Goal: Task Accomplishment & Management: Use online tool/utility

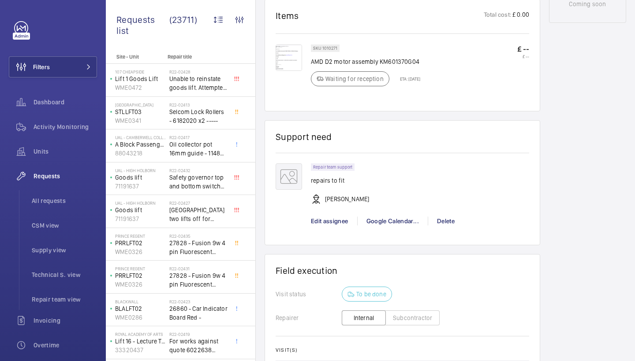
scroll to position [487, 0]
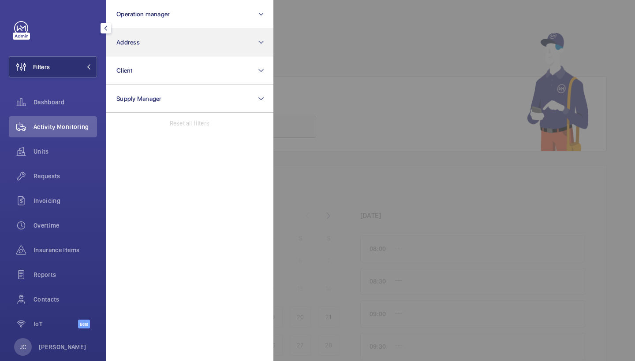
click at [155, 36] on button "Address" at bounding box center [189, 42] width 167 height 28
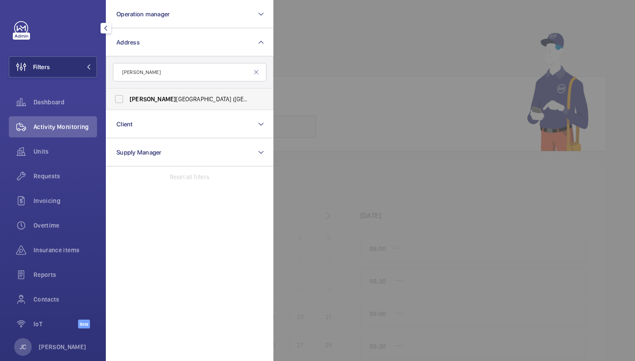
type input "eastman"
click at [198, 97] on span "Eastman Dental Hospital (UCLH) - 47-49 Huntley Street, LONDON WC1E 6DG" at bounding box center [190, 99] width 121 height 9
click at [128, 97] on input "Eastman Dental Hospital (UCLH) - 47-49 Huntley Street, LONDON WC1E 6DG" at bounding box center [119, 99] width 18 height 18
checkbox input "true"
click at [373, 8] on div at bounding box center [590, 180] width 635 height 361
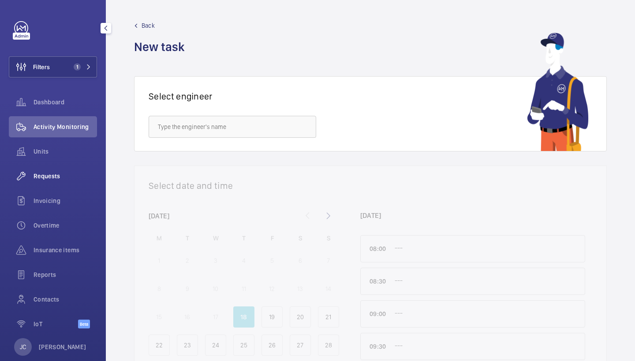
click at [45, 181] on div "Requests" at bounding box center [53, 176] width 88 height 21
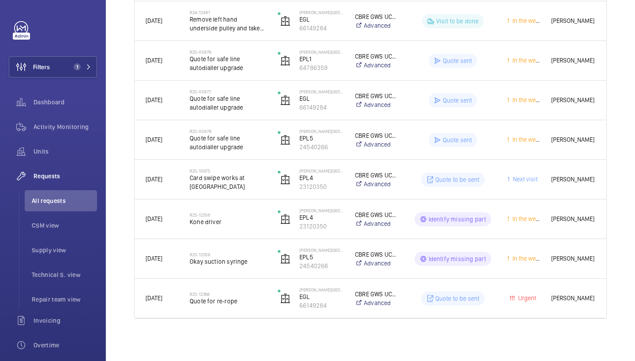
scroll to position [291, 0]
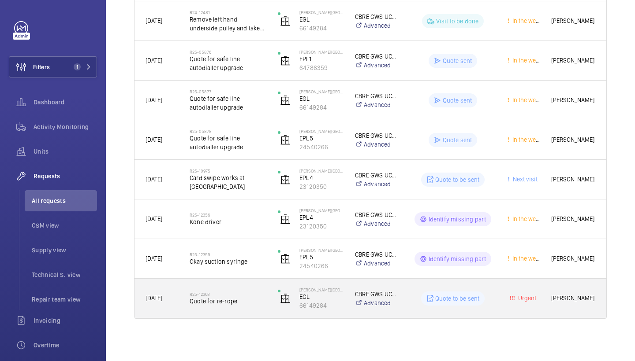
click at [220, 308] on div "R25-12368 Quote for re-rope" at bounding box center [228, 299] width 77 height 26
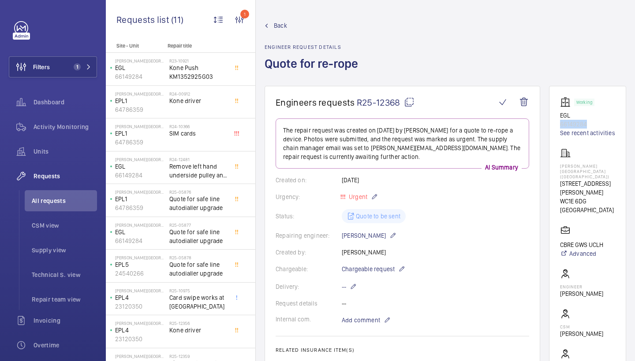
drag, startPoint x: 562, startPoint y: 124, endPoint x: 588, endPoint y: 124, distance: 25.6
click at [588, 124] on p "66149284" at bounding box center [587, 124] width 55 height 9
click at [595, 124] on p "66149284" at bounding box center [587, 124] width 55 height 9
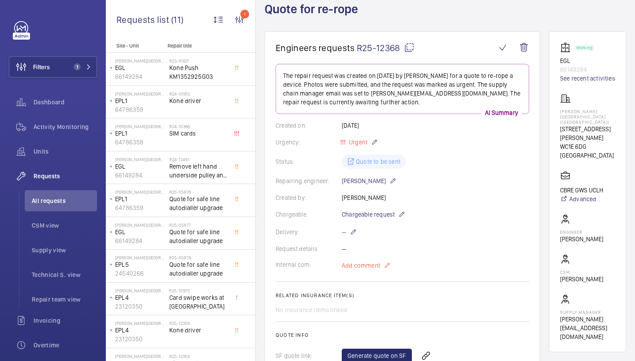
scroll to position [55, 0]
click at [361, 266] on span "Add comment" at bounding box center [361, 265] width 38 height 9
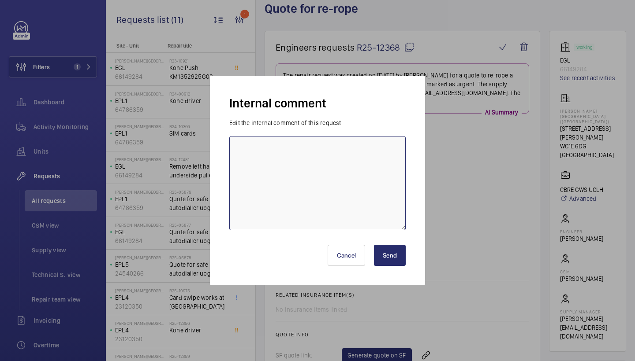
click at [283, 192] on textarea at bounding box center [317, 183] width 176 height 94
type textarea "polar to survey - jc 18/9/25"
click at [396, 253] on button "Send" at bounding box center [390, 255] width 32 height 21
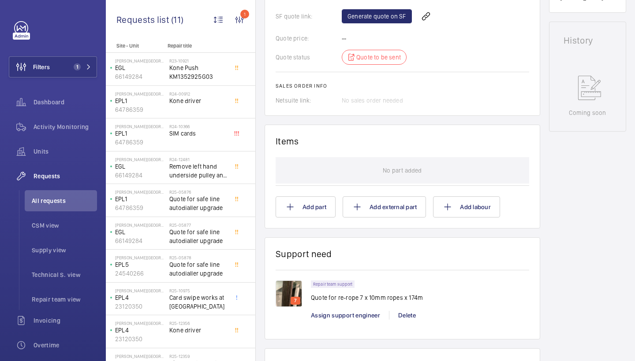
scroll to position [527, 0]
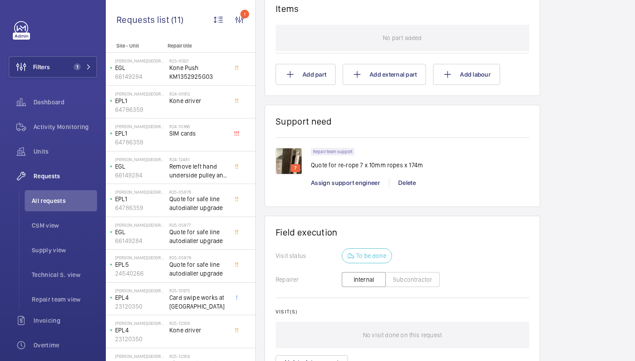
click at [287, 162] on img at bounding box center [288, 161] width 26 height 26
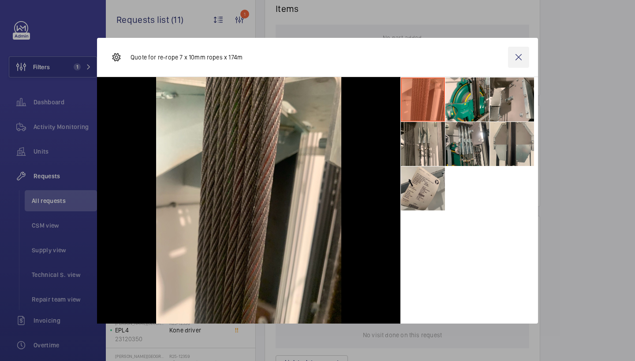
click at [528, 56] on wm-front-icon-button at bounding box center [518, 57] width 21 height 21
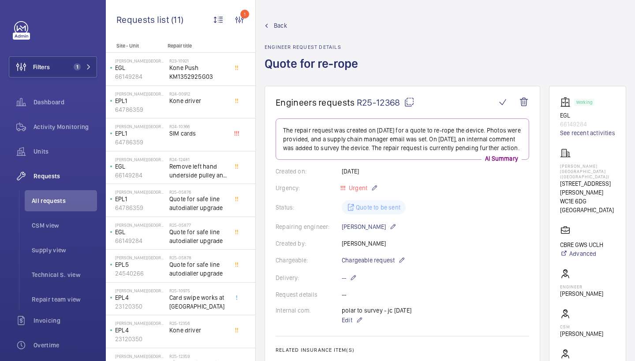
scroll to position [0, 0]
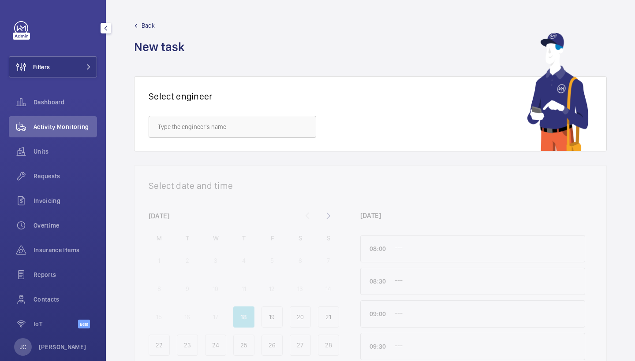
click at [53, 175] on span "Requests" at bounding box center [64, 176] width 63 height 9
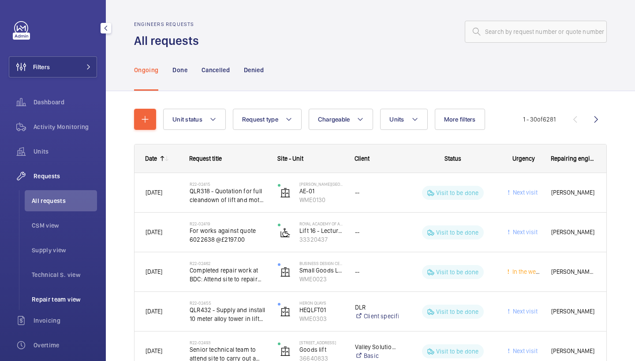
click at [62, 298] on span "Repair team view" at bounding box center [64, 299] width 65 height 9
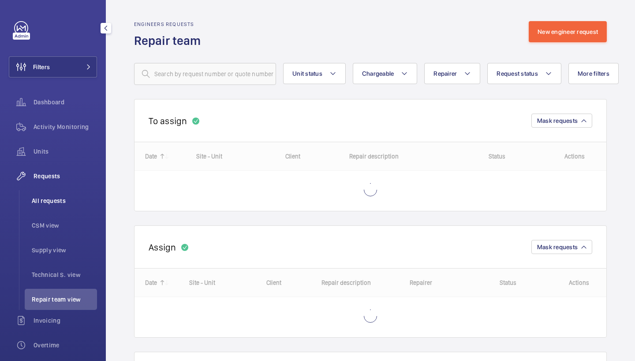
click at [50, 201] on span "All requests" at bounding box center [64, 201] width 65 height 9
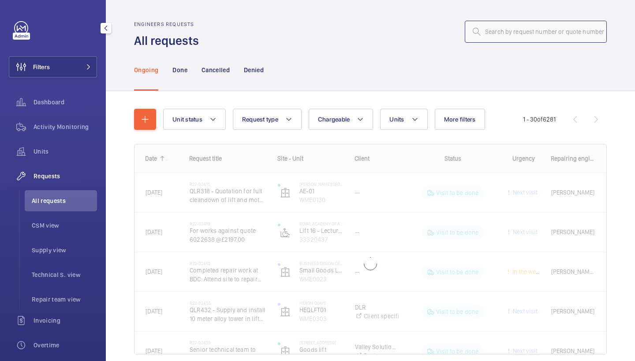
click at [554, 33] on input "text" at bounding box center [536, 32] width 142 height 22
type input "roping"
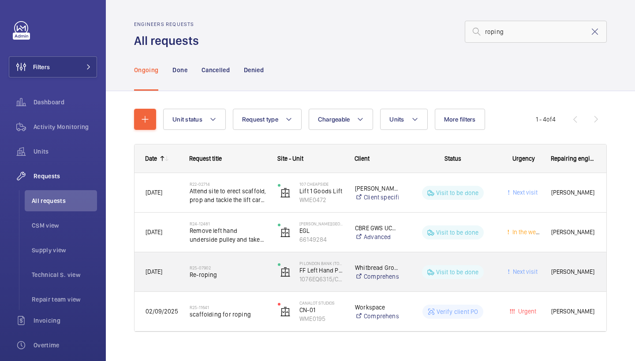
click at [243, 269] on h2 "R25-07902" at bounding box center [228, 267] width 77 height 5
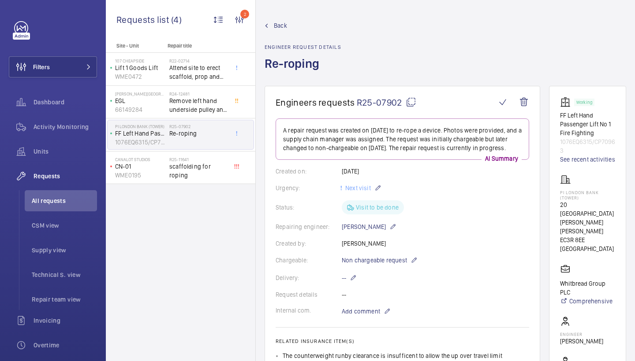
click at [281, 26] on span "Back" at bounding box center [280, 25] width 13 height 9
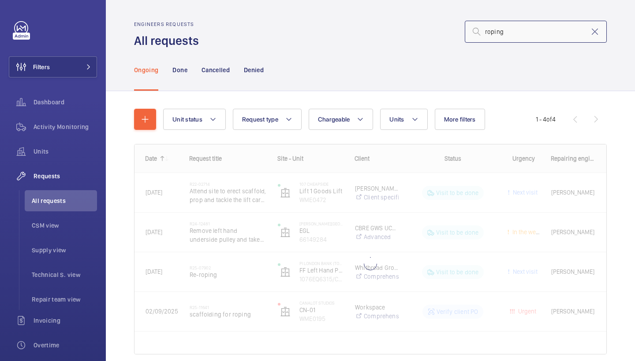
click at [518, 28] on input "roping" at bounding box center [536, 32] width 142 height 22
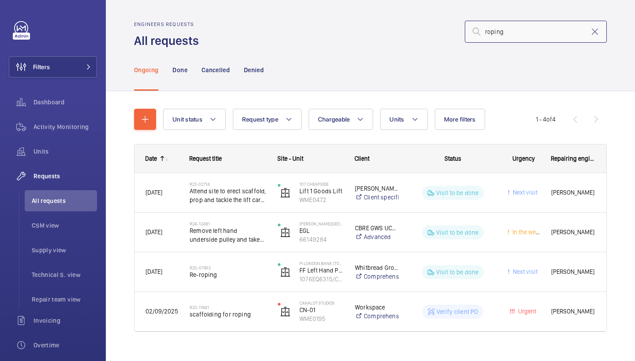
drag, startPoint x: 520, startPoint y: 29, endPoint x: 426, endPoint y: 29, distance: 93.9
click at [426, 29] on div "roping" at bounding box center [405, 31] width 402 height 21
type input "re-rope"
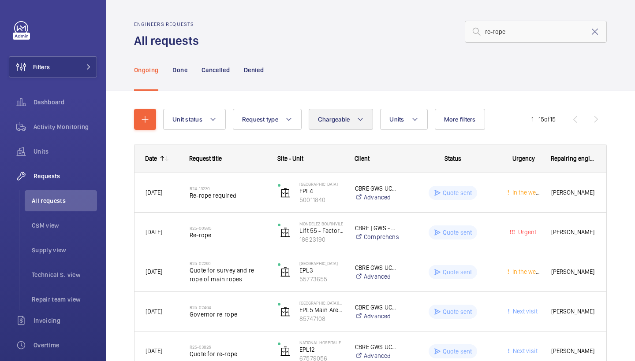
click at [344, 123] on span "Chargeable" at bounding box center [334, 119] width 32 height 7
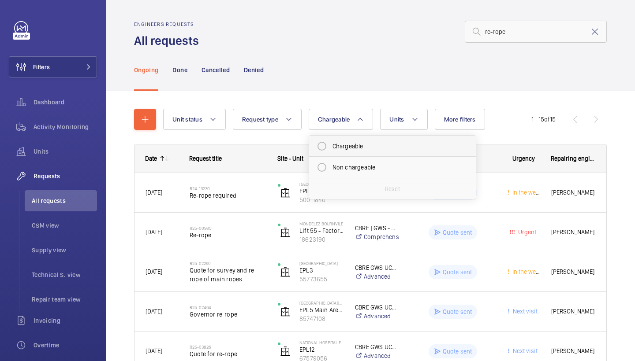
click at [353, 143] on mat-radio-button "Chargeable" at bounding box center [392, 147] width 159 height 18
radio input "true"
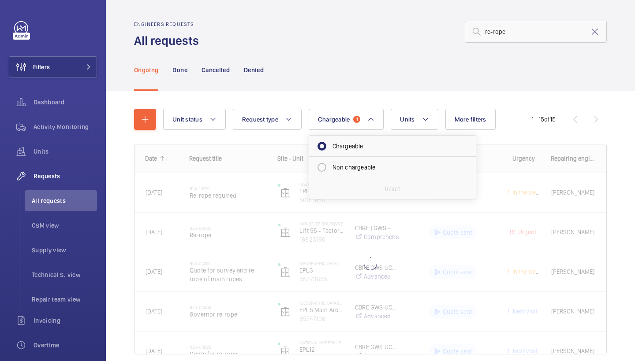
click at [350, 56] on div "Ongoing Done Cancelled Denied" at bounding box center [370, 70] width 472 height 42
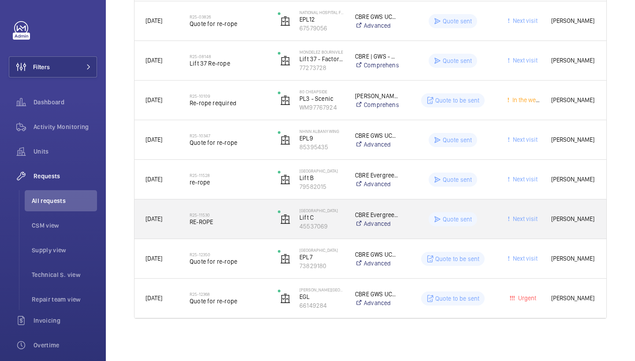
scroll to position [331, 0]
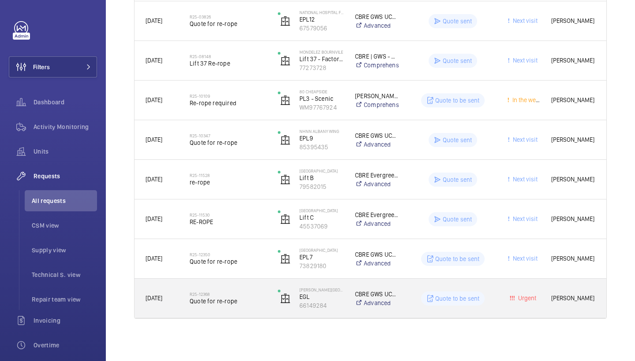
click at [226, 303] on span "Quote for re-rope" at bounding box center [228, 301] width 77 height 9
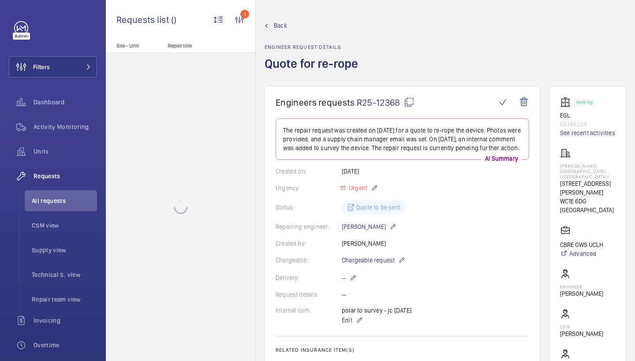
click at [279, 22] on span "Back" at bounding box center [280, 25] width 13 height 9
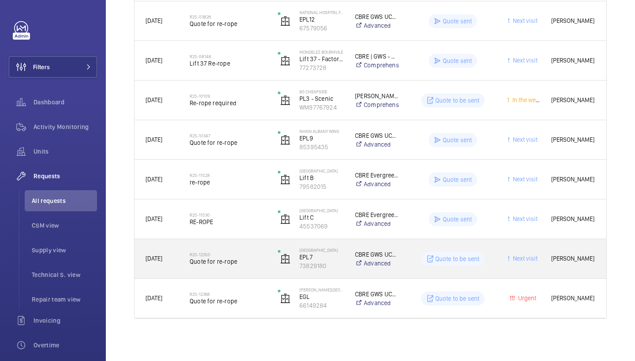
scroll to position [331, 0]
click at [241, 262] on span "Quote for re-rope" at bounding box center [228, 261] width 77 height 9
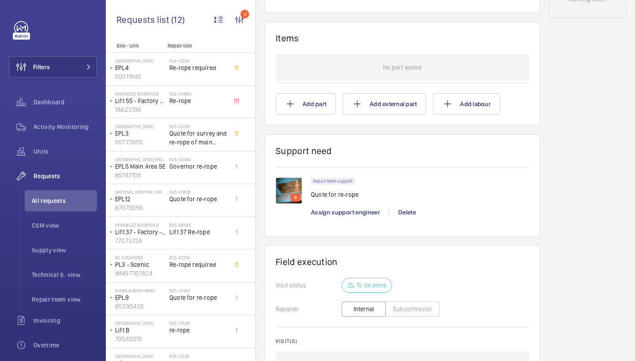
scroll to position [498, 0]
click at [287, 187] on img at bounding box center [288, 190] width 26 height 26
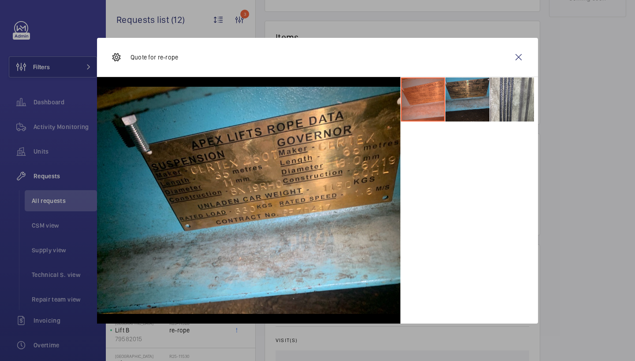
click at [476, 97] on li at bounding box center [467, 100] width 44 height 44
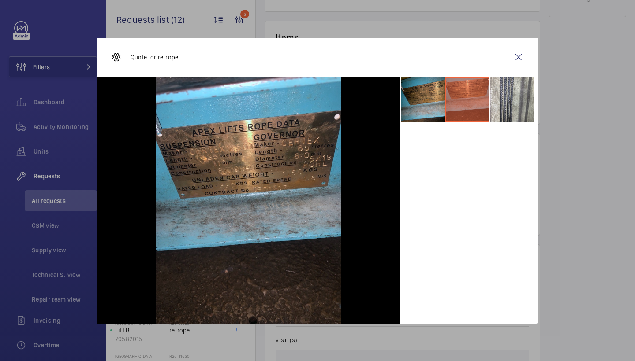
click at [416, 97] on li at bounding box center [423, 100] width 44 height 44
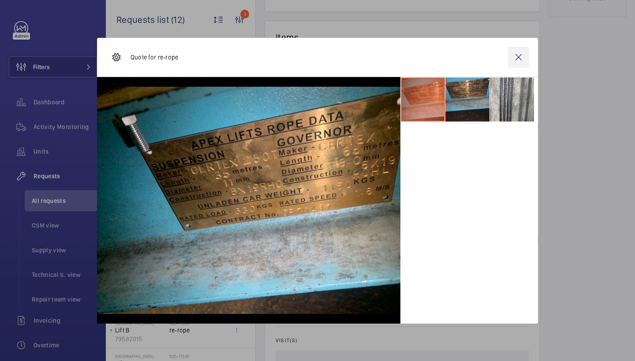
click at [517, 56] on wm-front-icon-button at bounding box center [518, 57] width 21 height 21
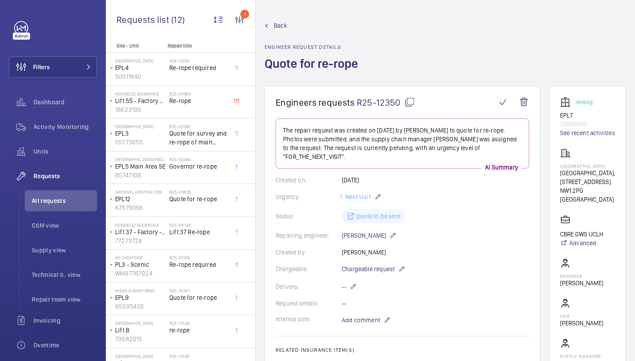
scroll to position [524, 0]
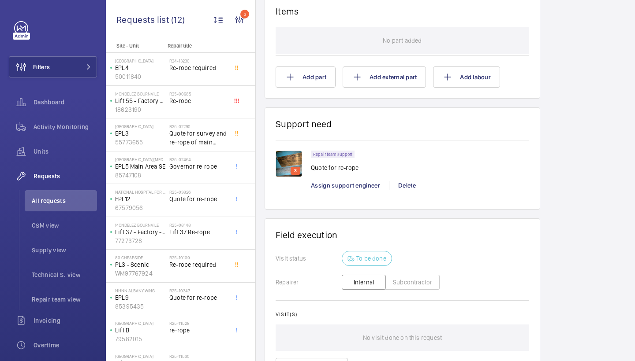
click at [279, 154] on img at bounding box center [288, 164] width 26 height 26
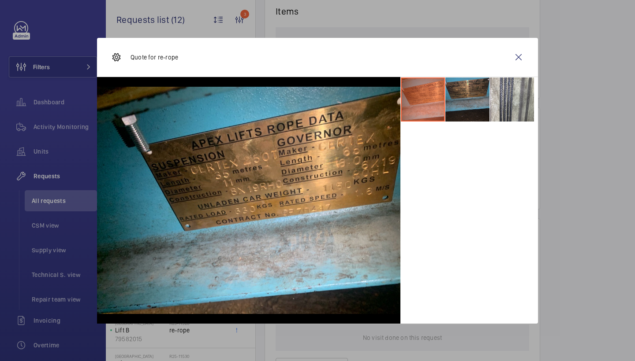
click at [463, 84] on li at bounding box center [467, 100] width 44 height 44
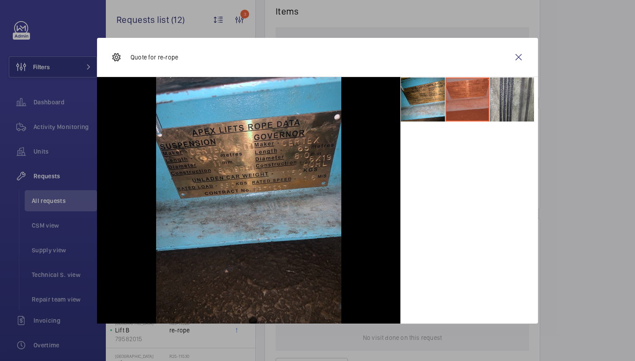
click at [521, 85] on li at bounding box center [512, 100] width 44 height 44
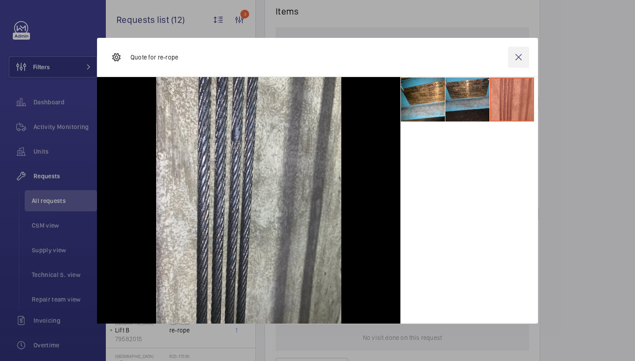
click at [519, 56] on wm-front-icon-button at bounding box center [518, 57] width 21 height 21
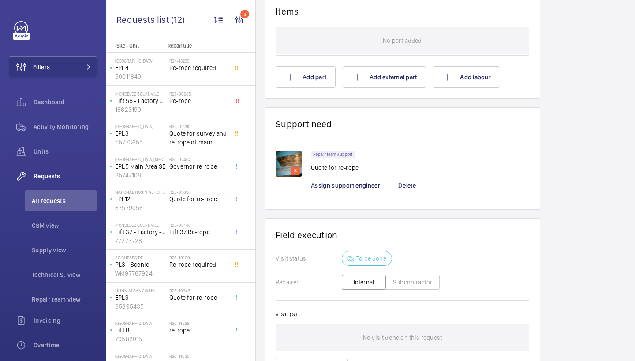
click at [294, 163] on img at bounding box center [288, 164] width 26 height 26
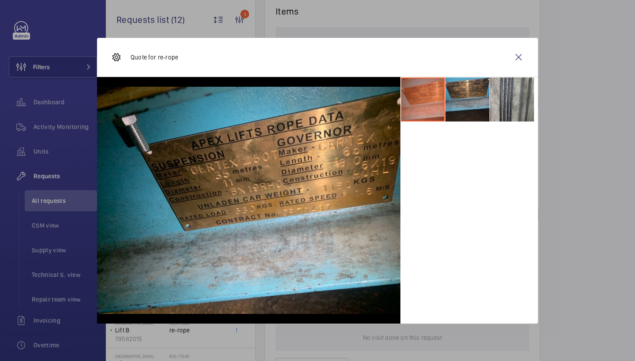
click at [511, 80] on li at bounding box center [512, 100] width 44 height 44
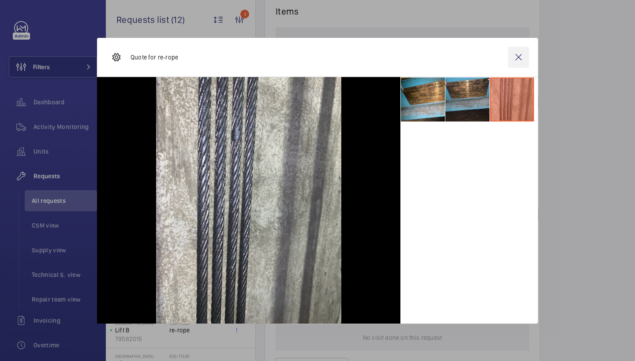
click at [519, 54] on wm-front-icon-button at bounding box center [518, 57] width 21 height 21
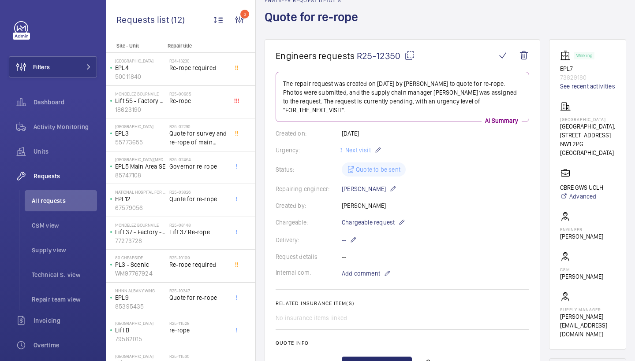
scroll to position [0, 0]
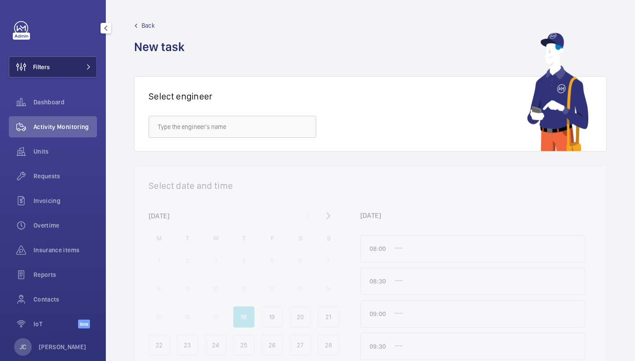
drag, startPoint x: 63, startPoint y: 68, endPoint x: 52, endPoint y: 62, distance: 12.6
click at [63, 68] on button "Filters" at bounding box center [53, 66] width 88 height 21
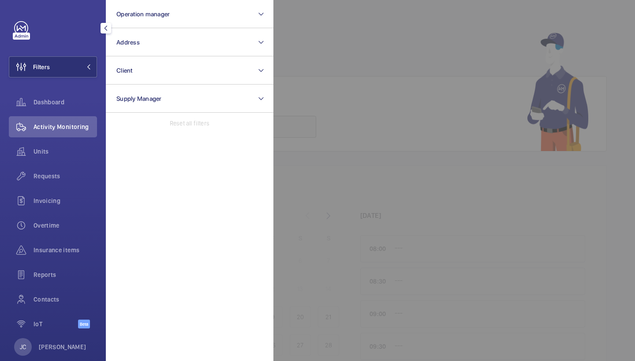
drag, startPoint x: 52, startPoint y: 62, endPoint x: 413, endPoint y: 85, distance: 361.3
click at [52, 62] on button "Filters" at bounding box center [53, 66] width 88 height 21
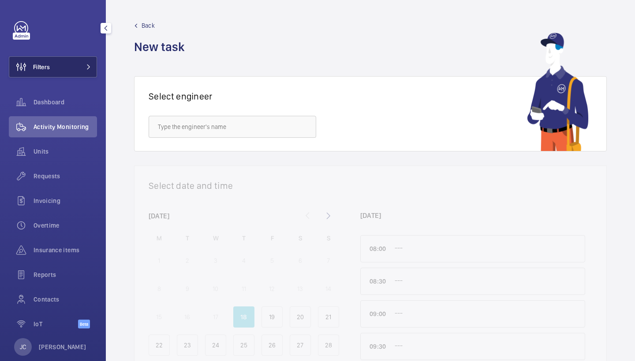
click at [80, 64] on button "Filters" at bounding box center [53, 66] width 88 height 21
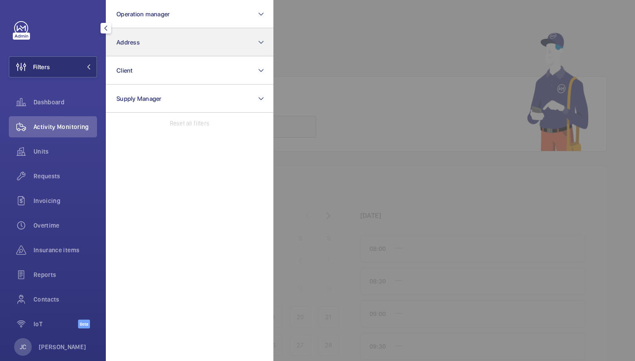
click at [121, 45] on span "Address" at bounding box center [127, 42] width 23 height 7
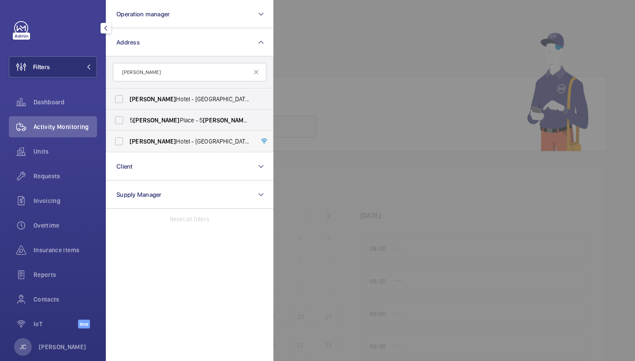
type input "churchill"
click at [188, 142] on span "Churchill Hotel - The Hyatt Regency London - 30 Portman Square, LONDON W1H 7BH" at bounding box center [190, 141] width 121 height 9
click at [128, 142] on input "Churchill Hotel - The Hyatt Regency London - 30 Portman Square, LONDON W1H 7BH" at bounding box center [119, 142] width 18 height 18
checkbox input "true"
click at [196, 90] on label "Churchill Hotel - Hyatt Regency London - The Churchill , LONDON W1H 7BH" at bounding box center [182, 99] width 153 height 21
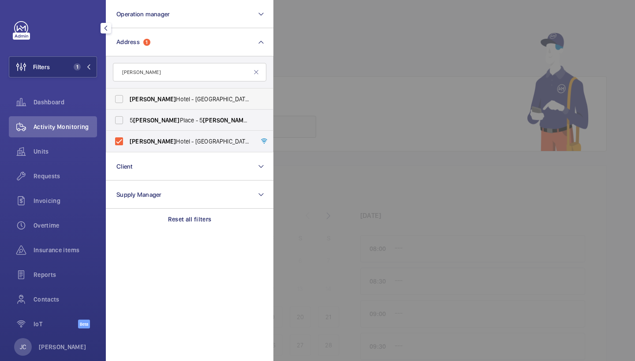
click at [128, 90] on input "Churchill Hotel - Hyatt Regency London - The Churchill , LONDON W1H 7BH" at bounding box center [119, 99] width 18 height 18
checkbox input "true"
click at [61, 183] on div "Requests" at bounding box center [53, 176] width 88 height 21
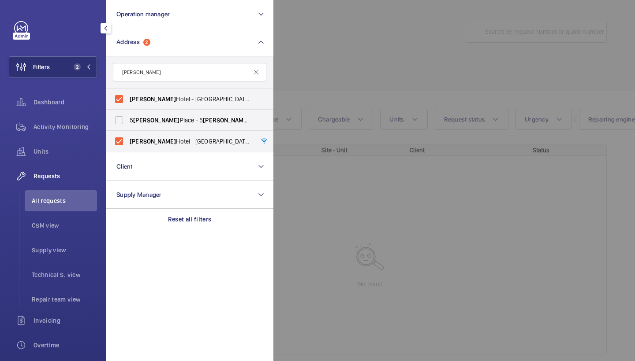
click at [361, 74] on div at bounding box center [590, 180] width 635 height 361
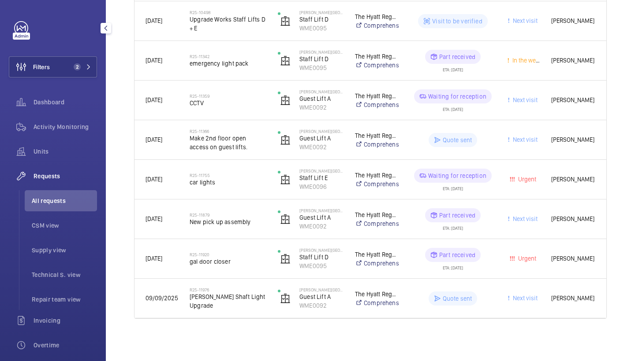
scroll to position [846, 0]
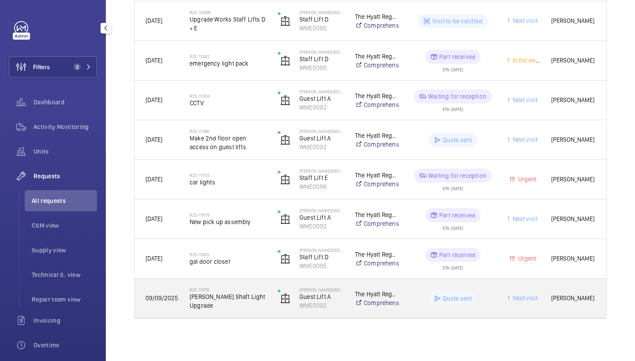
click at [242, 294] on span "[PERSON_NAME] Shaft Light Upgrade" at bounding box center [228, 302] width 77 height 18
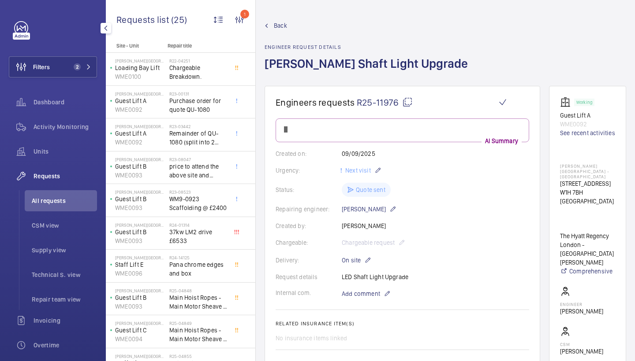
click at [279, 23] on span "Back" at bounding box center [280, 25] width 13 height 9
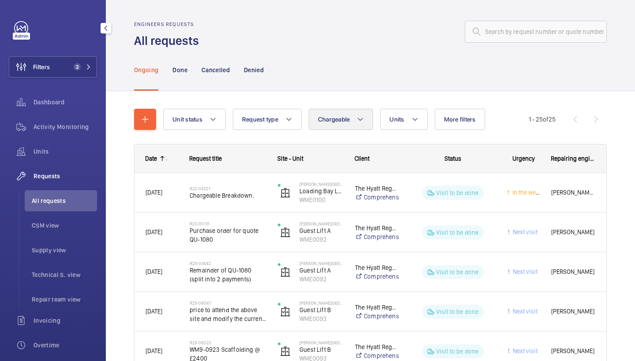
click at [339, 112] on button "Chargeable" at bounding box center [341, 119] width 65 height 21
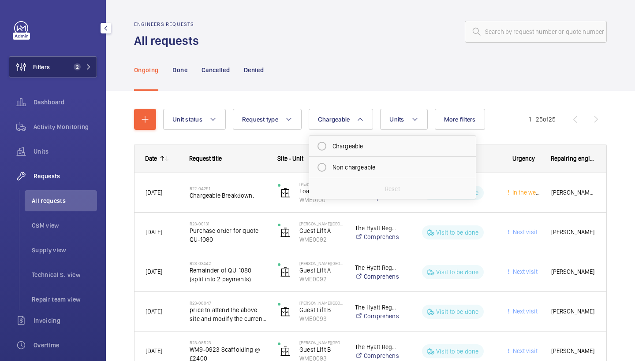
click at [78, 63] on span "2" at bounding box center [77, 66] width 7 height 7
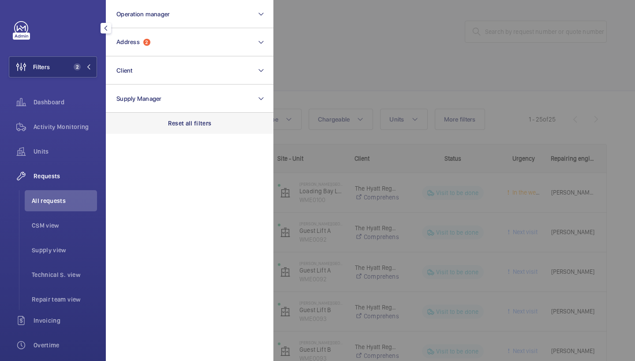
click at [201, 126] on p "Reset all filters" at bounding box center [190, 123] width 44 height 9
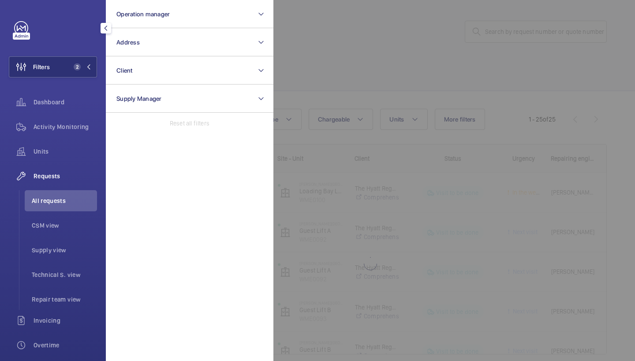
click at [397, 97] on div at bounding box center [590, 180] width 635 height 361
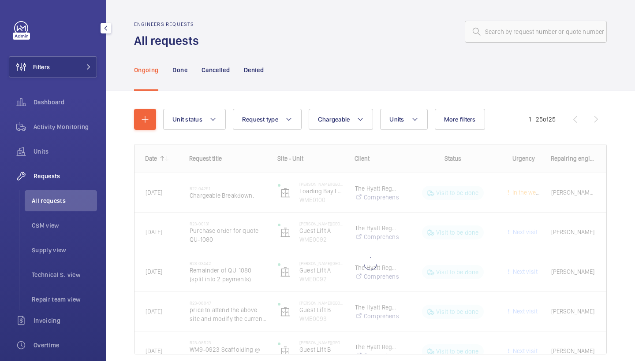
click at [347, 130] on wm-front-shared-table-view-engine "Unit status Request type Chargeable Units More filters Request status Urgency R…" at bounding box center [370, 242] width 472 height 267
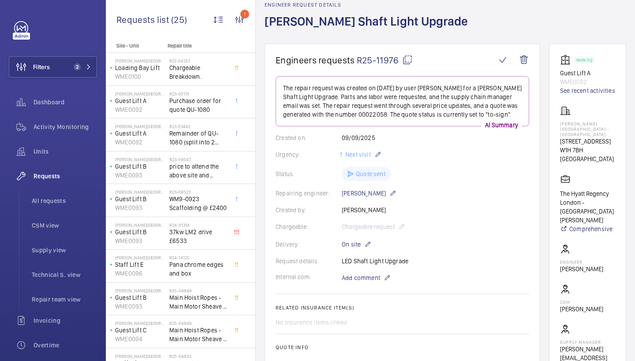
scroll to position [43, 0]
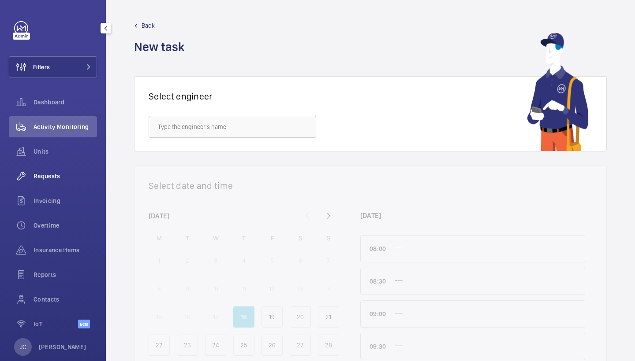
click at [38, 171] on div "Requests" at bounding box center [53, 176] width 88 height 21
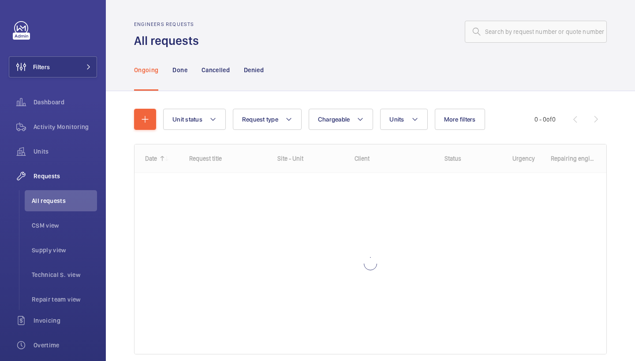
click at [346, 132] on wm-front-shared-table-view-engine "Unit status Request type Chargeable Units More filters Request status Urgency R…" at bounding box center [370, 242] width 472 height 267
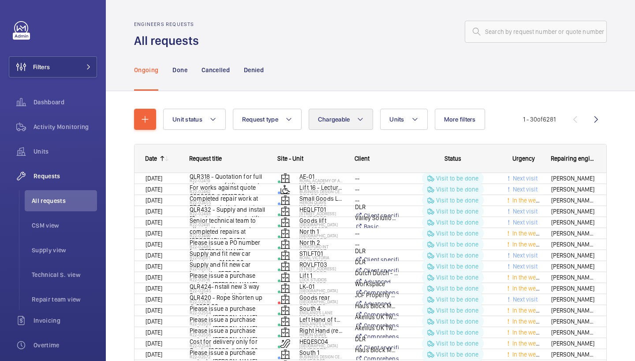
click at [348, 124] on button "Chargeable" at bounding box center [341, 119] width 65 height 21
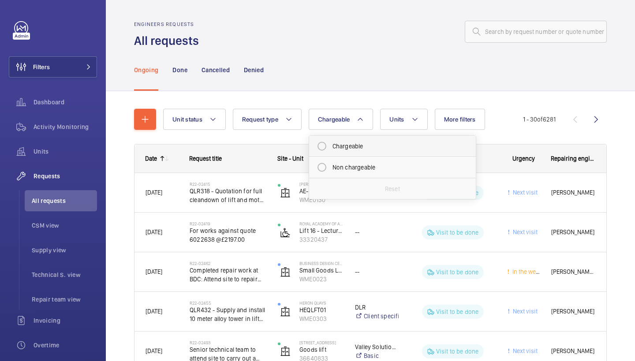
click at [345, 146] on mat-radio-button "Chargeable" at bounding box center [392, 147] width 159 height 18
radio input "true"
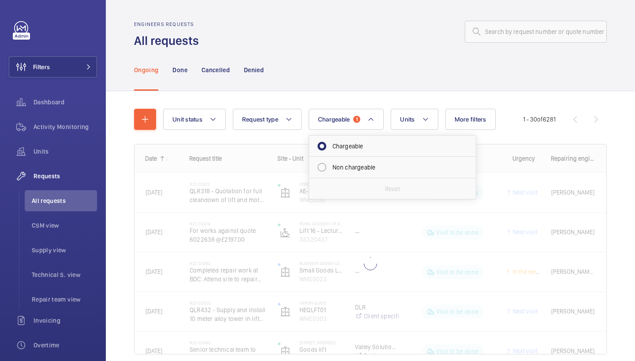
click at [379, 82] on div "Ongoing Done Cancelled Denied" at bounding box center [370, 70] width 472 height 42
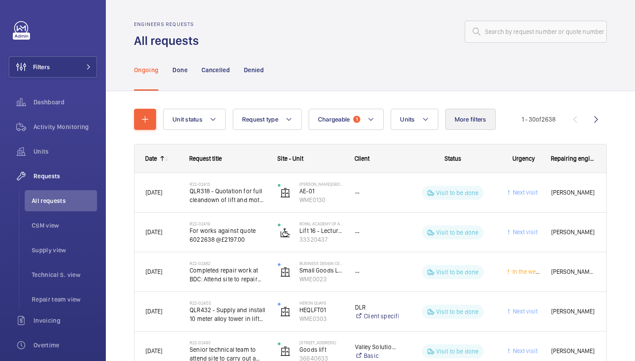
click at [469, 124] on button "More filters" at bounding box center [470, 119] width 50 height 21
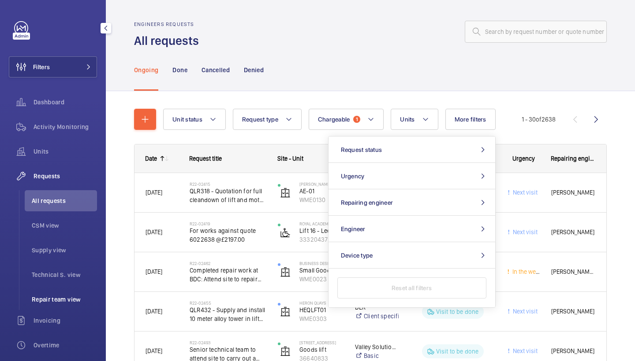
click at [62, 303] on span "Repair team view" at bounding box center [64, 299] width 65 height 9
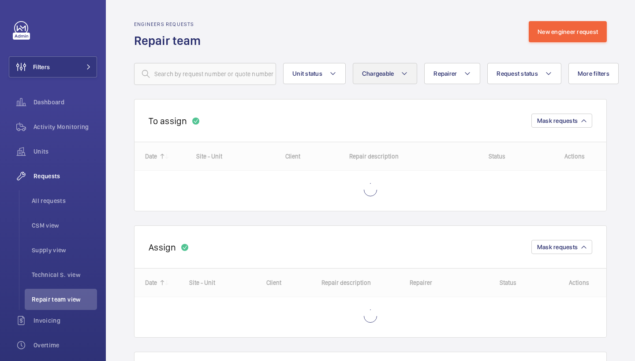
click at [381, 72] on span "Chargeable" at bounding box center [378, 73] width 32 height 7
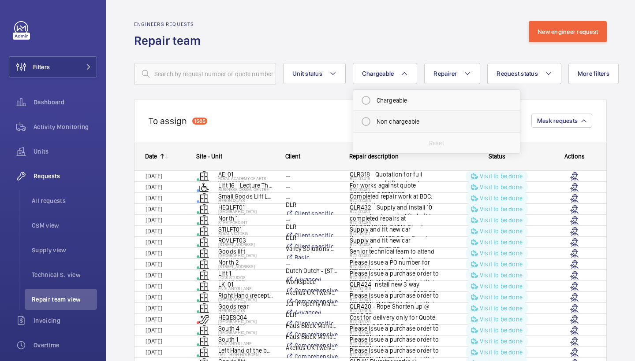
click at [412, 112] on li "Non chargeable" at bounding box center [436, 121] width 167 height 21
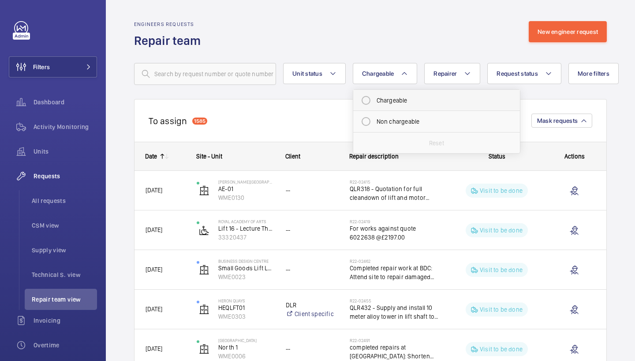
click at [428, 99] on mat-radio-button "Chargeable" at bounding box center [436, 101] width 159 height 18
radio input "true"
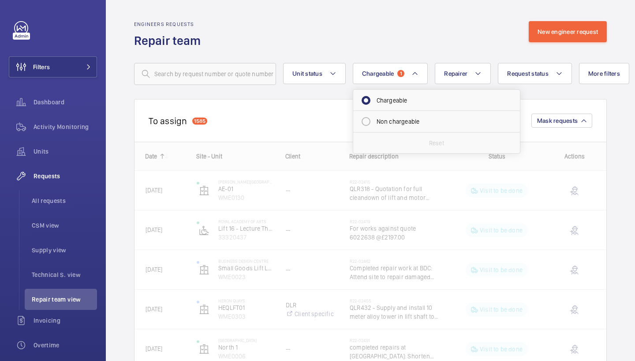
click at [438, 40] on div "Engineers requests Repair team New engineer request" at bounding box center [370, 35] width 472 height 28
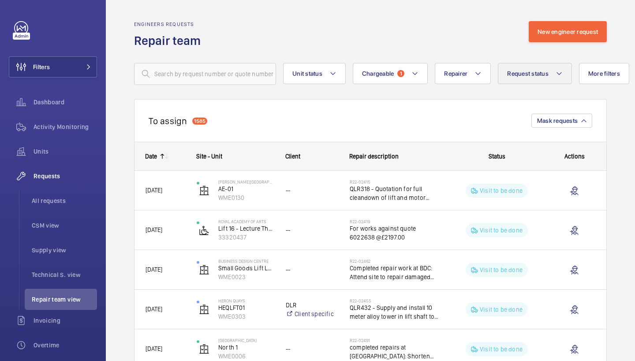
click at [536, 79] on button "Request status" at bounding box center [535, 73] width 74 height 21
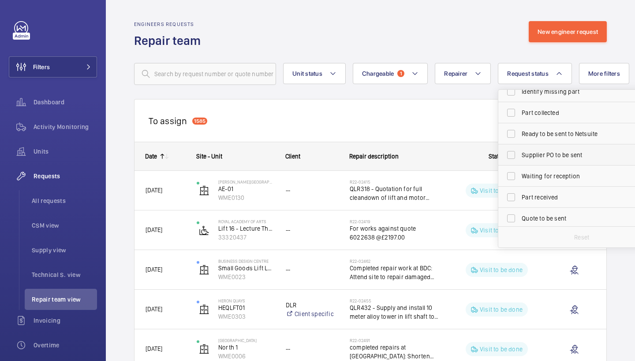
scroll to position [31, 0]
click at [556, 134] on span "Ready to be sent to Netsuite" at bounding box center [581, 133] width 121 height 9
click at [520, 134] on input "Ready to be sent to Netsuite" at bounding box center [511, 133] width 18 height 18
checkbox input "true"
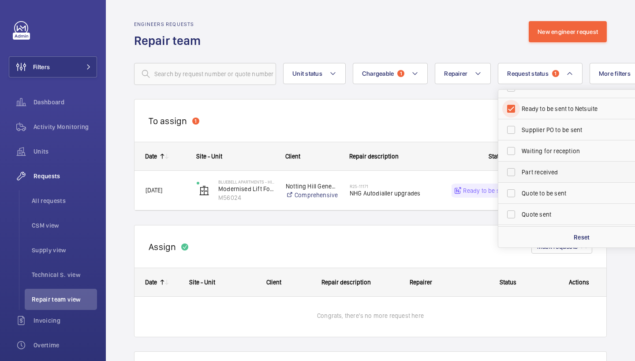
scroll to position [57, 0]
click at [547, 173] on span "Part received" at bounding box center [581, 170] width 121 height 9
click at [520, 173] on input "Part received" at bounding box center [511, 171] width 18 height 18
checkbox input "true"
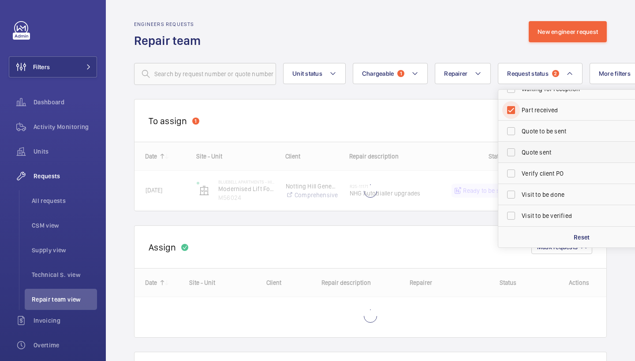
scroll to position [117, 0]
click at [554, 195] on span "Visit to be done" at bounding box center [581, 194] width 121 height 9
click at [520, 195] on input "Visit to be done" at bounding box center [511, 195] width 18 height 18
checkbox input "true"
click at [471, 45] on div "Engineers requests Repair team New engineer request" at bounding box center [370, 35] width 472 height 28
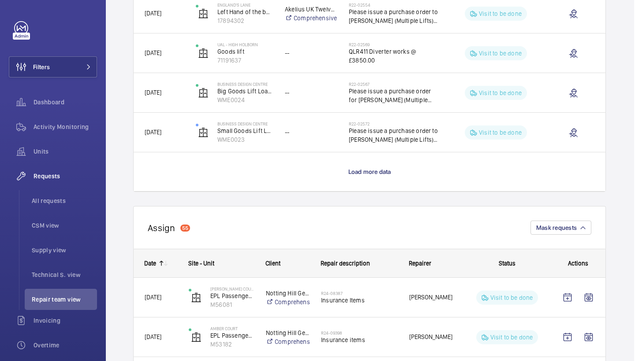
scroll to position [814, 1]
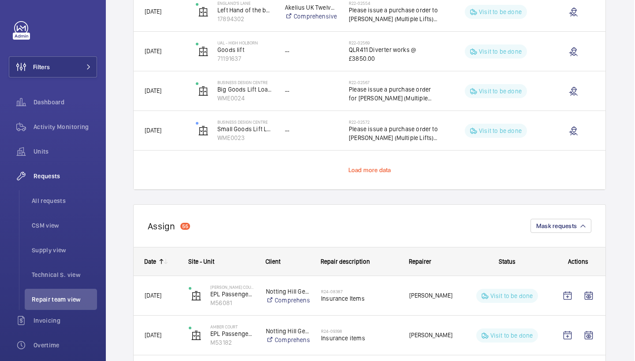
click at [365, 171] on span "Load more data" at bounding box center [369, 170] width 43 height 7
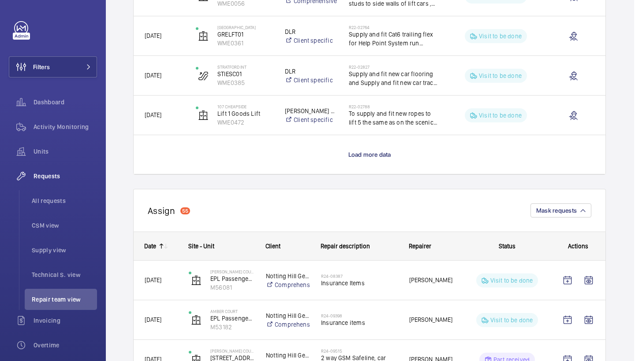
scroll to position [1642, 1]
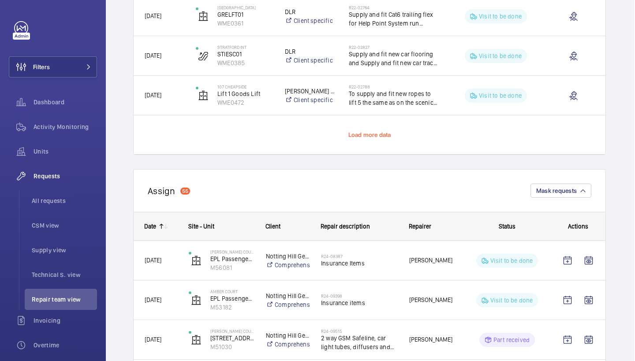
click at [376, 133] on span "Load more data" at bounding box center [369, 134] width 43 height 7
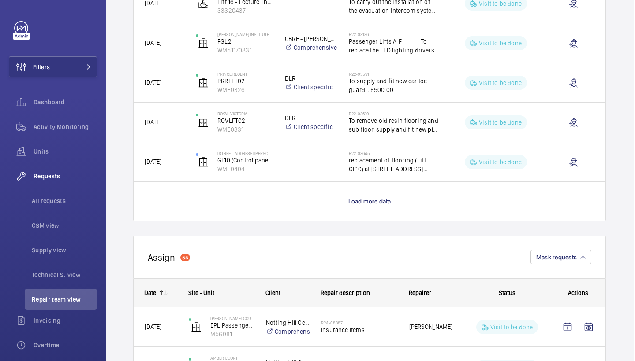
scroll to position [2383, 1]
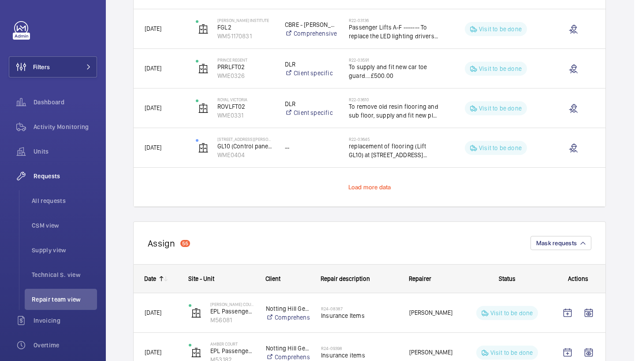
click at [366, 186] on span "Load more data" at bounding box center [369, 187] width 43 height 7
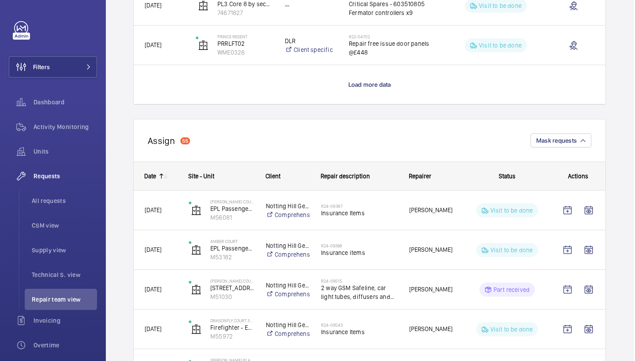
scroll to position [3259, 1]
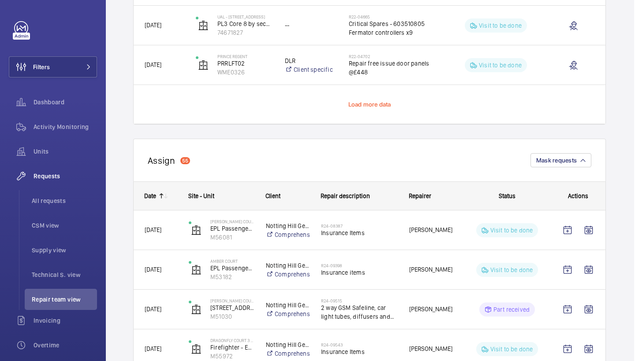
click at [364, 107] on span "Load more data" at bounding box center [369, 104] width 43 height 7
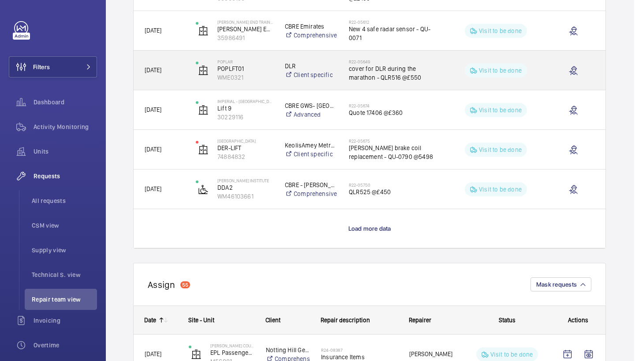
scroll to position [3939, 1]
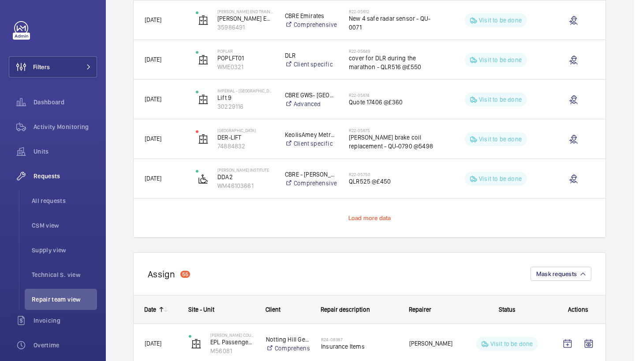
click at [366, 216] on span "Load more data" at bounding box center [369, 218] width 43 height 7
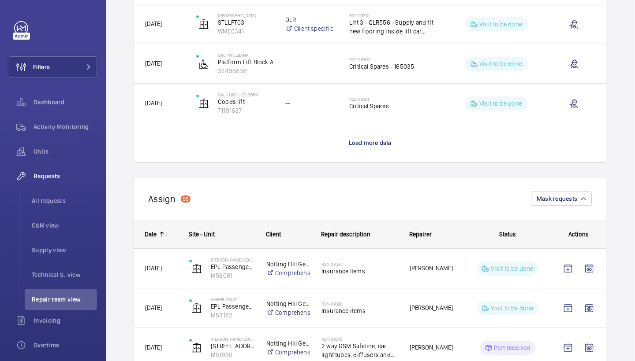
scroll to position [4808, 0]
click at [362, 141] on span "Load more data" at bounding box center [370, 142] width 43 height 7
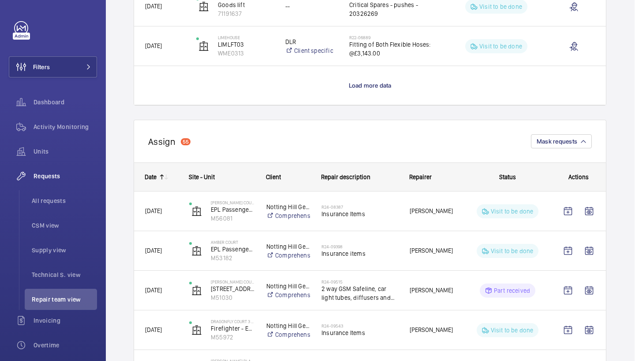
scroll to position [5681, 0]
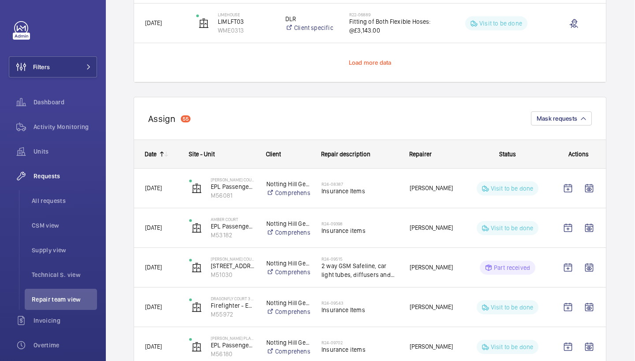
click at [376, 63] on span "Load more data" at bounding box center [370, 62] width 43 height 7
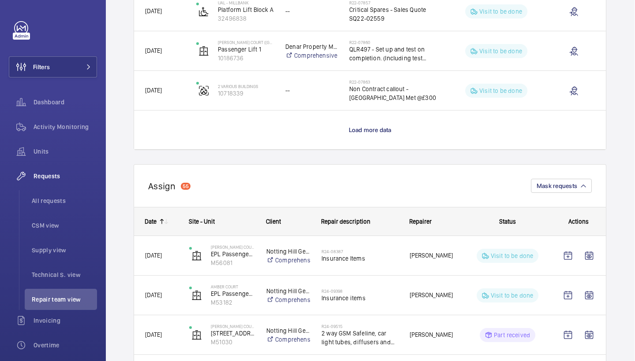
scroll to position [6407, 0]
click at [360, 128] on span "Load more data" at bounding box center [370, 129] width 43 height 7
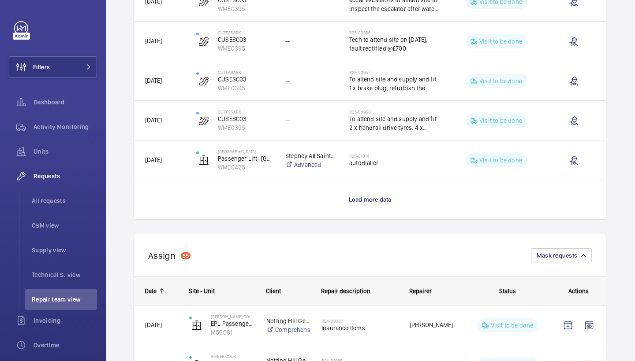
scroll to position [7134, 0]
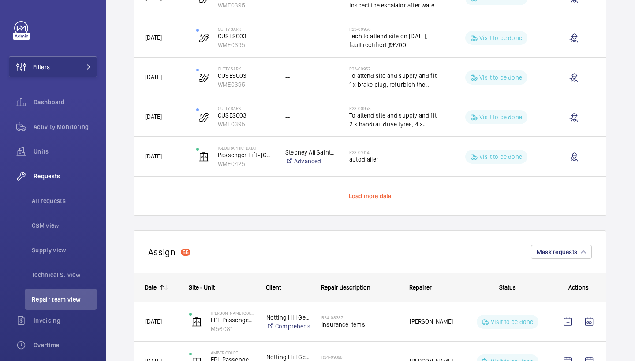
click at [366, 199] on span "Load more data" at bounding box center [370, 196] width 43 height 7
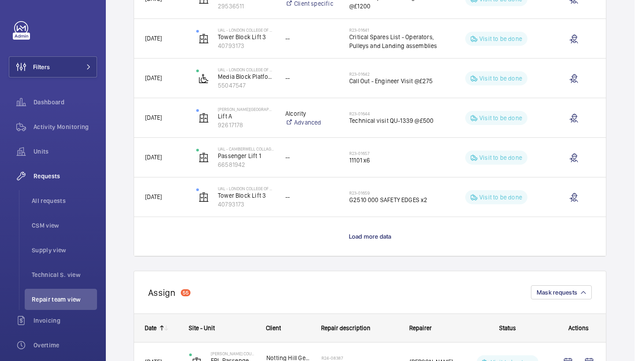
scroll to position [7887, 0]
click at [366, 236] on span "Load more data" at bounding box center [370, 236] width 43 height 7
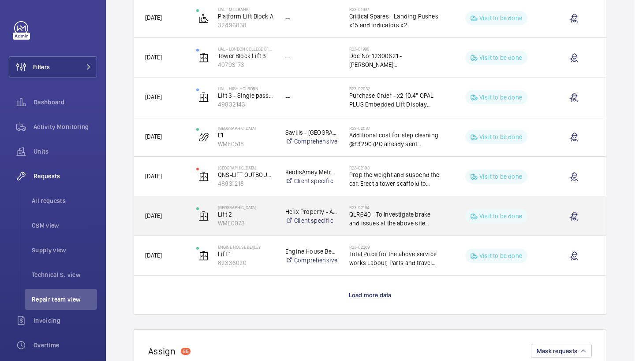
scroll to position [8653, 0]
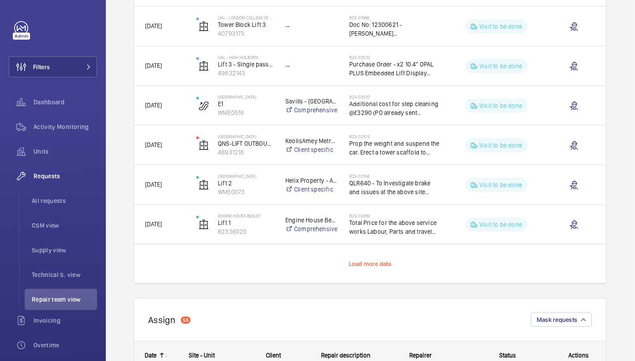
click at [369, 262] on span "Load more data" at bounding box center [370, 263] width 43 height 7
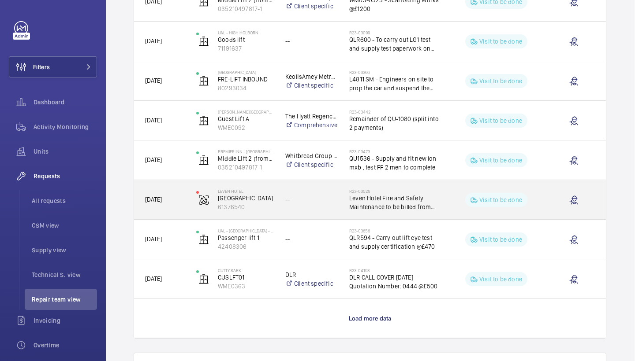
scroll to position [9477, 0]
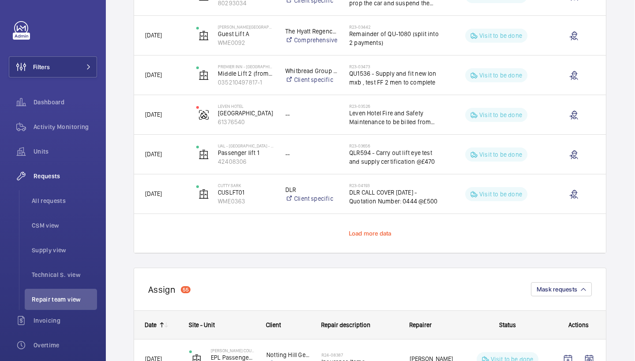
click at [373, 235] on span "Load more data" at bounding box center [370, 233] width 43 height 7
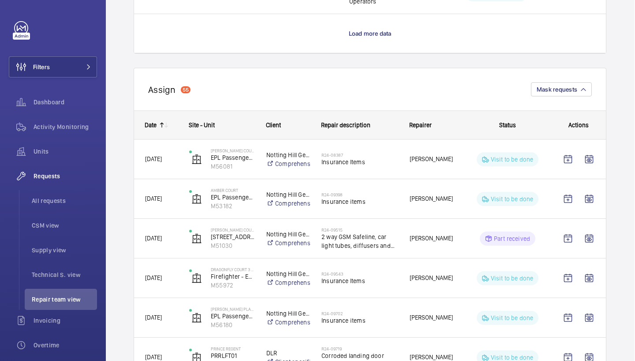
scroll to position [10386, 0]
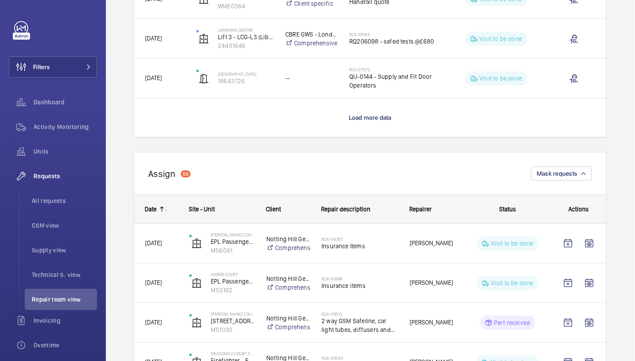
click at [378, 121] on p "Load more data" at bounding box center [370, 117] width 43 height 9
click at [378, 118] on wm-front-load-more-cell "Press SPACE to select this row." at bounding box center [370, 117] width 472 height 39
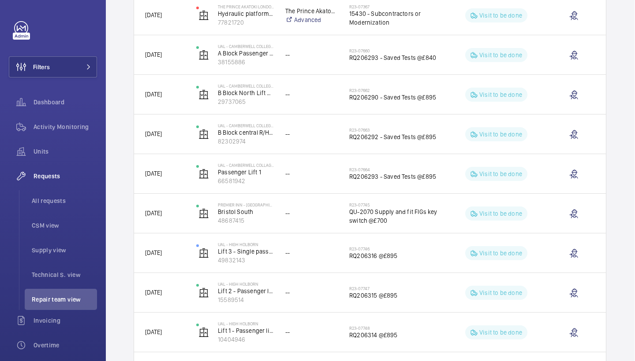
scroll to position [11066, 0]
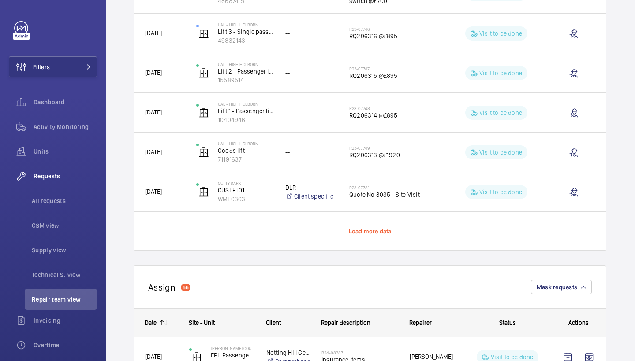
click at [365, 234] on span "Load more data" at bounding box center [370, 231] width 43 height 7
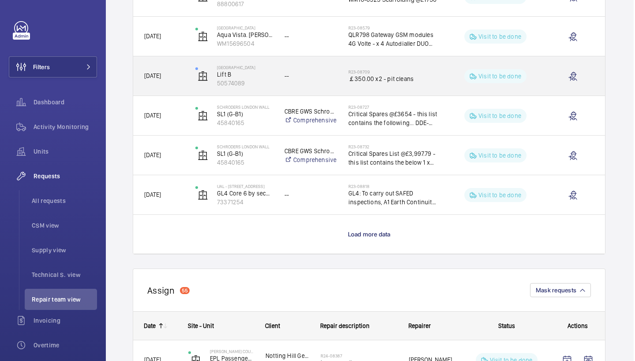
scroll to position [11856, 1]
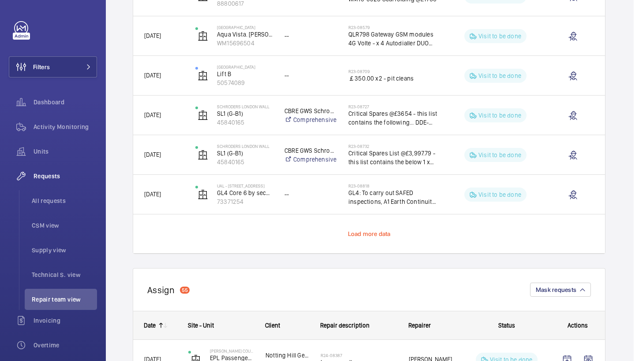
click at [363, 234] on span "Load more data" at bounding box center [369, 234] width 43 height 7
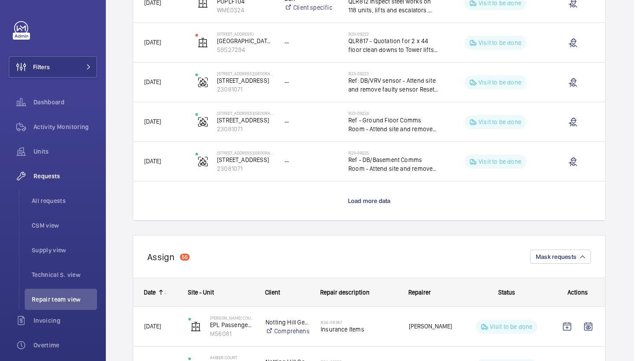
scroll to position [12683, 0]
click at [378, 198] on span "Load more data" at bounding box center [370, 200] width 43 height 7
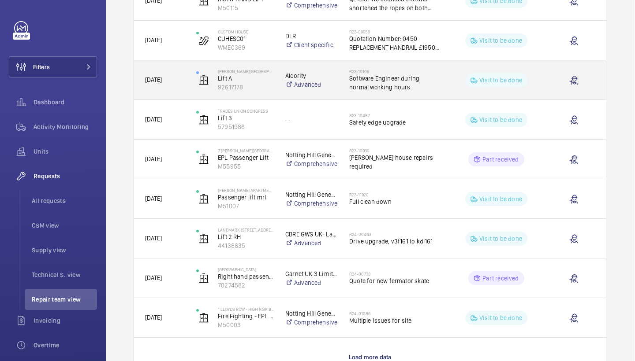
scroll to position [13581, 0]
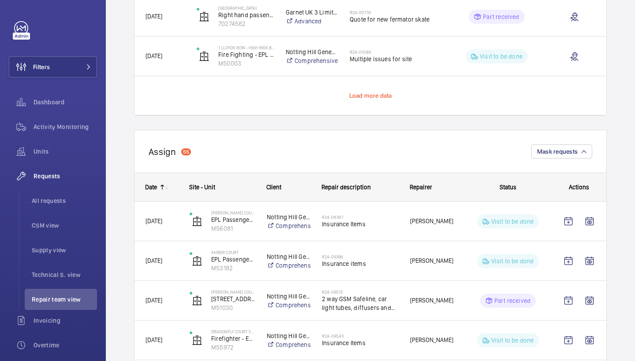
click at [377, 95] on span "Load more data" at bounding box center [370, 95] width 43 height 7
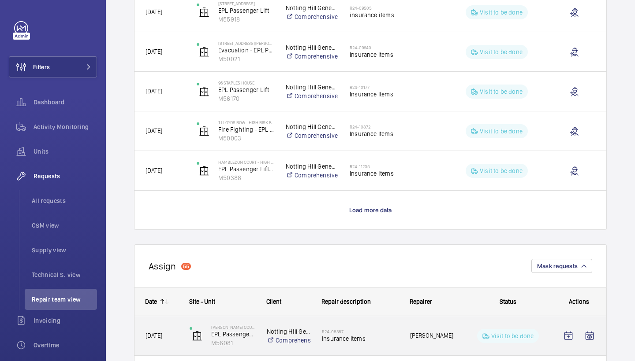
scroll to position [14390, 0]
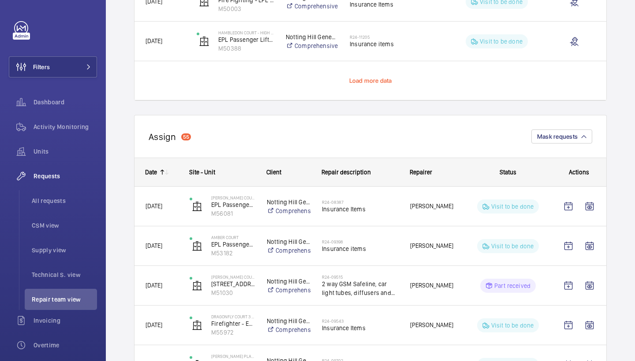
click at [365, 82] on span "Load more data" at bounding box center [370, 80] width 43 height 7
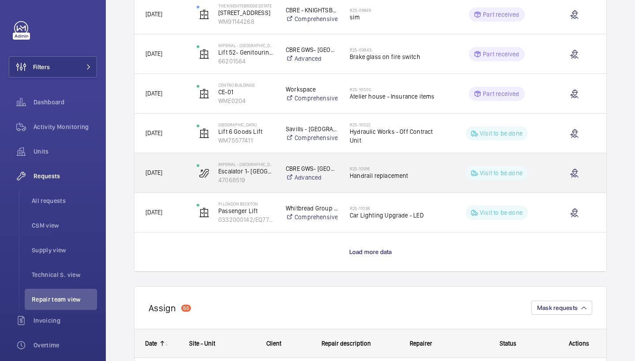
scroll to position [15061, 0]
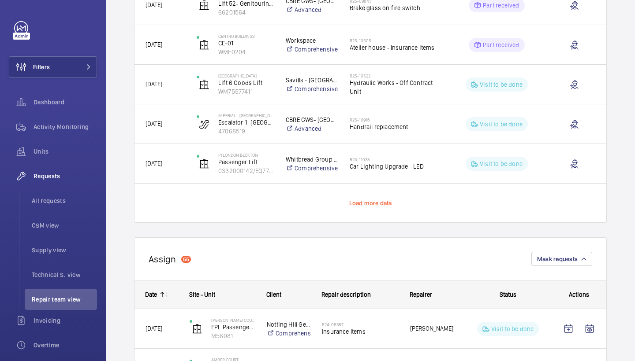
click at [374, 204] on span "Load more data" at bounding box center [370, 203] width 43 height 7
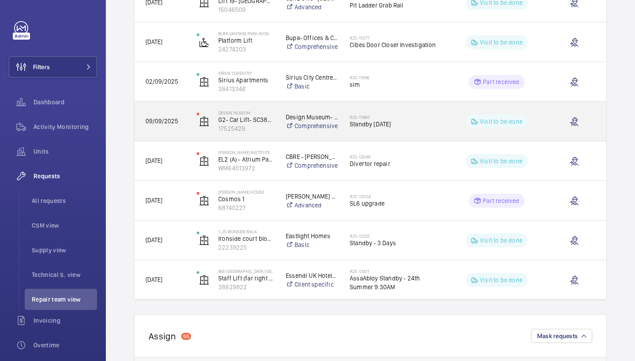
scroll to position [15302, 0]
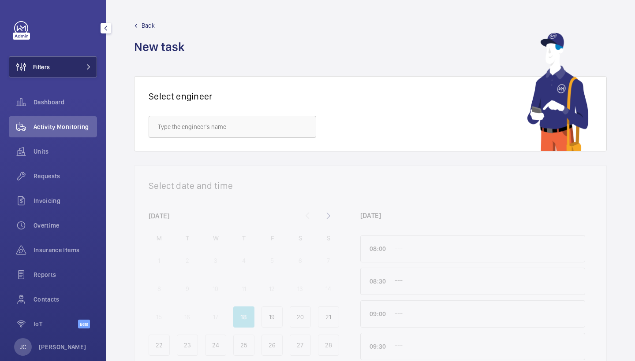
click at [60, 70] on button "Filters" at bounding box center [53, 66] width 88 height 21
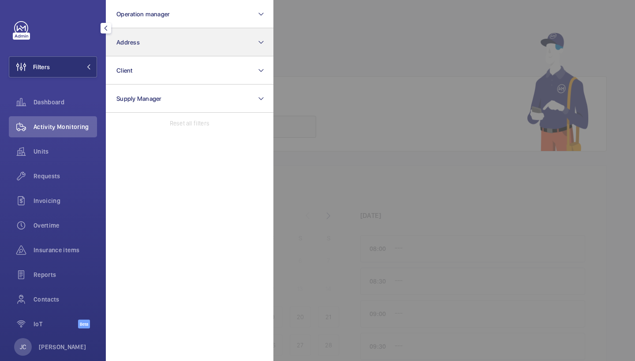
click at [172, 48] on button "Address" at bounding box center [189, 42] width 167 height 28
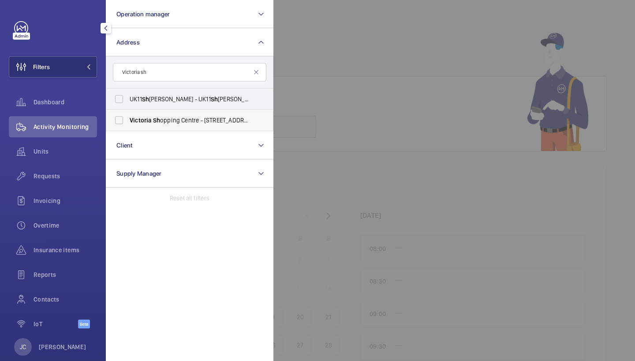
type input "Victoria sh"
click at [170, 119] on span "Victoria Sh opping Centre - [STREET_ADDRESS]" at bounding box center [190, 120] width 121 height 9
click at [128, 119] on input "Victoria Sh opping Centre - [STREET_ADDRESS]" at bounding box center [119, 121] width 18 height 18
checkbox input "true"
click at [362, 82] on div at bounding box center [590, 180] width 635 height 361
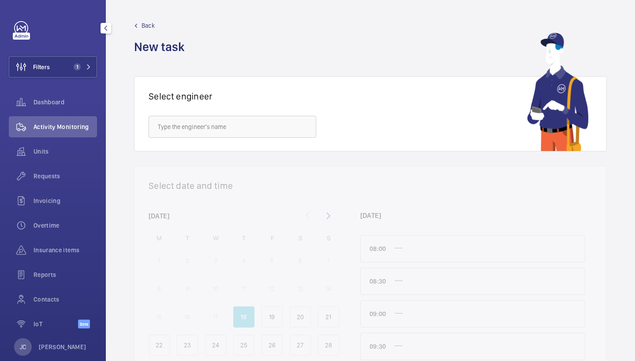
click at [74, 125] on span "Activity Monitoring" at bounding box center [64, 127] width 63 height 9
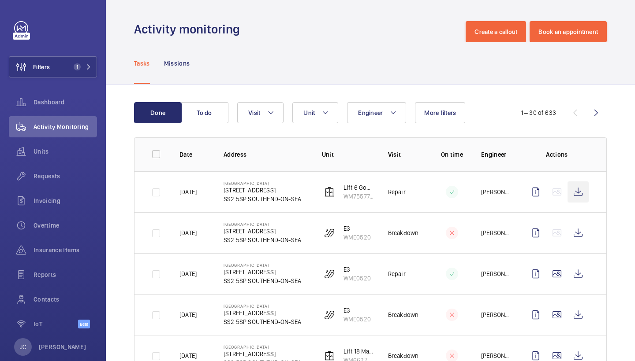
click at [582, 192] on wm-front-icon-button at bounding box center [577, 192] width 21 height 21
click at [61, 174] on span "Requests" at bounding box center [64, 176] width 63 height 9
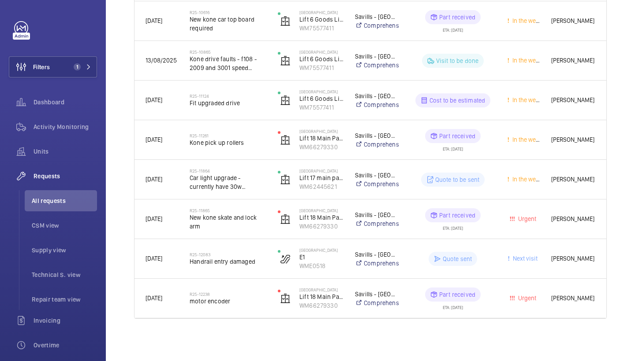
scroll to position [926, 0]
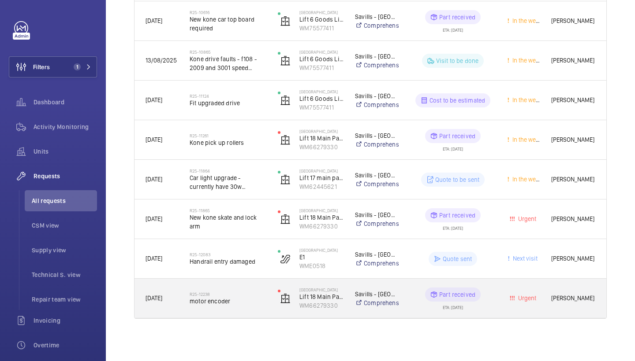
click at [234, 294] on h2 "R25-12238" at bounding box center [228, 294] width 77 height 5
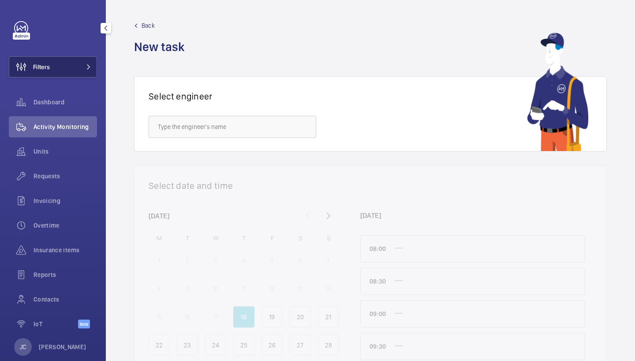
click at [84, 70] on button "Filters" at bounding box center [53, 66] width 88 height 21
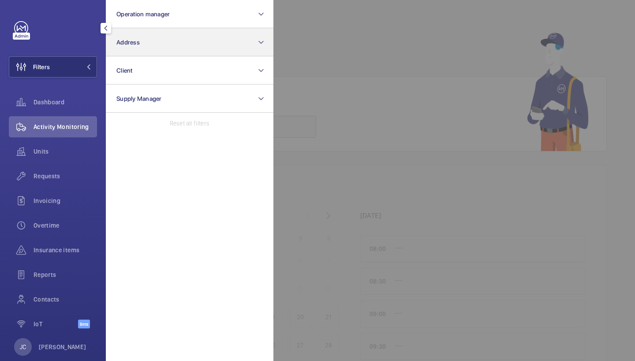
click at [137, 39] on span "Address" at bounding box center [127, 42] width 23 height 7
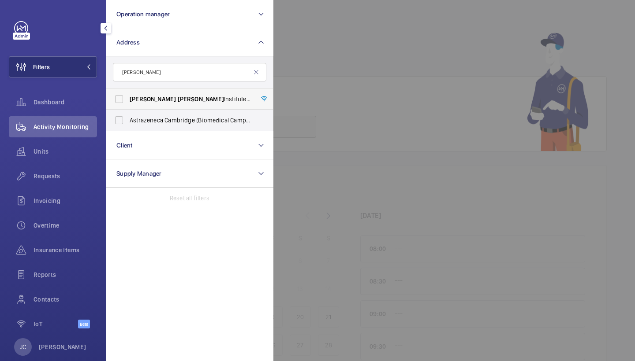
type input "[PERSON_NAME]"
click at [178, 97] on span "[PERSON_NAME]" at bounding box center [201, 99] width 46 height 7
click at [128, 97] on input "[PERSON_NAME][GEOGRAPHIC_DATA] - [STREET_ADDRESS]" at bounding box center [119, 99] width 18 height 18
checkbox input "true"
click at [305, 79] on div at bounding box center [590, 180] width 635 height 361
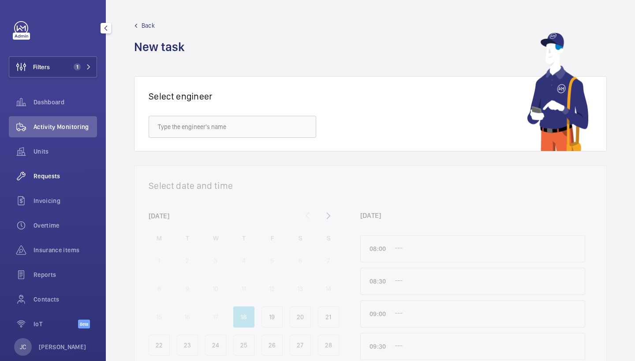
click at [48, 182] on div "Requests" at bounding box center [53, 176] width 88 height 21
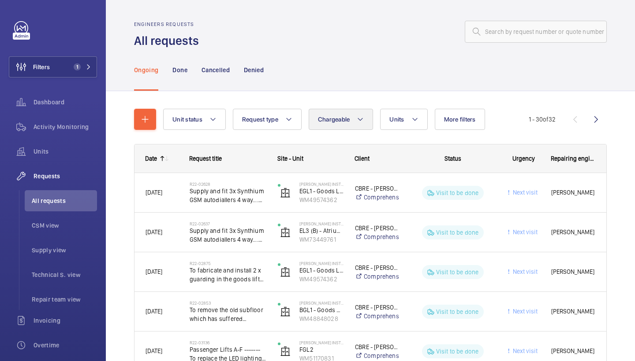
click at [325, 115] on button "Chargeable" at bounding box center [341, 119] width 65 height 21
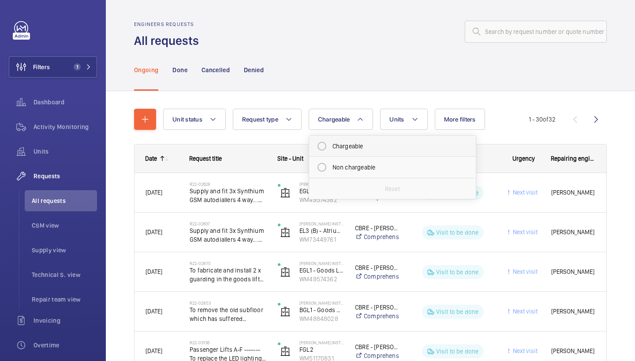
click at [342, 149] on mat-radio-button "Chargeable" at bounding box center [392, 147] width 159 height 18
radio input "true"
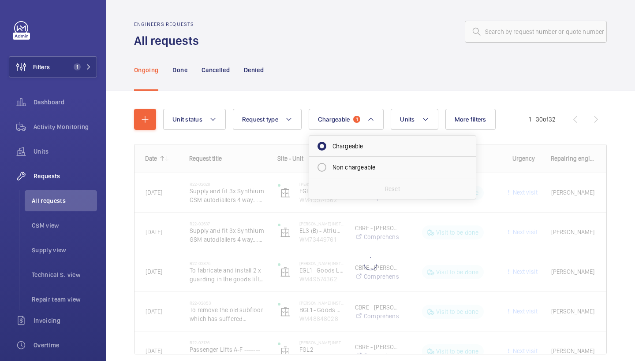
click at [325, 80] on div "Ongoing Done Cancelled Denied" at bounding box center [370, 70] width 472 height 42
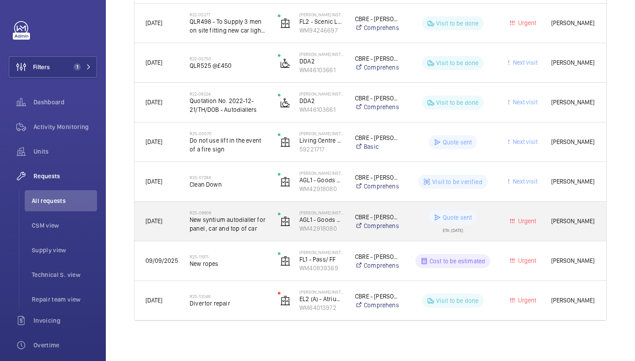
scroll to position [408, 0]
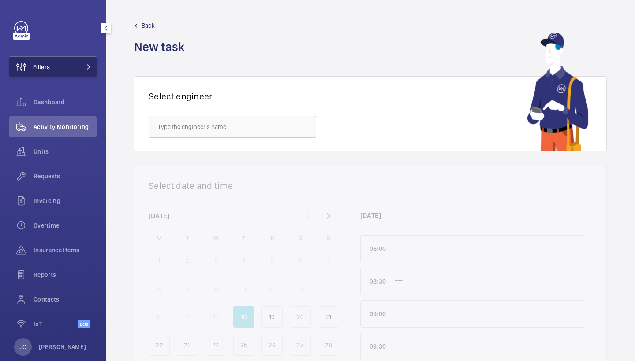
click at [79, 70] on button "Filters" at bounding box center [53, 66] width 88 height 21
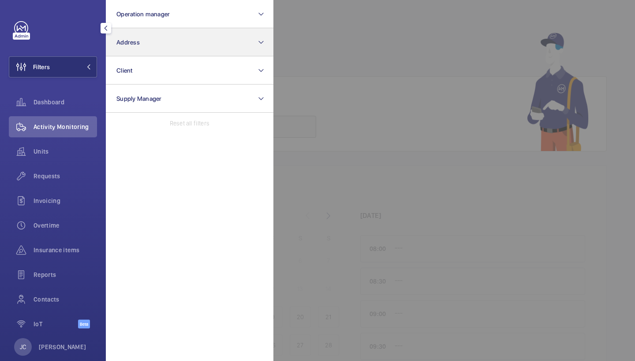
click at [171, 40] on button "Address" at bounding box center [189, 42] width 167 height 28
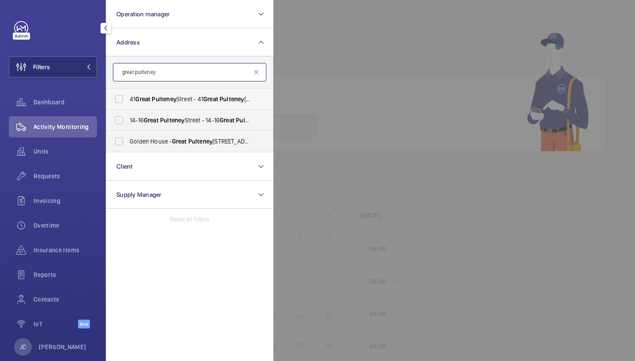
type input "great pulteney"
click at [176, 97] on span "Pulteney" at bounding box center [164, 99] width 24 height 7
click at [128, 97] on input "41 Great Pulteney Street - 41 Great Pulteney St, LONDON W1F 9NZ" at bounding box center [119, 99] width 18 height 18
checkbox input "true"
click at [179, 117] on span "Pulteney" at bounding box center [172, 120] width 24 height 7
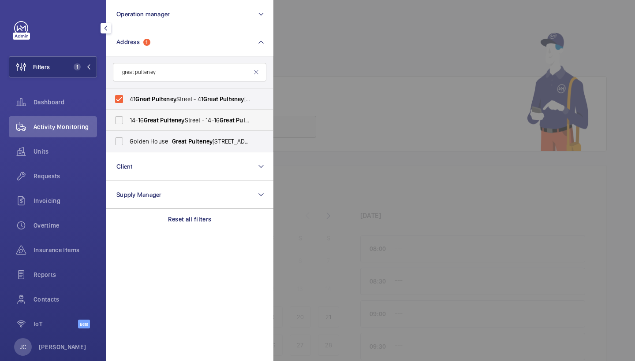
click at [128, 117] on input "14-16 Great Pulteney Street - 14-16 Great Pulteney St, LONDON W1F 9ND" at bounding box center [119, 121] width 18 height 18
checkbox input "true"
click at [79, 123] on span "Activity Monitoring" at bounding box center [64, 127] width 63 height 9
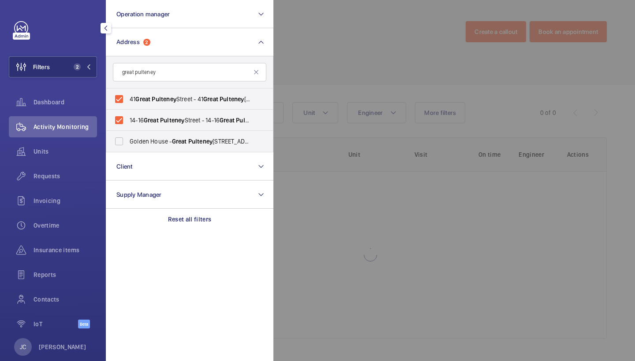
click at [336, 67] on div at bounding box center [590, 180] width 635 height 361
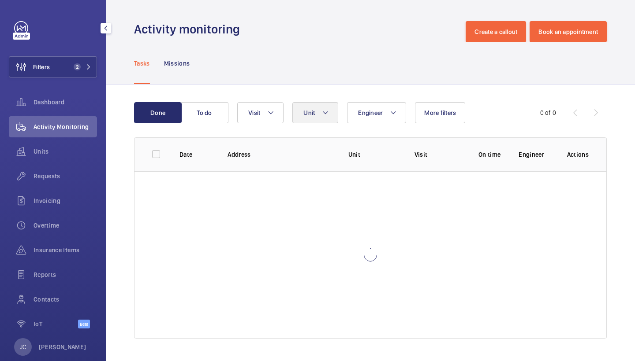
click at [332, 109] on button "Unit" at bounding box center [315, 112] width 46 height 21
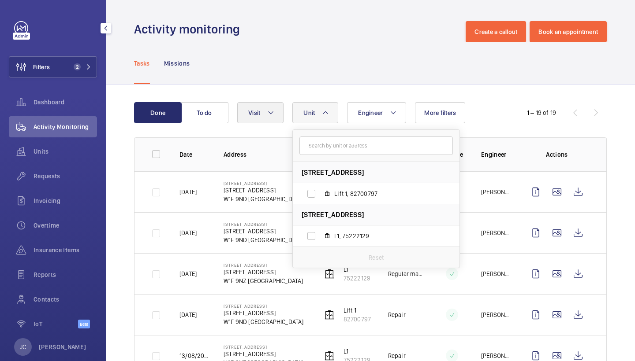
click at [257, 107] on button "Visit" at bounding box center [260, 112] width 46 height 21
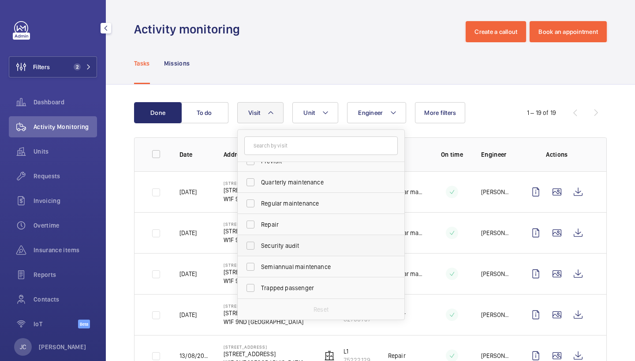
scroll to position [138, 0]
click at [292, 223] on span "Repair" at bounding box center [321, 224] width 121 height 9
click at [259, 223] on input "Repair" at bounding box center [251, 225] width 18 height 18
checkbox input "true"
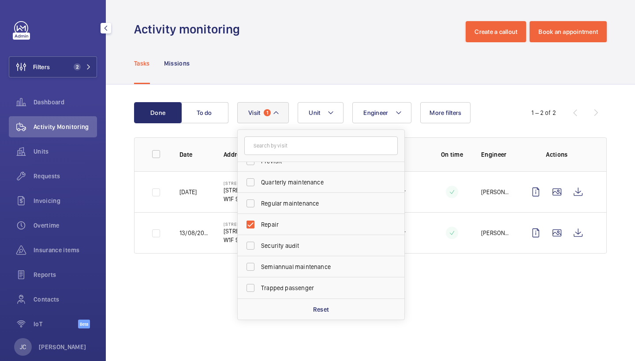
click at [361, 68] on div "Tasks Missions" at bounding box center [370, 63] width 472 height 42
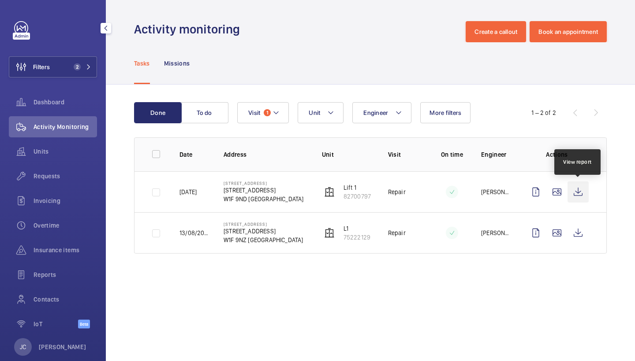
click at [575, 190] on wm-front-icon-button at bounding box center [577, 192] width 21 height 21
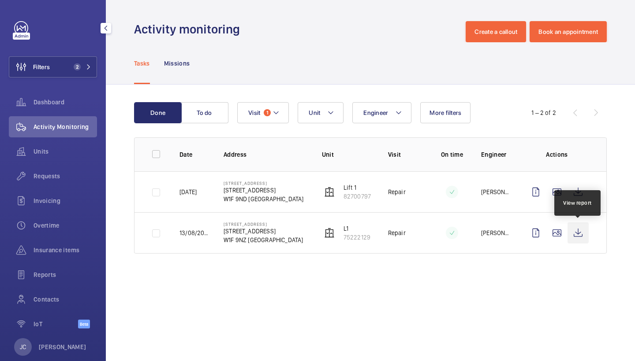
click at [576, 238] on wm-front-icon-button at bounding box center [577, 233] width 21 height 21
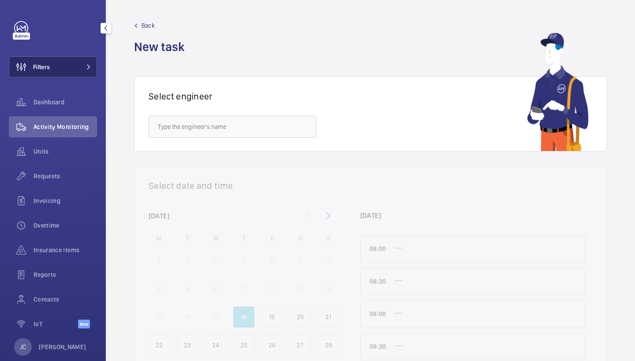
click at [83, 68] on span at bounding box center [86, 66] width 11 height 5
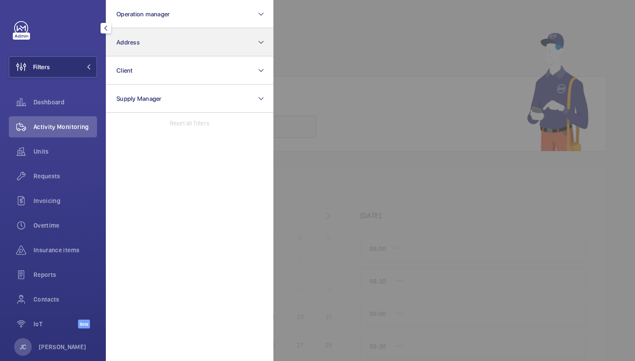
click at [119, 45] on span "Address" at bounding box center [127, 42] width 23 height 7
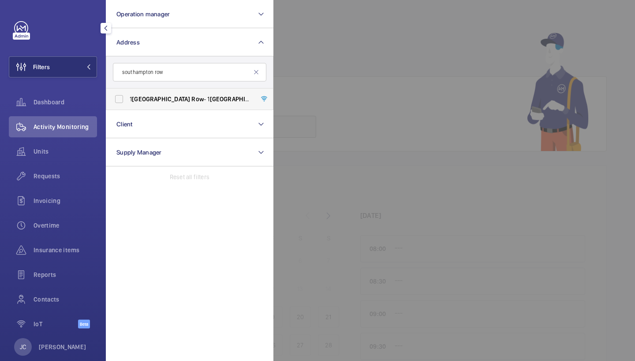
type input "southampton row"
click at [160, 105] on label "[STREET_ADDRESS]" at bounding box center [182, 99] width 153 height 21
click at [128, 105] on input "[STREET_ADDRESS]" at bounding box center [119, 99] width 18 height 18
checkbox input "true"
click at [74, 126] on span "Activity Monitoring" at bounding box center [64, 127] width 63 height 9
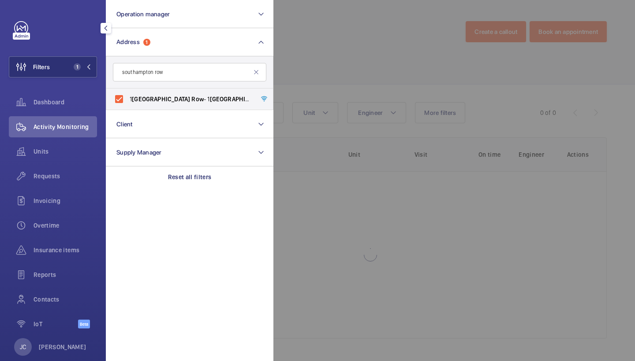
click at [313, 67] on div at bounding box center [590, 180] width 635 height 361
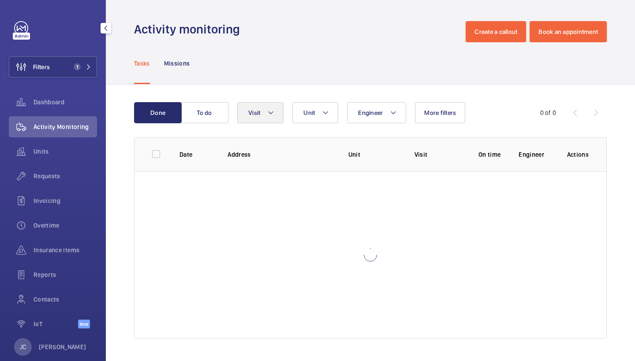
click at [257, 108] on button "Visit" at bounding box center [260, 112] width 46 height 21
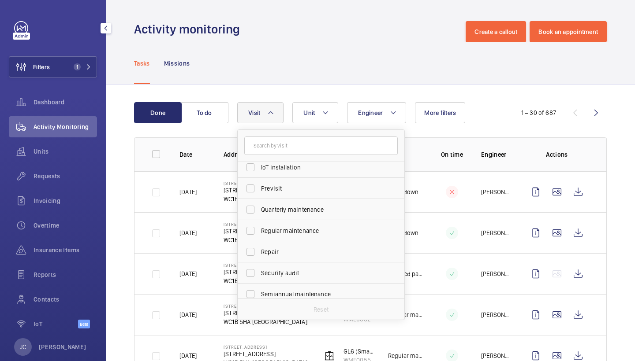
scroll to position [130, 0]
click at [290, 231] on span "Repair" at bounding box center [321, 232] width 121 height 9
click at [259, 231] on input "Repair" at bounding box center [251, 233] width 18 height 18
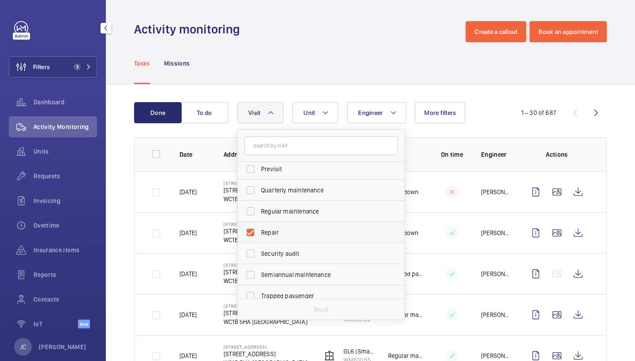
checkbox input "true"
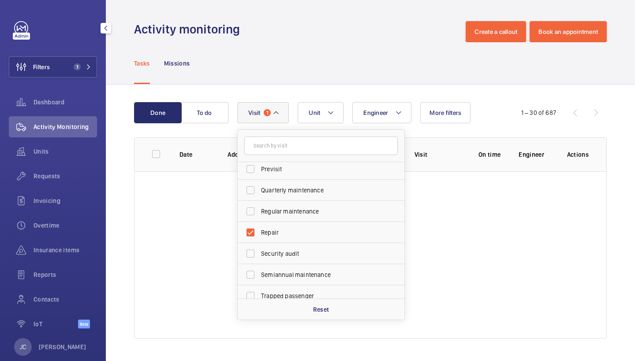
click at [324, 84] on div "Tasks Missions" at bounding box center [370, 63] width 529 height 42
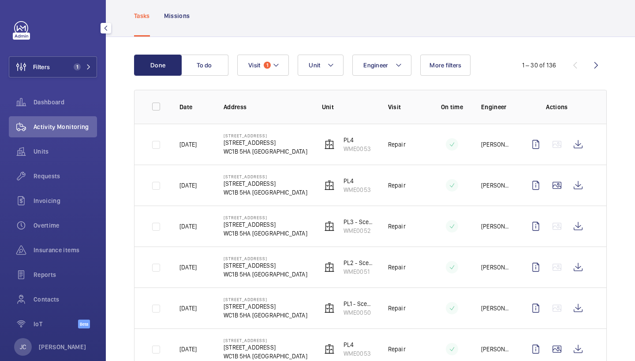
scroll to position [66, 0]
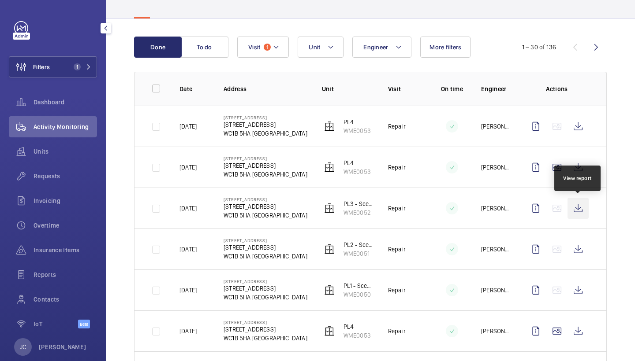
click at [578, 205] on wm-front-icon-button at bounding box center [577, 208] width 21 height 21
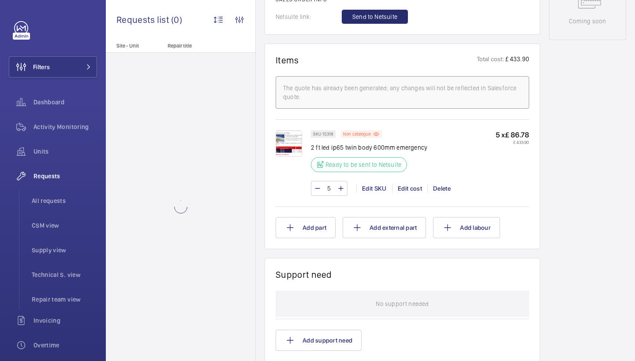
scroll to position [504, 0]
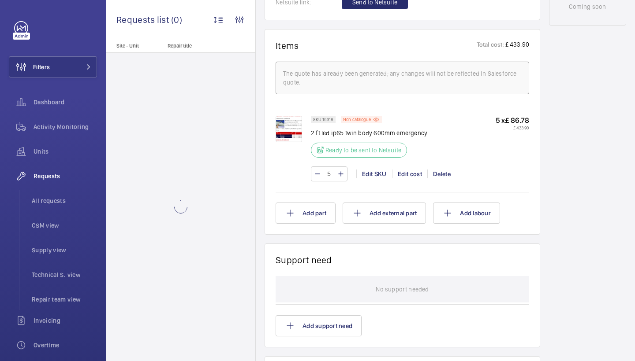
click at [295, 122] on img at bounding box center [288, 129] width 26 height 26
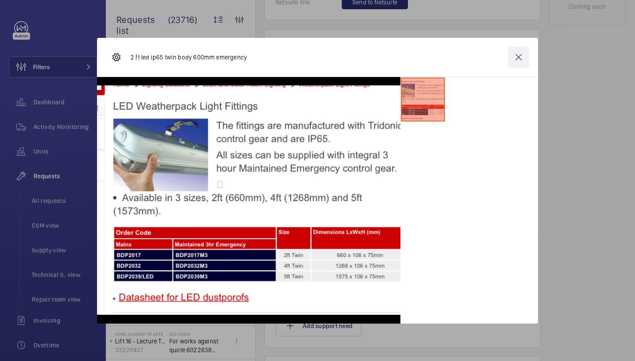
click at [519, 57] on wm-front-icon-button at bounding box center [518, 57] width 21 height 21
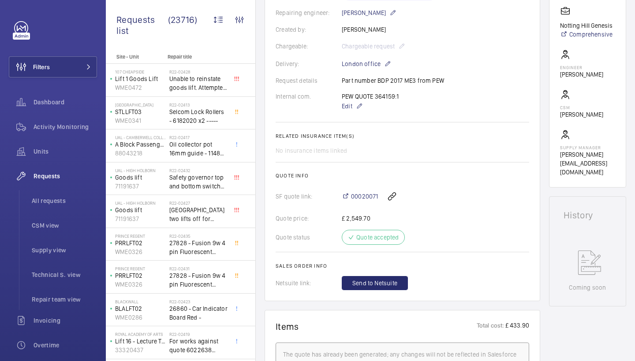
scroll to position [56, 0]
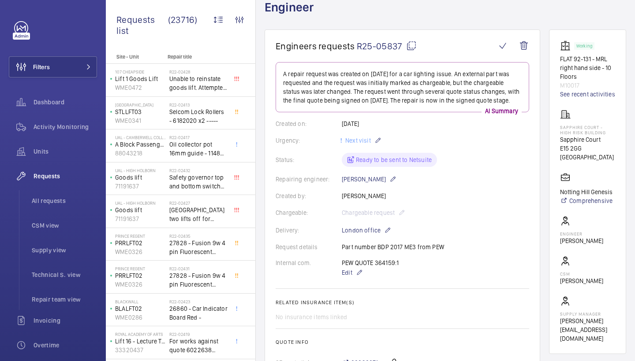
click at [580, 89] on p "M10017" at bounding box center [587, 85] width 55 height 9
click at [580, 93] on link "See recent activities" at bounding box center [587, 94] width 55 height 9
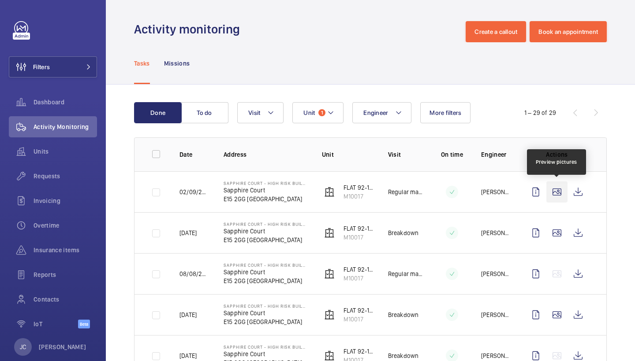
click at [558, 191] on wm-front-icon-button at bounding box center [556, 192] width 21 height 21
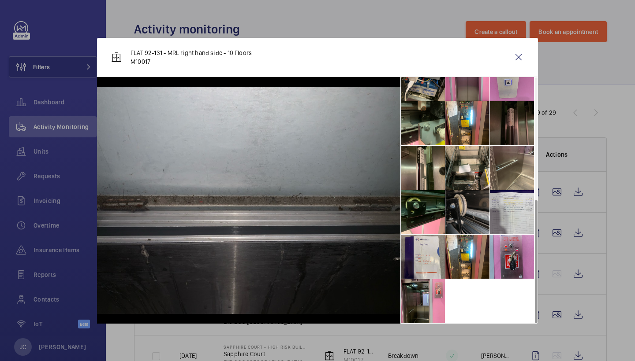
scroll to position [243, 0]
click at [420, 294] on li at bounding box center [423, 301] width 44 height 44
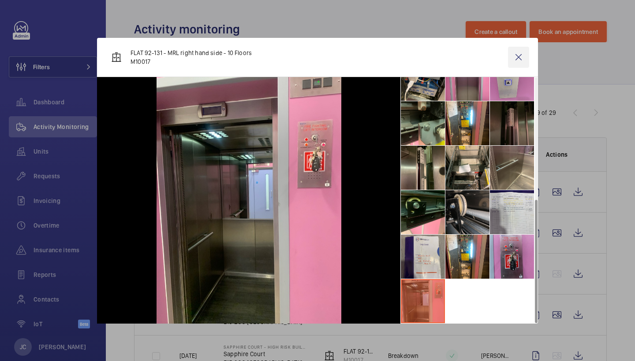
click at [517, 62] on wm-front-icon-button at bounding box center [518, 57] width 21 height 21
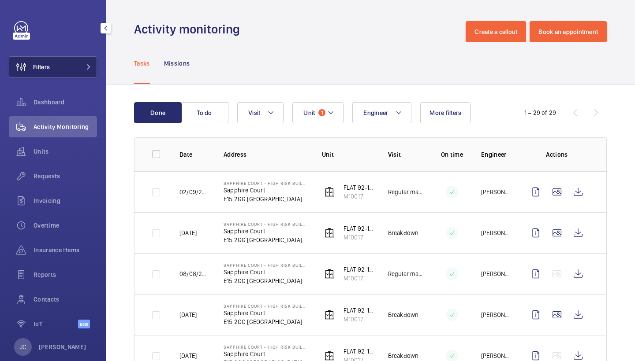
click at [76, 73] on button "Filters" at bounding box center [53, 66] width 88 height 21
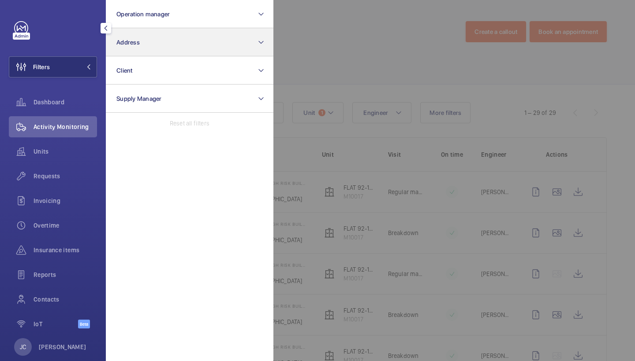
click at [172, 48] on button "Address" at bounding box center [189, 42] width 167 height 28
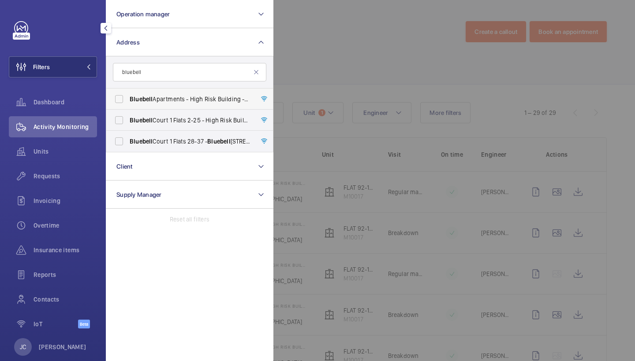
type input "bluebell"
click at [186, 98] on span "Bluebell Apartments - High Risk Building - [GEOGRAPHIC_DATA]" at bounding box center [190, 99] width 121 height 9
click at [128, 98] on input "Bluebell Apartments - High Risk Building - [GEOGRAPHIC_DATA]" at bounding box center [119, 99] width 18 height 18
checkbox input "true"
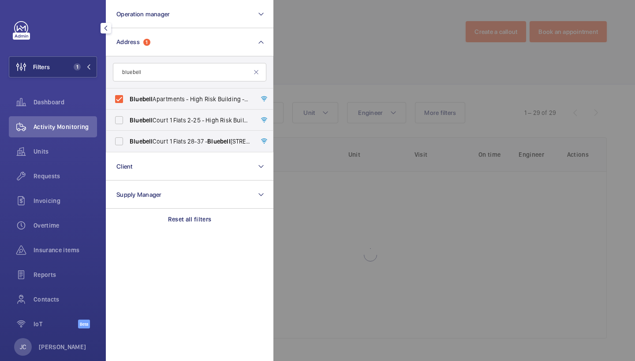
click at [312, 71] on div at bounding box center [590, 180] width 635 height 361
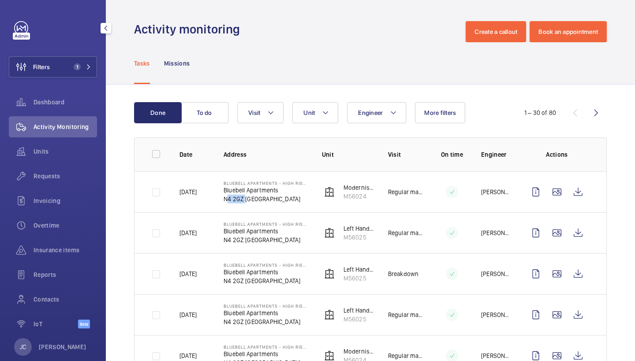
drag, startPoint x: 224, startPoint y: 200, endPoint x: 243, endPoint y: 200, distance: 19.0
click at [243, 200] on p "N4 2GZ [GEOGRAPHIC_DATA]" at bounding box center [265, 199] width 84 height 9
copy p "N4 2GZ"
click at [310, 107] on button "Unit" at bounding box center [315, 112] width 46 height 21
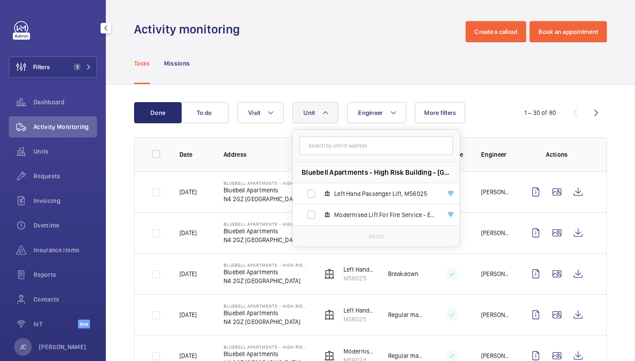
click at [378, 64] on div "Tasks Missions" at bounding box center [370, 63] width 472 height 42
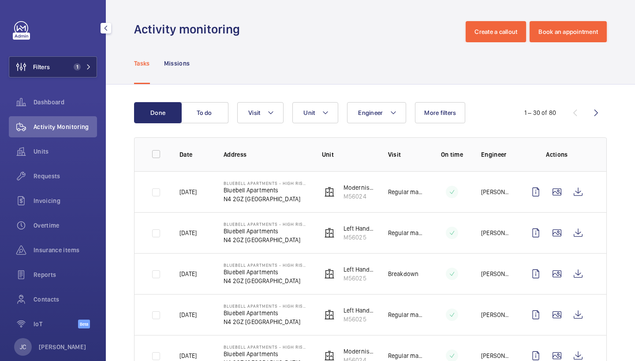
click at [69, 68] on button "Filters 1" at bounding box center [53, 66] width 88 height 21
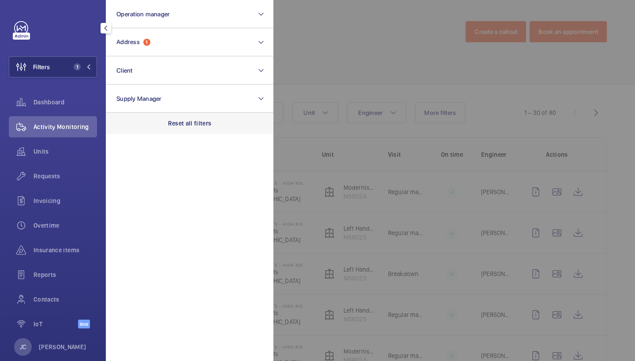
click at [182, 130] on div "Reset all filters" at bounding box center [189, 123] width 167 height 21
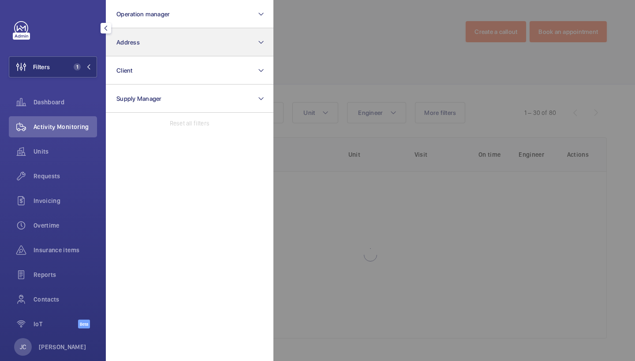
click at [177, 42] on button "Address" at bounding box center [189, 42] width 167 height 28
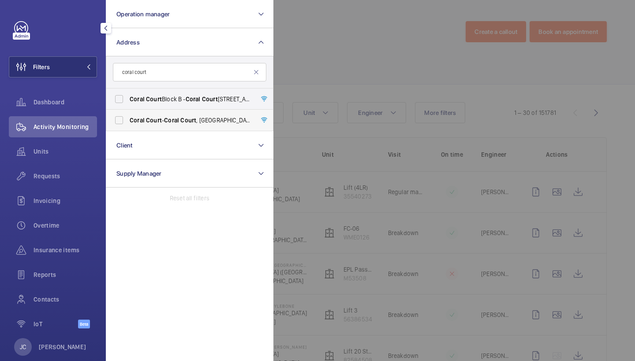
type input "coral court"
click at [175, 119] on span "Coral" at bounding box center [171, 120] width 15 height 7
click at [128, 119] on input "Coral Court - Coral Court , LONDON N11 2RA" at bounding box center [119, 121] width 18 height 18
checkbox input "true"
click at [383, 64] on div at bounding box center [590, 180] width 635 height 361
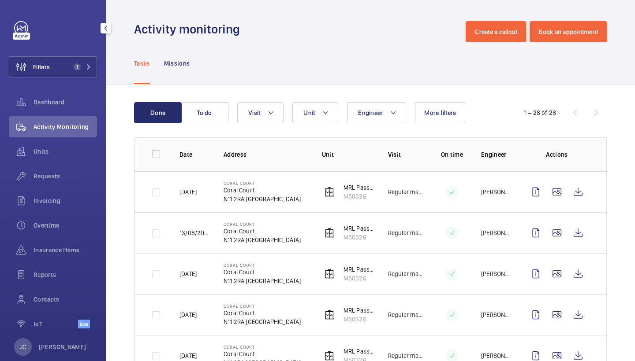
click at [316, 119] on button "Unit" at bounding box center [315, 112] width 46 height 21
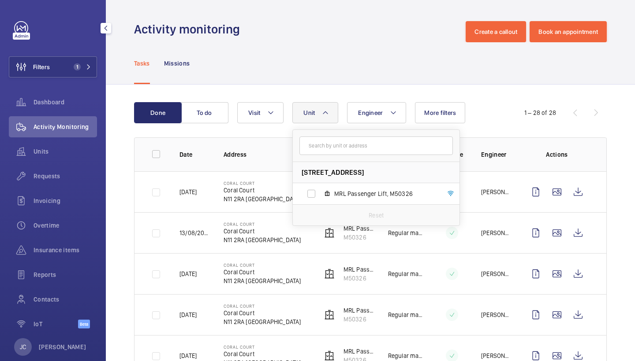
click at [334, 74] on div "Tasks Missions" at bounding box center [370, 63] width 472 height 42
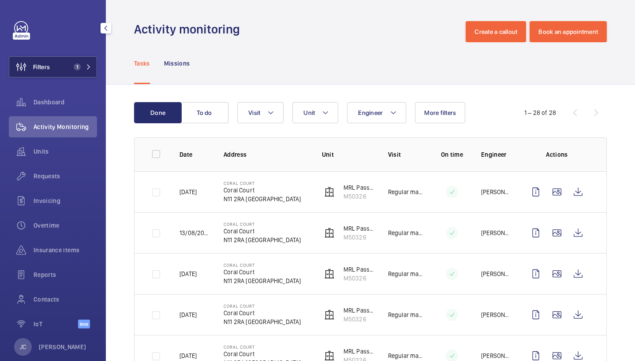
click at [82, 69] on span "1" at bounding box center [80, 66] width 21 height 7
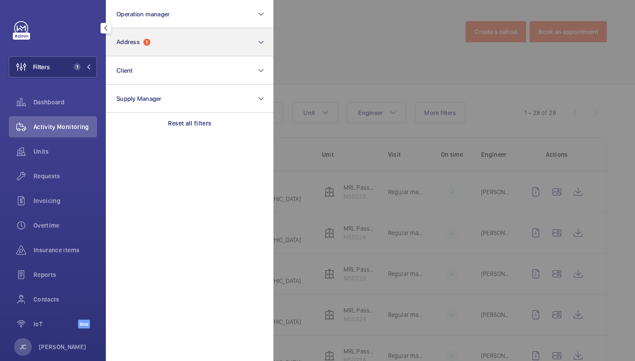
click at [145, 45] on span "1" at bounding box center [146, 42] width 7 height 7
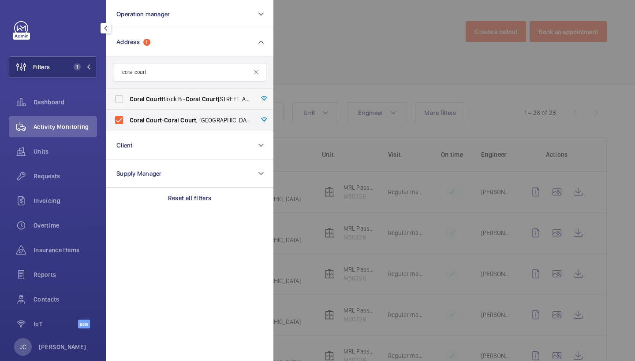
type input "coral court"
click at [174, 96] on span "Coral Court Block B - Coral Court Block B, LONDON N11 2RA" at bounding box center [190, 99] width 121 height 9
click at [128, 96] on input "Coral Court Block B - Coral Court Block B, LONDON N11 2RA" at bounding box center [119, 99] width 18 height 18
checkbox input "true"
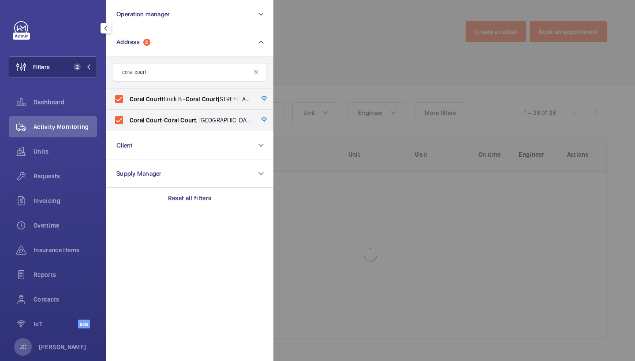
click at [329, 60] on div at bounding box center [590, 180] width 635 height 361
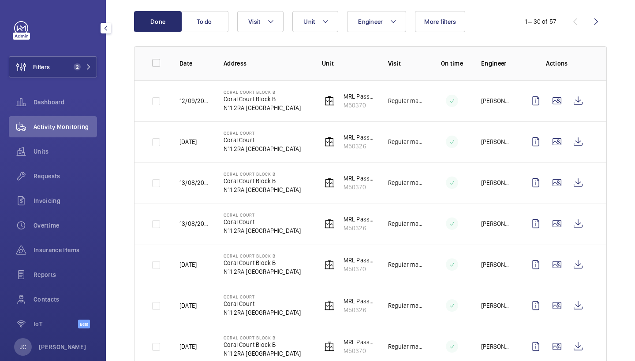
scroll to position [92, 0]
drag, startPoint x: 224, startPoint y: 188, endPoint x: 245, endPoint y: 188, distance: 20.7
click at [245, 188] on p "N11 2RA LONDON" at bounding box center [262, 189] width 78 height 9
copy p "N11 2RA"
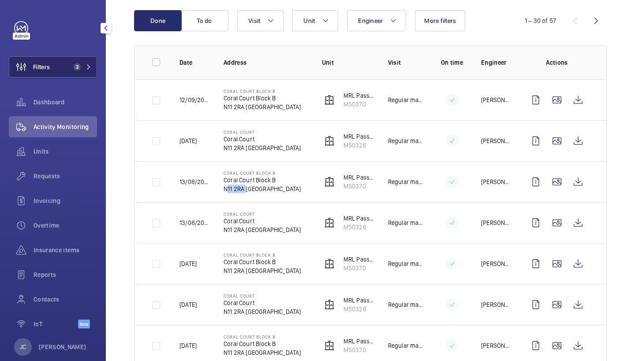
click at [59, 71] on button "Filters 2" at bounding box center [53, 66] width 88 height 21
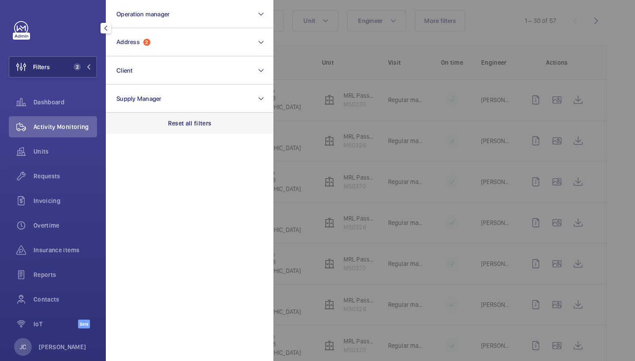
click at [187, 127] on p "Reset all filters" at bounding box center [190, 123] width 44 height 9
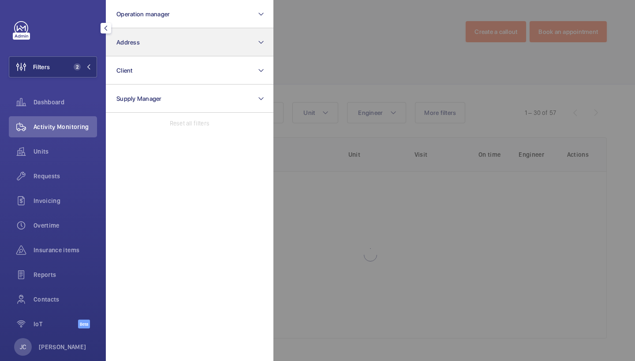
click at [180, 50] on button "Address" at bounding box center [189, 42] width 167 height 28
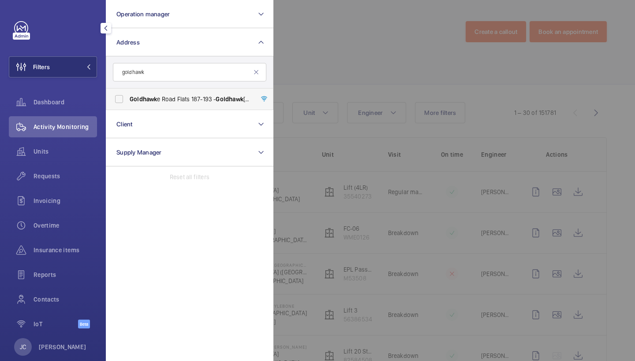
type input "goldhawk"
click at [164, 104] on label "Goldhawk e Road Flats 187-193 - Goldhawk e Road Flats 187-193, LONDON W12 8EP" at bounding box center [182, 99] width 153 height 21
click at [128, 104] on input "Goldhawk e Road Flats 187-193 - Goldhawk e Road Flats 187-193, LONDON W12 8EP" at bounding box center [119, 99] width 18 height 18
checkbox input "true"
click at [292, 56] on div at bounding box center [590, 180] width 635 height 361
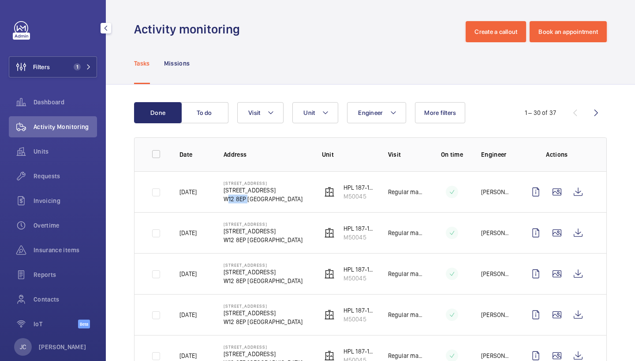
drag, startPoint x: 223, startPoint y: 198, endPoint x: 246, endPoint y: 198, distance: 23.4
click at [246, 198] on td "Goldhawke Road Flats 187-193 Goldhawke Road Flats 187-193 W12 8EP LONDON" at bounding box center [258, 191] width 98 height 41
copy p "W12 8EP"
click at [82, 67] on span "1" at bounding box center [80, 66] width 21 height 7
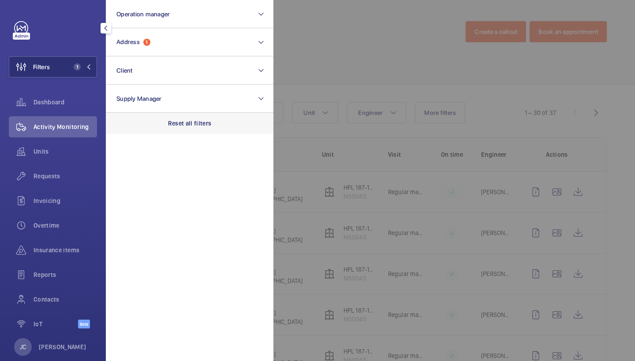
click at [170, 119] on p "Reset all filters" at bounding box center [190, 123] width 44 height 9
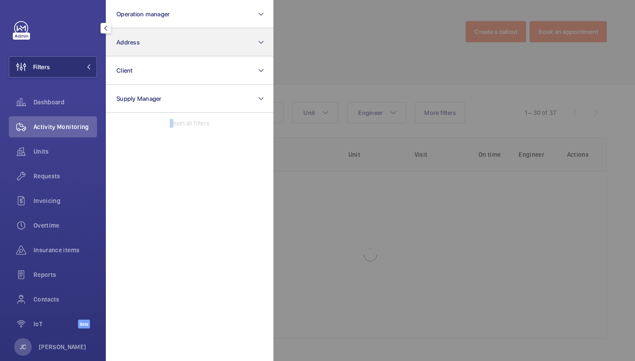
click at [167, 43] on button "Address" at bounding box center [189, 42] width 167 height 28
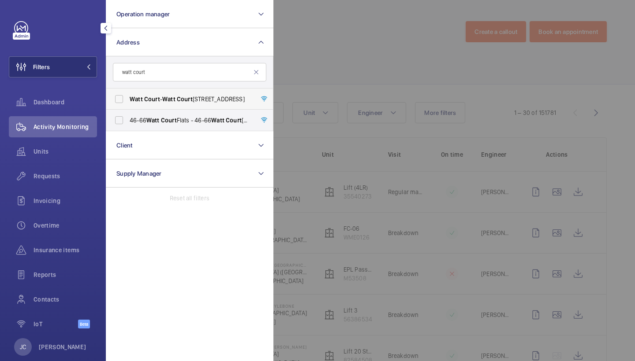
type input "watt court"
click at [182, 100] on span "Court" at bounding box center [185, 99] width 16 height 7
click at [128, 100] on input "Watt Court - Watt Court , LONDON W3 7NX" at bounding box center [119, 99] width 18 height 18
checkbox input "true"
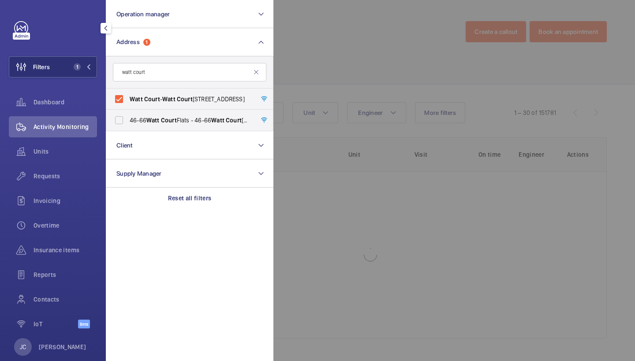
click at [322, 62] on div at bounding box center [590, 180] width 635 height 361
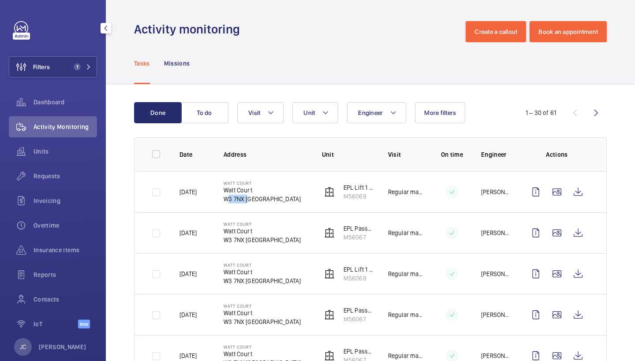
drag, startPoint x: 225, startPoint y: 201, endPoint x: 246, endPoint y: 199, distance: 20.8
click at [246, 199] on p "W3 7NX LONDON" at bounding box center [261, 199] width 77 height 9
copy p "W3 7NX"
click at [81, 67] on span "1" at bounding box center [80, 66] width 21 height 7
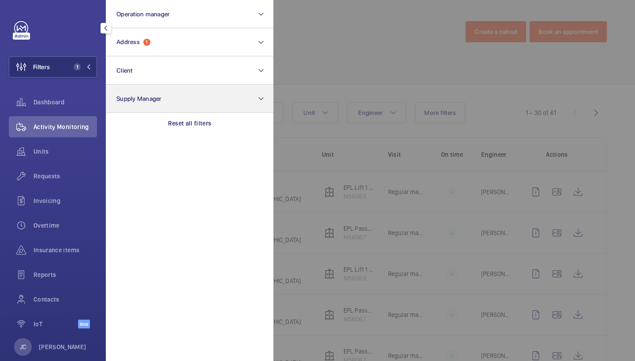
click at [194, 110] on button "Supply Manager" at bounding box center [189, 99] width 167 height 28
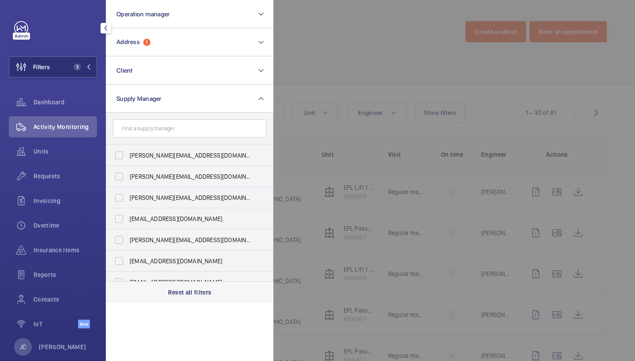
click at [187, 295] on p "Reset all filters" at bounding box center [190, 292] width 44 height 9
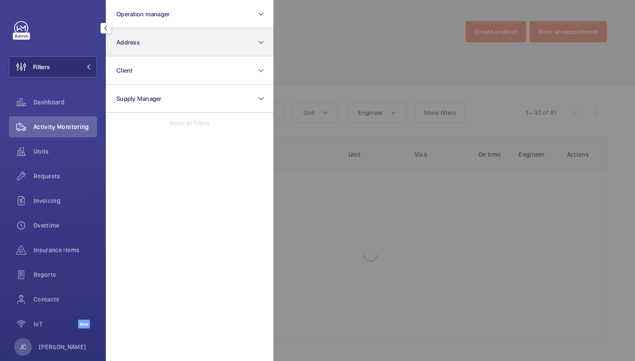
click at [154, 49] on button "Address" at bounding box center [189, 42] width 167 height 28
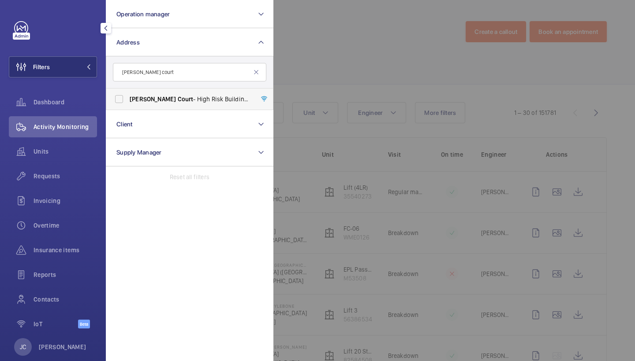
type input "Charles court"
click at [178, 101] on span "Court" at bounding box center [186, 99] width 16 height 7
click at [128, 101] on input "Charles Court - High Risk Building - Charles Court , LONDON W3 7DR" at bounding box center [119, 99] width 18 height 18
checkbox input "true"
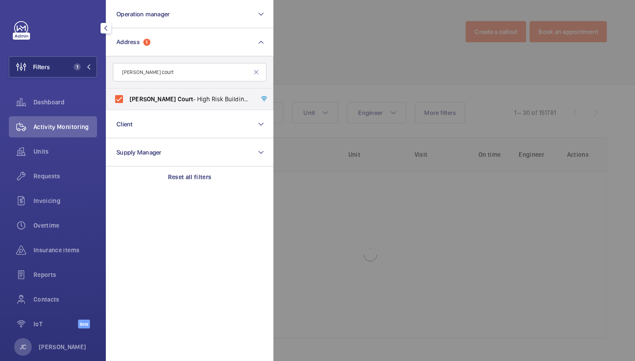
click at [372, 87] on div at bounding box center [590, 180] width 635 height 361
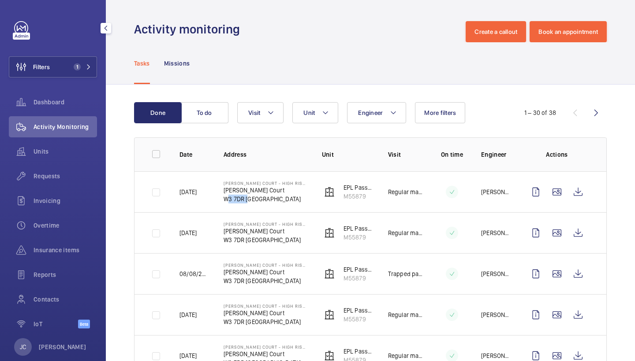
drag, startPoint x: 224, startPoint y: 197, endPoint x: 245, endPoint y: 197, distance: 21.6
click at [245, 197] on p "W3 7DR LONDON" at bounding box center [265, 199] width 84 height 9
copy p "W3 7DR"
click at [76, 69] on span "1" at bounding box center [77, 66] width 7 height 7
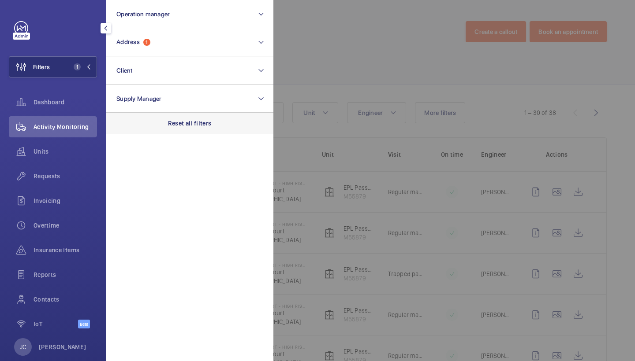
click at [166, 120] on div "Reset all filters" at bounding box center [189, 123] width 167 height 21
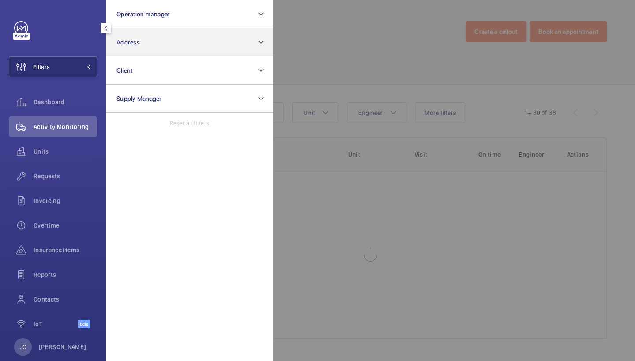
click at [159, 52] on button "Address" at bounding box center [189, 42] width 167 height 28
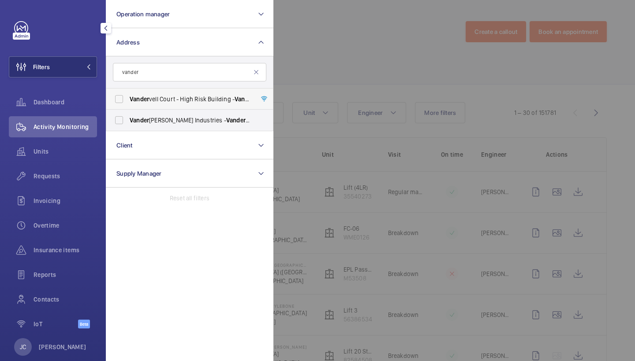
type input "vander"
drag, startPoint x: 167, startPoint y: 97, endPoint x: 203, endPoint y: 79, distance: 40.4
click at [167, 97] on span "Vander vell Court - High Risk Building - Vander vell Court, LONDON W3 7EU" at bounding box center [190, 99] width 121 height 9
click at [128, 97] on input "Vander vell Court - High Risk Building - Vander vell Court, LONDON W3 7EU" at bounding box center [119, 99] width 18 height 18
checkbox input "true"
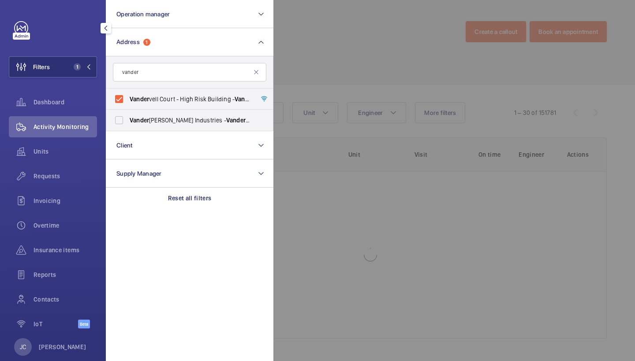
click at [305, 53] on div at bounding box center [590, 180] width 635 height 361
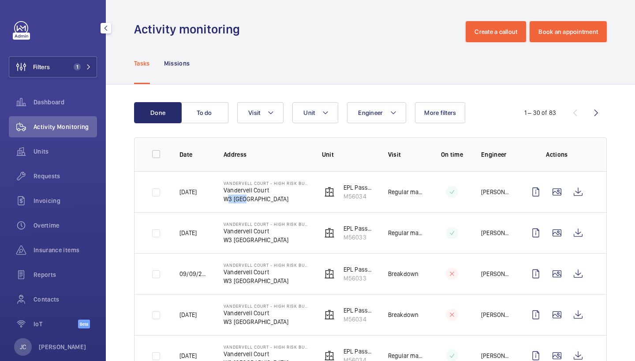
drag, startPoint x: 222, startPoint y: 199, endPoint x: 244, endPoint y: 199, distance: 21.6
click at [244, 199] on td "Vandervell Court - High Risk Building Vandervell Court W3 7EU LONDON" at bounding box center [258, 191] width 98 height 41
copy p "W3 7EU"
click at [91, 61] on button "Filters 1" at bounding box center [53, 66] width 88 height 21
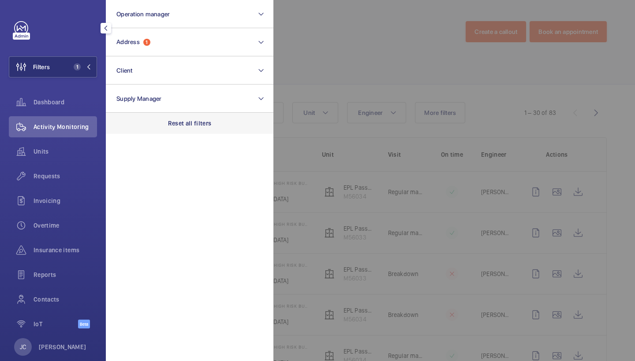
click at [197, 114] on div "Reset all filters" at bounding box center [189, 123] width 167 height 21
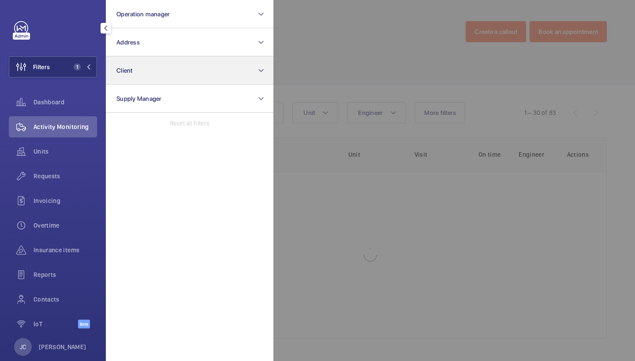
click at [167, 60] on button "Client" at bounding box center [189, 70] width 167 height 28
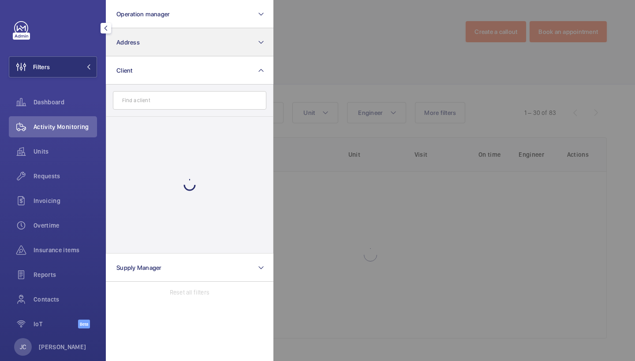
click at [170, 41] on button "Address" at bounding box center [189, 42] width 167 height 28
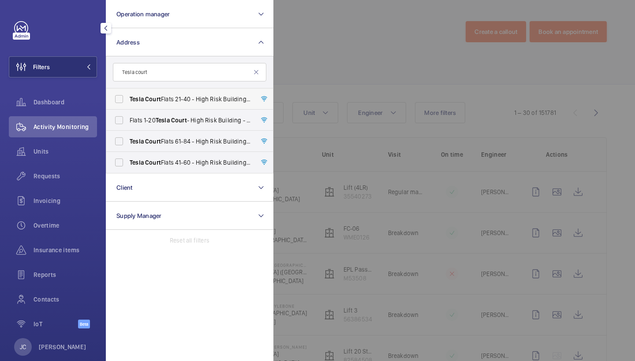
type input "Tesla court"
click at [198, 99] on span "Tesla Court Flats 21-40 - High Risk Building - Tesla Court Flats 21-40, LONDON …" at bounding box center [190, 99] width 121 height 9
click at [128, 99] on input "Tesla Court Flats 21-40 - High Risk Building - Tesla Court Flats 21-40, LONDON …" at bounding box center [119, 99] width 18 height 18
checkbox input "true"
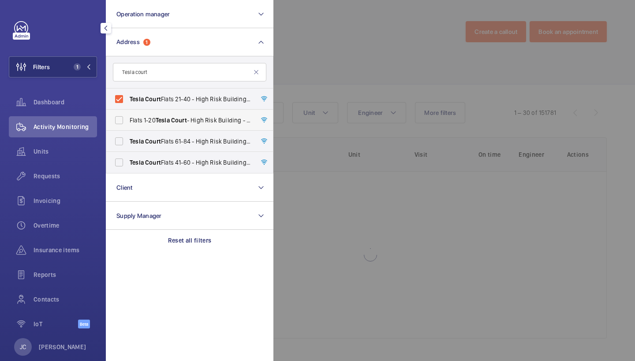
click at [193, 122] on span "Flats 1-20 Tesla Court - High Risk Building - Flats 1-20 Tesla Court , LONDON W…" at bounding box center [190, 120] width 121 height 9
click at [128, 122] on input "Flats 1-20 Tesla Court - High Risk Building - Flats 1-20 Tesla Court , LONDON W…" at bounding box center [119, 121] width 18 height 18
checkbox input "true"
click at [188, 137] on label "Tesla Court Flats 61-84 - High Risk Building - Tesla Court Flats 61-84, LONDON …" at bounding box center [182, 141] width 153 height 21
click at [128, 137] on input "Tesla Court Flats 61-84 - High Risk Building - Tesla Court Flats 61-84, LONDON …" at bounding box center [119, 142] width 18 height 18
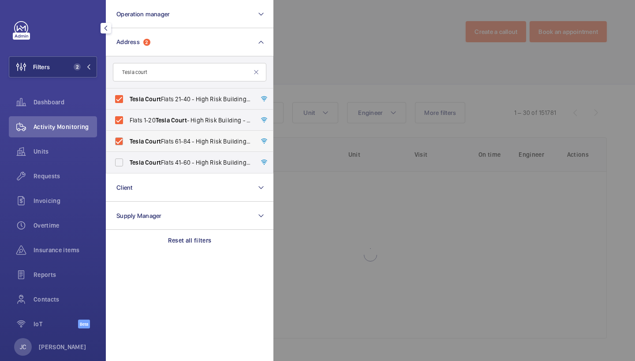
checkbox input "true"
click at [182, 157] on label "Tesla Court Flats 41-60 - High Risk Building - Tesla Court Flats 41-60, LONDON …" at bounding box center [182, 162] width 153 height 21
click at [128, 157] on input "Tesla Court Flats 41-60 - High Risk Building - Tesla Court Flats 41-60, LONDON …" at bounding box center [119, 163] width 18 height 18
checkbox input "true"
click at [357, 34] on div at bounding box center [590, 180] width 635 height 361
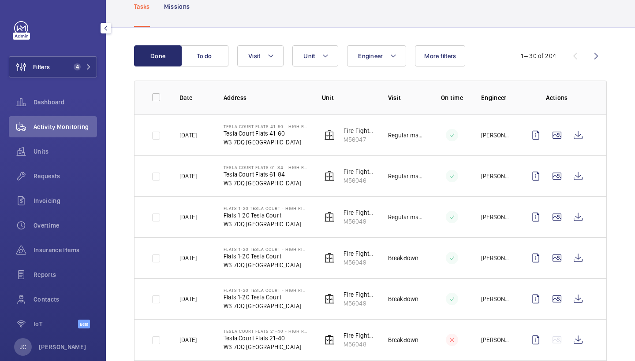
scroll to position [59, 0]
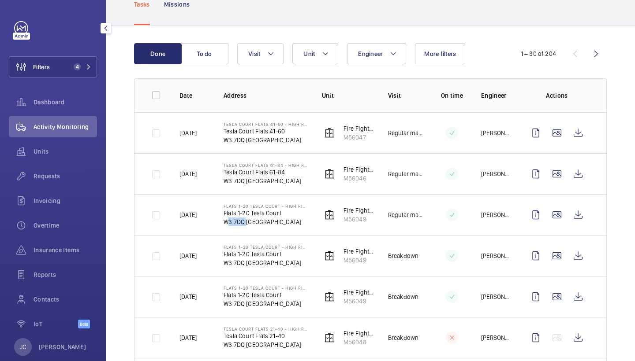
drag, startPoint x: 222, startPoint y: 223, endPoint x: 245, endPoint y: 223, distance: 22.9
click at [245, 223] on td "Flats 1-20 Tesla Court - High Risk Building Flats 1-20 Tesla Court W3 7DQ LONDON" at bounding box center [258, 214] width 98 height 41
copy p "W3 7DQ"
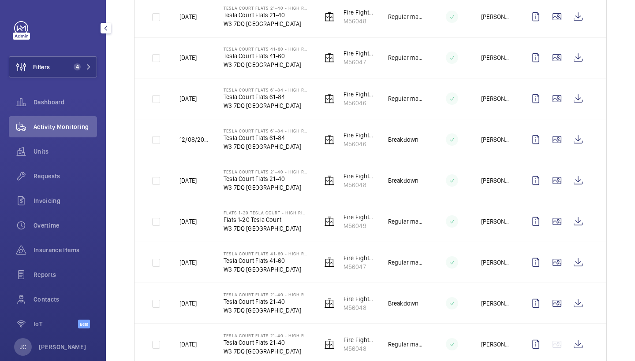
scroll to position [552, 0]
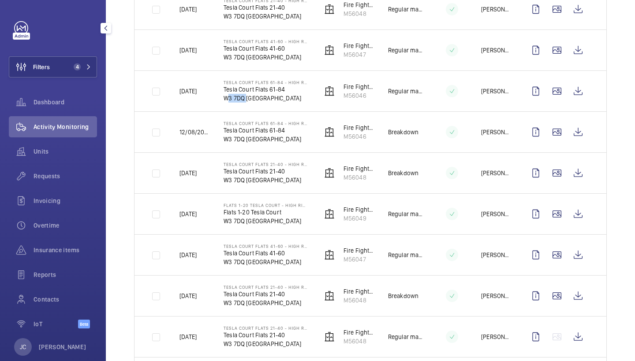
drag, startPoint x: 224, startPoint y: 100, endPoint x: 243, endPoint y: 101, distance: 18.6
click at [243, 101] on p "W3 7DQ LONDON" at bounding box center [265, 98] width 84 height 9
copy p "W3 7DQ"
click at [243, 101] on p "W3 7DQ LONDON" at bounding box center [265, 98] width 84 height 9
drag, startPoint x: 223, startPoint y: 98, endPoint x: 244, endPoint y: 98, distance: 20.7
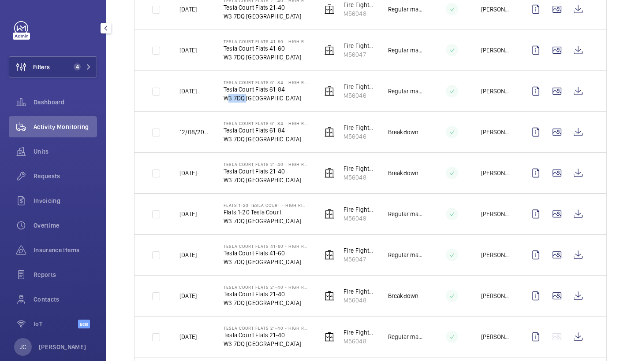
click at [244, 98] on p "W3 7DQ LONDON" at bounding box center [265, 98] width 84 height 9
copy p "W3 7DQ"
click at [71, 72] on button "Filters 4" at bounding box center [53, 66] width 88 height 21
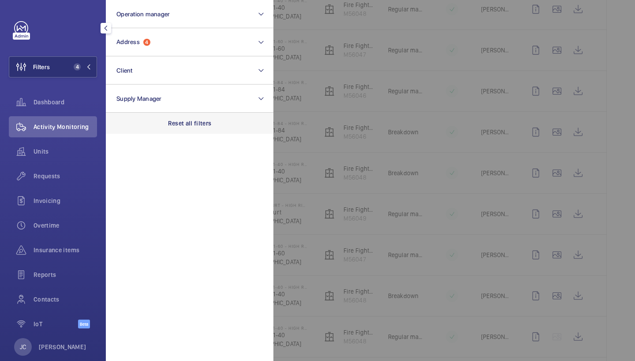
click at [175, 125] on p "Reset all filters" at bounding box center [190, 123] width 44 height 9
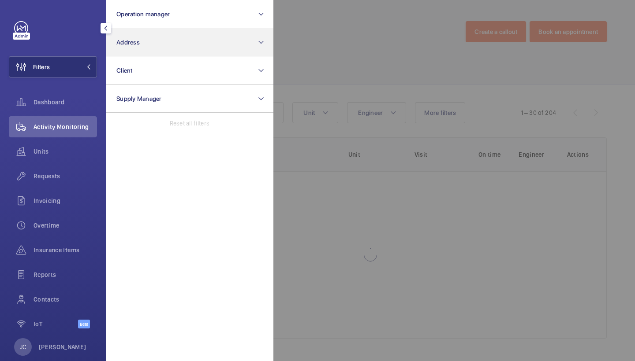
click at [170, 37] on button "Address" at bounding box center [189, 42] width 167 height 28
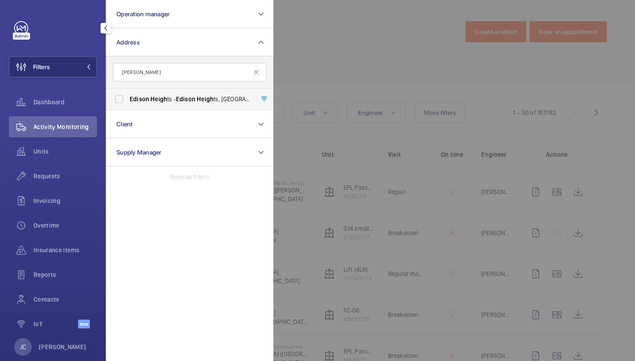
type input "Edison heigh"
click at [161, 97] on span "Heigh" at bounding box center [158, 99] width 17 height 7
click at [128, 97] on input "Edison Heigh ts - Edison Heigh ts, LONDON E1 6GP" at bounding box center [119, 99] width 18 height 18
checkbox input "true"
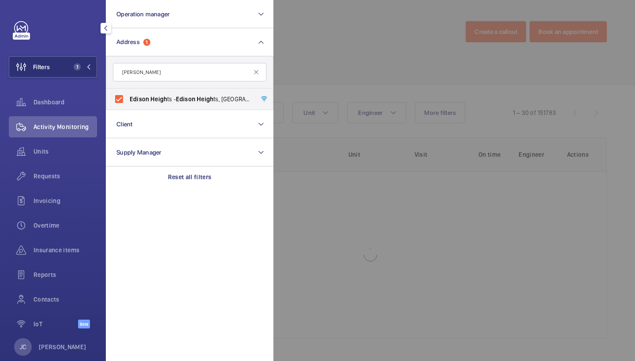
click at [285, 85] on div at bounding box center [590, 180] width 635 height 361
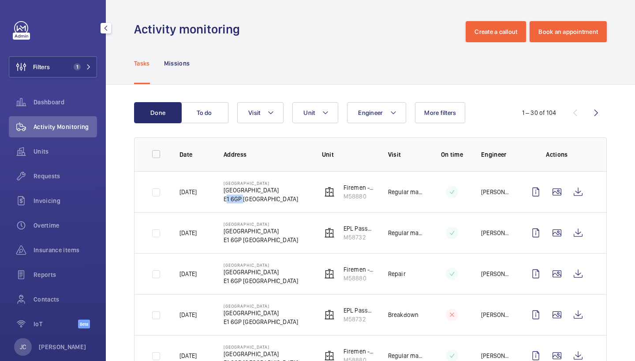
drag, startPoint x: 224, startPoint y: 197, endPoint x: 242, endPoint y: 197, distance: 18.1
click at [242, 197] on p "E1 6GP LONDON" at bounding box center [260, 199] width 74 height 9
copy p "E1 6GP"
click at [54, 74] on button "Filters 1" at bounding box center [53, 66] width 88 height 21
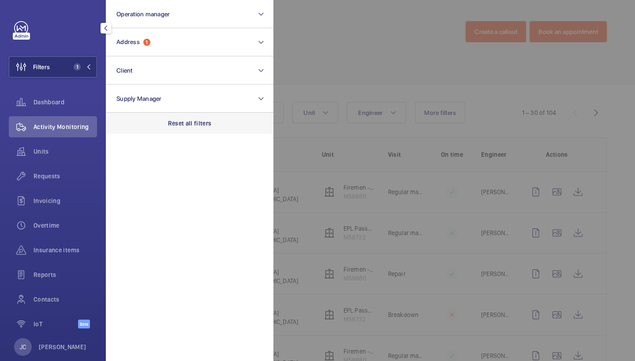
click at [173, 121] on p "Reset all filters" at bounding box center [190, 123] width 44 height 9
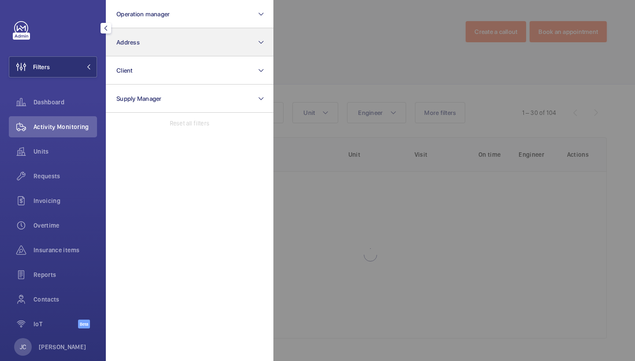
click at [173, 44] on button "Address" at bounding box center [189, 42] width 167 height 28
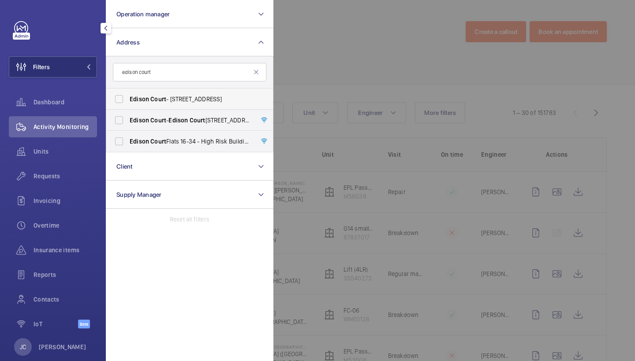
type input "edison court"
click at [187, 97] on span "Edison Court - 420 London Rd, CROYDON CR0 2NS" at bounding box center [190, 99] width 121 height 9
click at [128, 97] on input "Edison Court - 420 London Rd, CROYDON CR0 2NS" at bounding box center [119, 99] width 18 height 18
checkbox input "true"
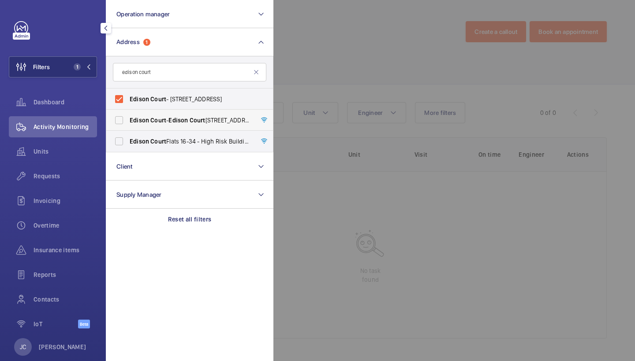
click at [188, 115] on label "Edison Court - Edison Court , LONDON W3 7HJ" at bounding box center [182, 120] width 153 height 21
click at [128, 115] on input "Edison Court - Edison Court , LONDON W3 7HJ" at bounding box center [119, 121] width 18 height 18
checkbox input "true"
click at [187, 143] on span "Edison Court Flats 16-34 - High Risk Building - Edison Court Flats 16-34, LONDO…" at bounding box center [190, 141] width 121 height 9
click at [128, 143] on input "Edison Court Flats 16-34 - High Risk Building - Edison Court Flats 16-34, LONDO…" at bounding box center [119, 142] width 18 height 18
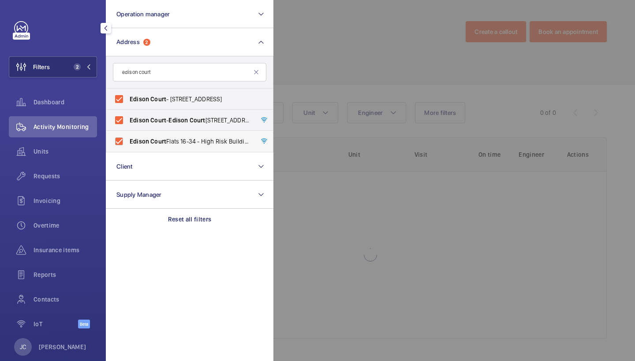
checkbox input "true"
click at [344, 57] on div at bounding box center [590, 180] width 635 height 361
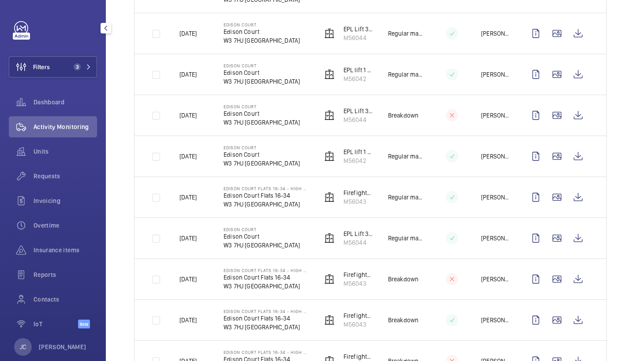
scroll to position [528, 0]
drag, startPoint x: 225, startPoint y: 164, endPoint x: 242, endPoint y: 164, distance: 17.2
click at [242, 164] on p "W3 7HJ LONDON" at bounding box center [261, 163] width 76 height 9
click at [69, 67] on button "Filters 3" at bounding box center [53, 66] width 88 height 21
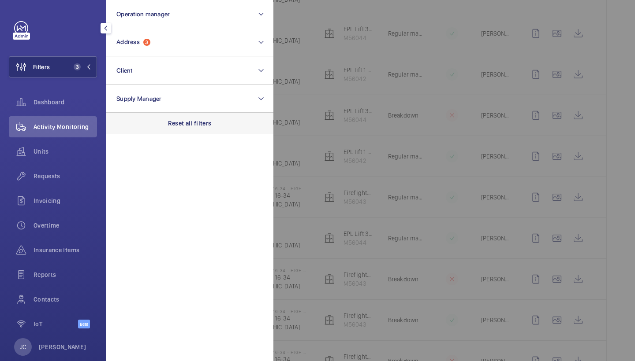
click at [192, 123] on p "Reset all filters" at bounding box center [190, 123] width 44 height 9
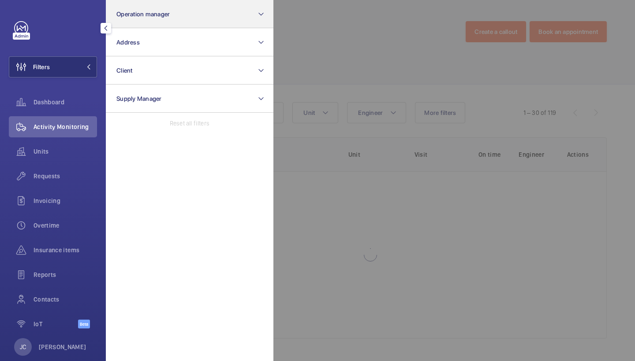
click at [179, 24] on button "Operation manager" at bounding box center [189, 14] width 167 height 28
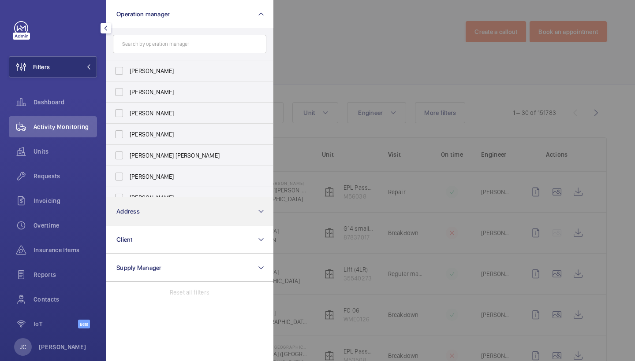
click at [141, 204] on button "Address" at bounding box center [189, 211] width 167 height 28
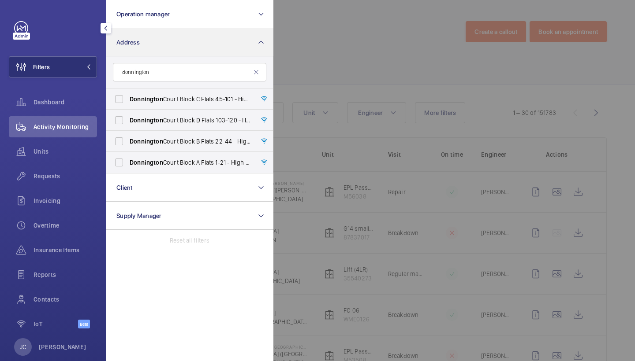
type input "donning ton"
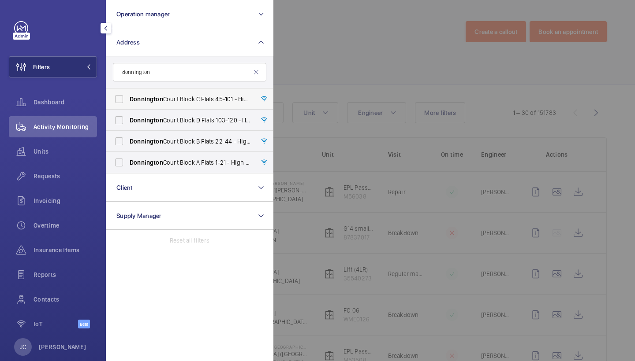
drag, startPoint x: 141, startPoint y: 204, endPoint x: 203, endPoint y: 106, distance: 115.7
click at [203, 106] on label "Donnington Court Block C Flats 45-101 - High Risk Building - Donnington Court B…" at bounding box center [182, 99] width 153 height 21
click at [128, 106] on input "Donnington Court Block C Flats 45-101 - High Risk Building - Donnington Court B…" at bounding box center [119, 99] width 18 height 18
checkbox input "true"
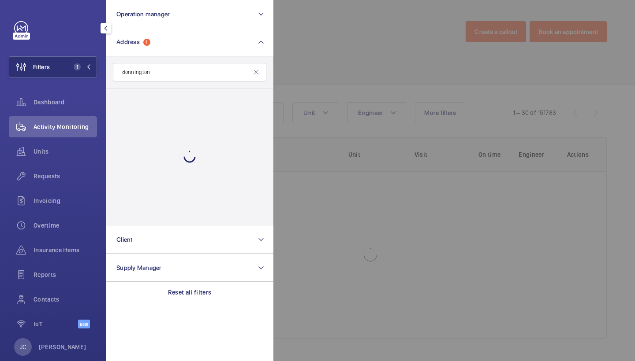
click at [203, 119] on div at bounding box center [189, 157] width 167 height 137
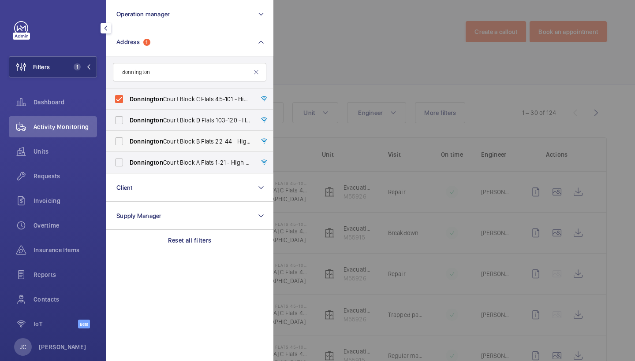
click at [202, 137] on label "Donning ton Court Block B Flats 22-44 - High Risk Building - Donning ton Court …" at bounding box center [182, 141] width 153 height 21
click at [128, 137] on input "Donning ton Court Block B Flats 22-44 - High Risk Building - Donning ton Court …" at bounding box center [119, 142] width 18 height 18
checkbox input "true"
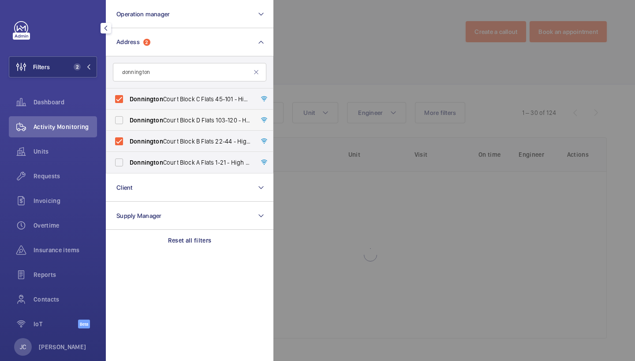
click at [203, 121] on span "Donning ton Court Block D Flats 103-120 - High Risk Building - Donning ton Cour…" at bounding box center [190, 120] width 121 height 9
click at [128, 121] on input "Donning ton Court Block D Flats 103-120 - High Risk Building - Donning ton Cour…" at bounding box center [119, 121] width 18 height 18
checkbox input "true"
click at [191, 160] on span "Donning ton Court Block A Flats 1-21 - High Risk Building - Donning ton Court B…" at bounding box center [190, 162] width 121 height 9
click at [128, 160] on input "Donning ton Court Block A Flats 1-21 - High Risk Building - Donning ton Court B…" at bounding box center [119, 163] width 18 height 18
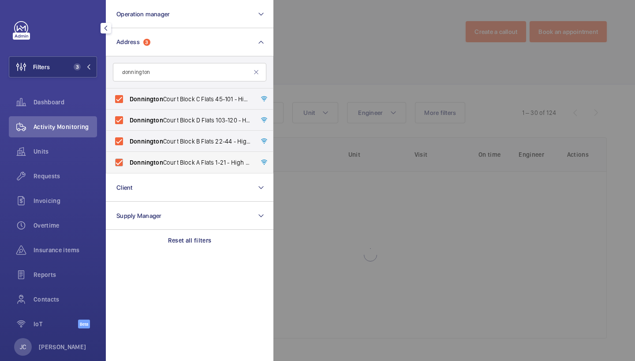
checkbox input "true"
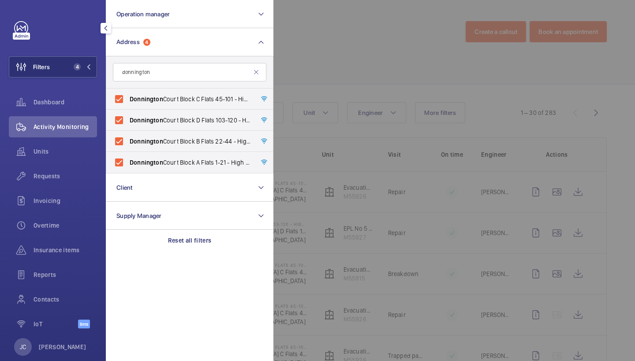
click at [403, 59] on div at bounding box center [590, 180] width 635 height 361
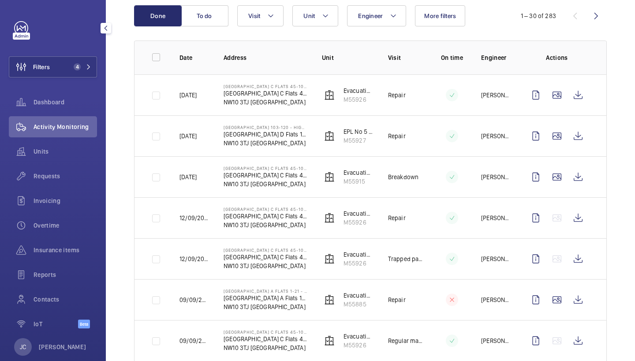
scroll to position [115, 0]
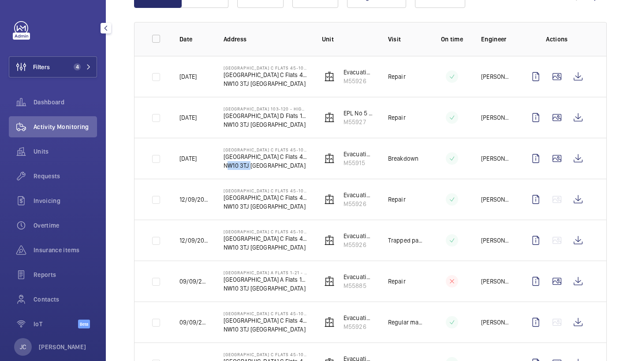
drag, startPoint x: 224, startPoint y: 165, endPoint x: 248, endPoint y: 165, distance: 23.8
click at [248, 165] on p "NW10 3TJ LONDON" at bounding box center [265, 165] width 84 height 9
click at [72, 56] on div "Filters 4 Dashboard Activity Monitoring Units Requests Invoicing Overtime Insur…" at bounding box center [53, 179] width 88 height 317
click at [72, 59] on button "Filters 4" at bounding box center [53, 66] width 88 height 21
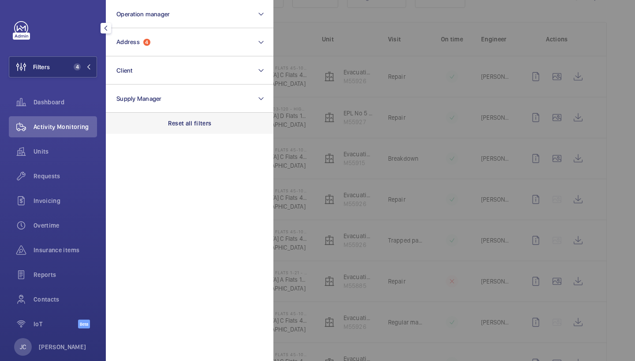
click at [186, 119] on p "Reset all filters" at bounding box center [190, 123] width 44 height 9
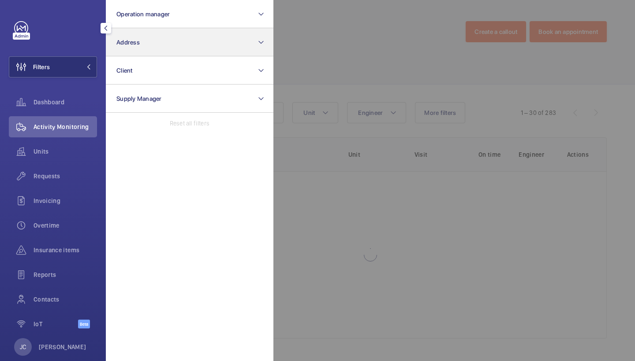
click at [179, 48] on button "Address" at bounding box center [189, 42] width 167 height 28
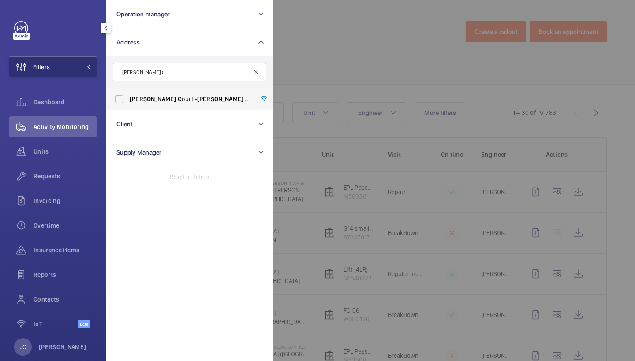
type input "Fenton c"
click at [197, 101] on span "Fenton" at bounding box center [220, 99] width 46 height 7
click at [128, 101] on input "Fenton C ourt - Fenton C ourt, LONDON C M1 1HW" at bounding box center [119, 99] width 18 height 18
checkbox input "true"
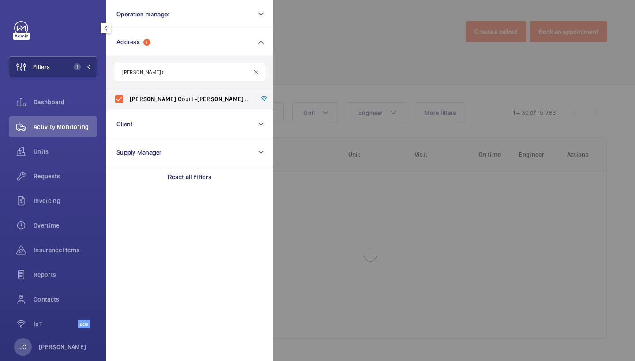
click at [310, 67] on div at bounding box center [590, 180] width 635 height 361
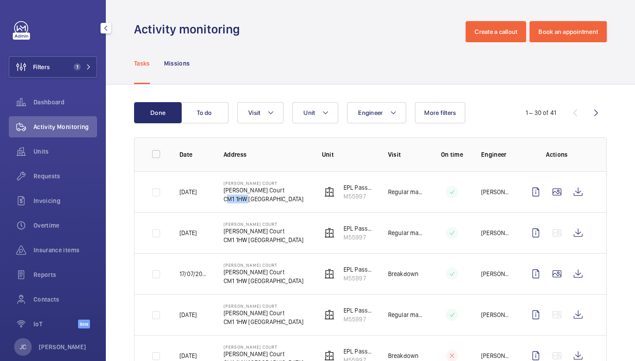
drag, startPoint x: 223, startPoint y: 201, endPoint x: 247, endPoint y: 201, distance: 23.4
click at [247, 201] on p "CM1 1HW LONDON" at bounding box center [263, 199] width 80 height 9
click at [86, 69] on mat-icon at bounding box center [88, 66] width 5 height 5
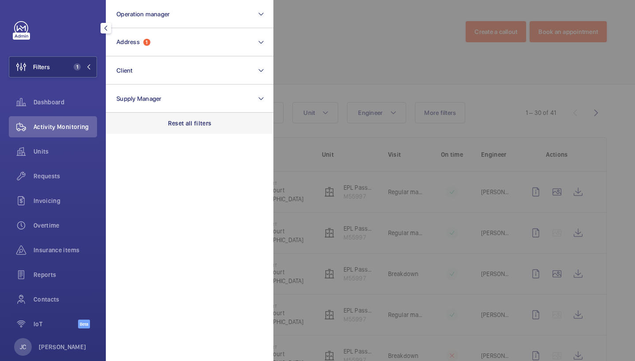
click at [167, 117] on div "Reset all filters" at bounding box center [189, 123] width 167 height 21
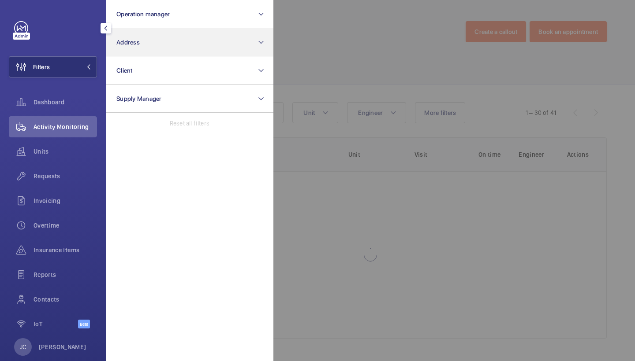
click at [160, 45] on button "Address" at bounding box center [189, 42] width 167 height 28
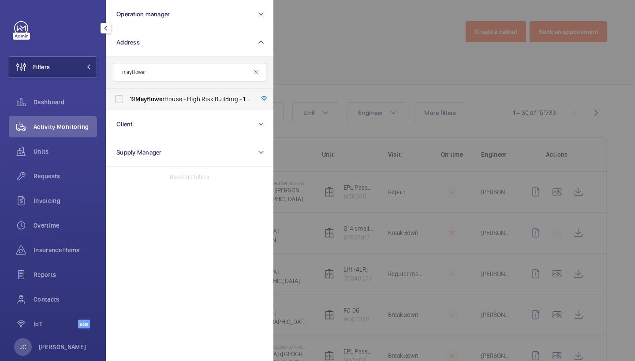
type input "mayflower"
click at [161, 96] on span "Mayflower" at bounding box center [149, 99] width 29 height 7
click at [128, 96] on input "19 Mayflower House - High Risk Building - 19 Mayflower House, LONDON E14 8GW" at bounding box center [119, 99] width 18 height 18
checkbox input "true"
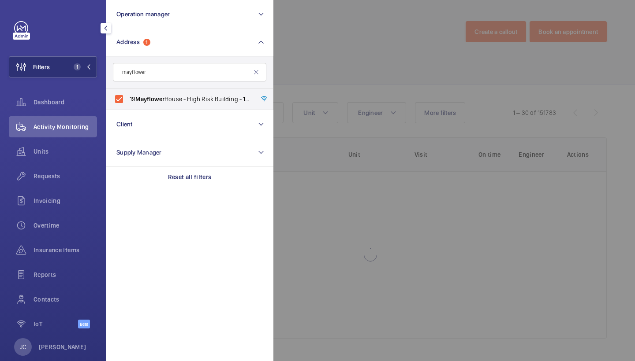
click at [302, 67] on div at bounding box center [590, 180] width 635 height 361
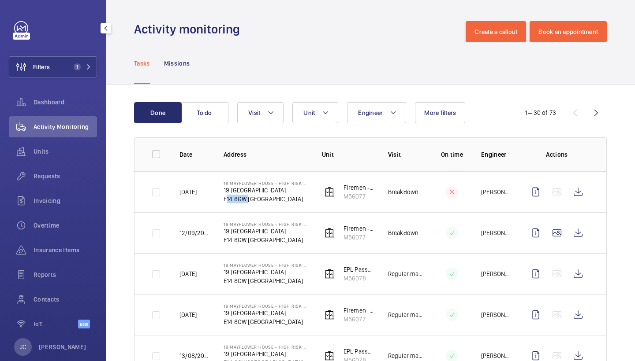
drag, startPoint x: 223, startPoint y: 198, endPoint x: 246, endPoint y: 198, distance: 22.9
click at [246, 198] on td "19 Mayflower House - High Risk Building 19 Mayflower House E14 8GW LONDON" at bounding box center [258, 191] width 98 height 41
click at [69, 74] on button "Filters 1" at bounding box center [53, 66] width 88 height 21
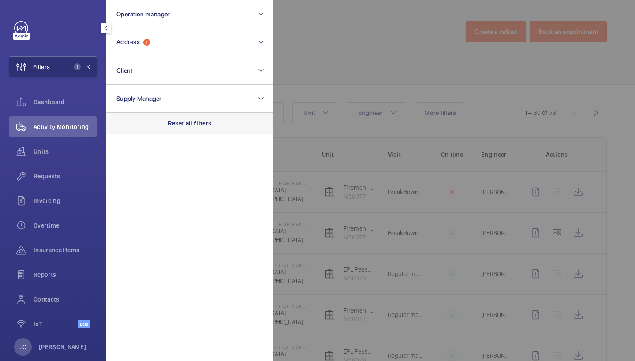
click at [155, 113] on div "Reset all filters" at bounding box center [189, 123] width 167 height 21
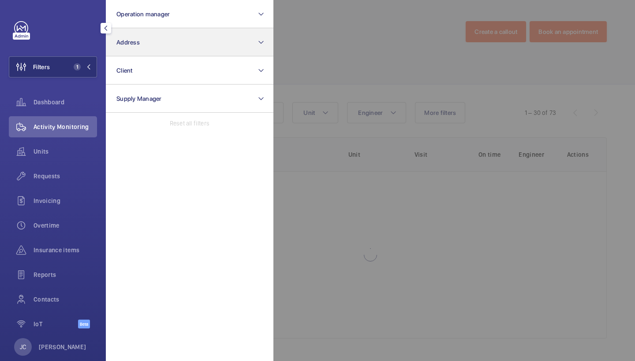
click at [168, 41] on button "Address" at bounding box center [189, 42] width 167 height 28
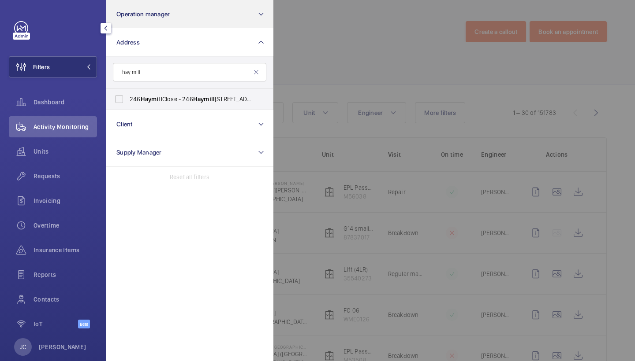
type input "hay mill"
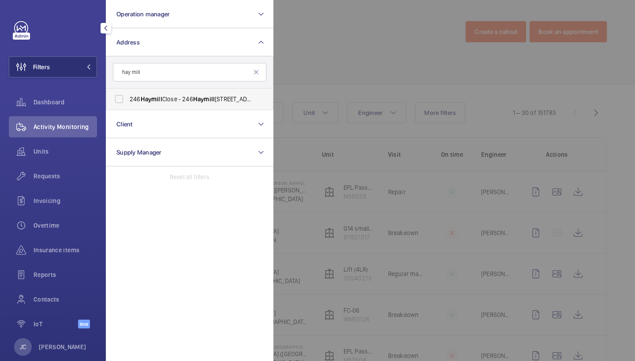
drag, startPoint x: 237, startPoint y: 1, endPoint x: 181, endPoint y: 97, distance: 111.8
click at [181, 98] on span "246 Hay mill Close - 246 Hay mill Close, LONDON UB6 8EJ" at bounding box center [190, 99] width 121 height 9
click at [128, 98] on input "246 Hay mill Close - 246 Hay mill Close, LONDON UB6 8EJ" at bounding box center [119, 99] width 18 height 18
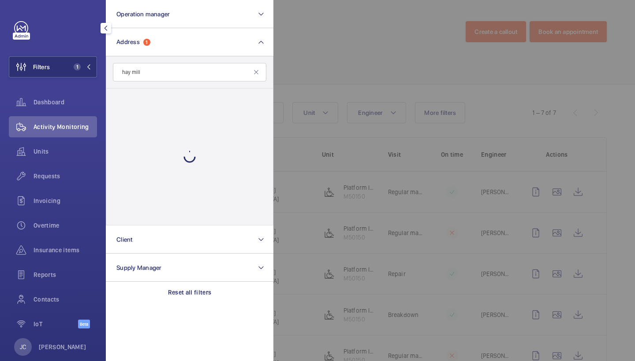
drag, startPoint x: 344, startPoint y: 59, endPoint x: 203, endPoint y: 198, distance: 198.5
click at [344, 59] on div at bounding box center [590, 180] width 635 height 361
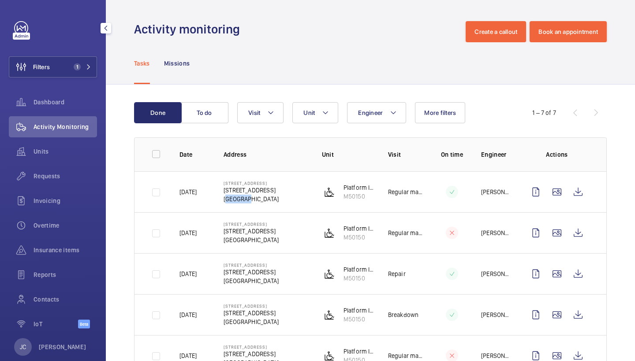
drag, startPoint x: 225, startPoint y: 199, endPoint x: 245, endPoint y: 199, distance: 19.8
click at [245, 199] on p "UB6 8EJ LONDON" at bounding box center [250, 199] width 55 height 9
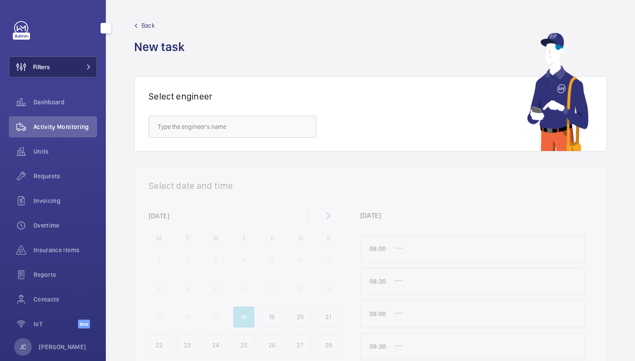
click at [81, 62] on button "Filters" at bounding box center [53, 66] width 88 height 21
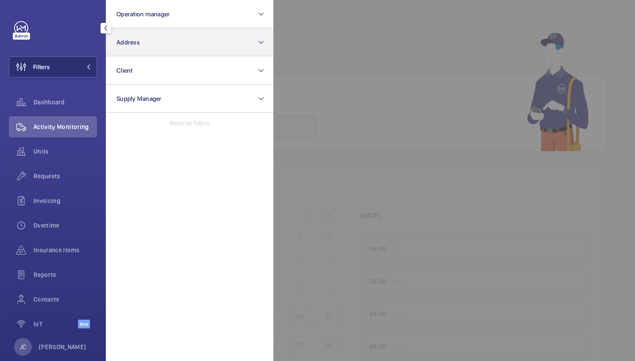
click at [155, 46] on button "Address" at bounding box center [189, 42] width 167 height 28
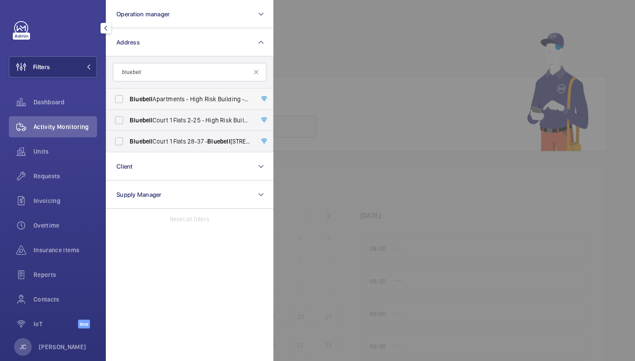
type input "bluebell"
click at [153, 101] on span "Bluebell Apartments - High Risk Building - [GEOGRAPHIC_DATA]" at bounding box center [190, 99] width 121 height 9
click at [128, 101] on input "Bluebell Apartments - High Risk Building - [GEOGRAPHIC_DATA]" at bounding box center [119, 99] width 18 height 18
checkbox input "true"
click at [162, 127] on label "Bluebell Court 1 Flats 2-25 - High Risk Building - [GEOGRAPHIC_DATA] [STREET_AD…" at bounding box center [182, 120] width 153 height 21
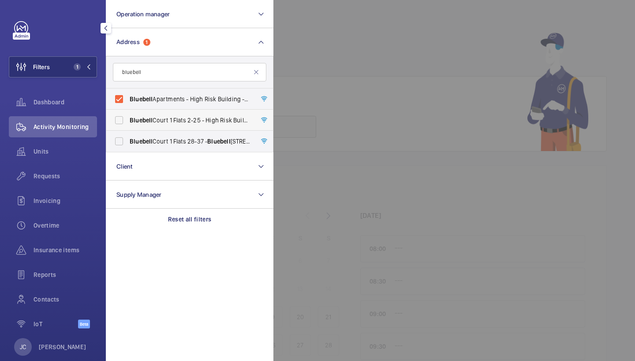
click at [128, 127] on input "Bluebell Court 1 Flats 2-25 - High Risk Building - [GEOGRAPHIC_DATA] [STREET_AD…" at bounding box center [119, 121] width 18 height 18
checkbox input "true"
click at [162, 143] on span "Bluebell Court 1 Flats [STREET_ADDRESS]" at bounding box center [190, 141] width 121 height 9
click at [128, 143] on input "Bluebell Court 1 Flats [STREET_ADDRESS]" at bounding box center [119, 142] width 18 height 18
checkbox input "true"
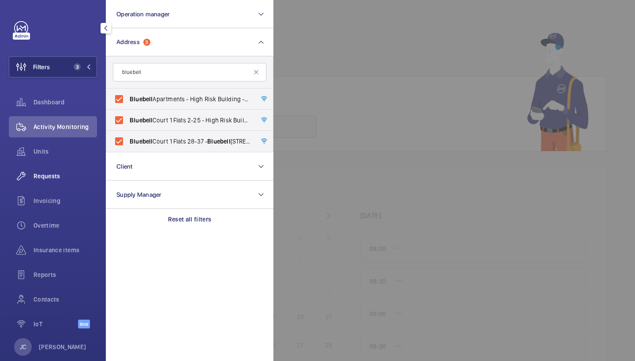
click at [64, 179] on span "Requests" at bounding box center [64, 176] width 63 height 9
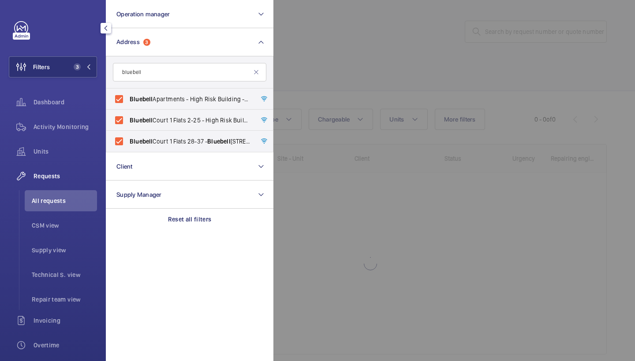
click at [366, 39] on div at bounding box center [590, 180] width 635 height 361
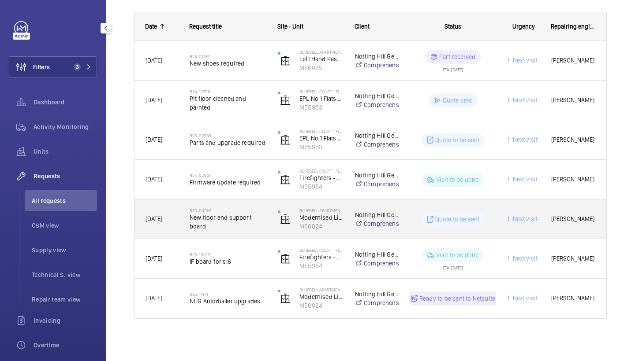
scroll to position [132, 0]
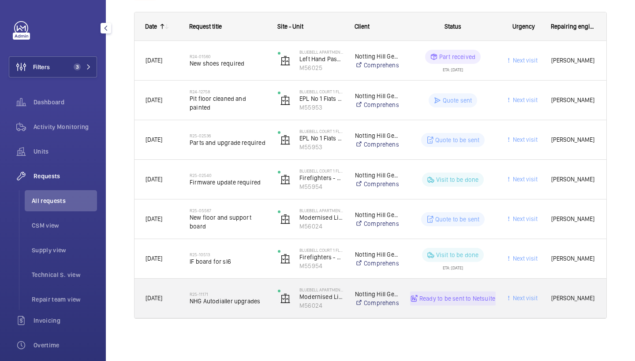
click at [240, 300] on span "NHG Autodialler upgrades" at bounding box center [228, 301] width 77 height 9
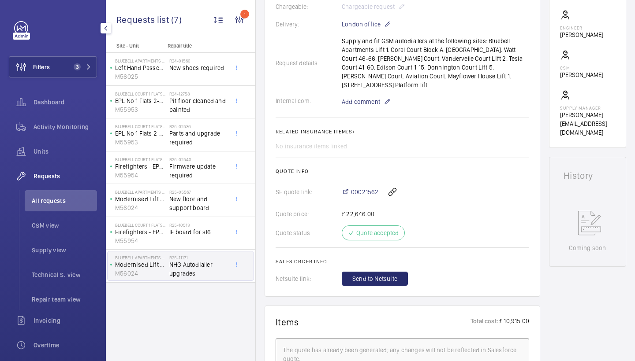
scroll to position [263, 0]
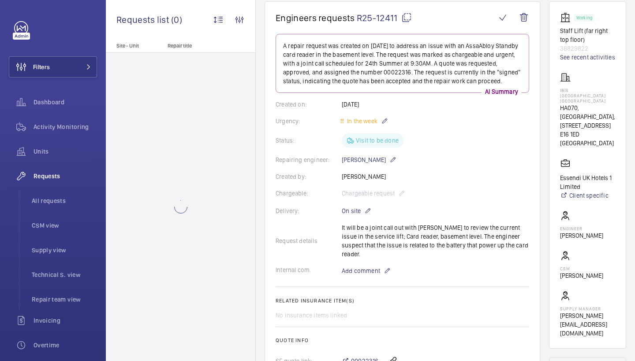
scroll to position [99, 0]
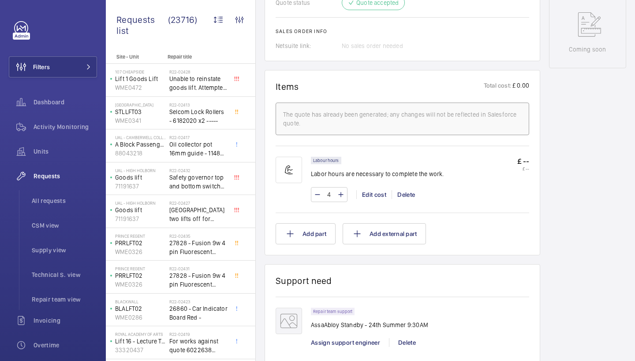
scroll to position [487, 0]
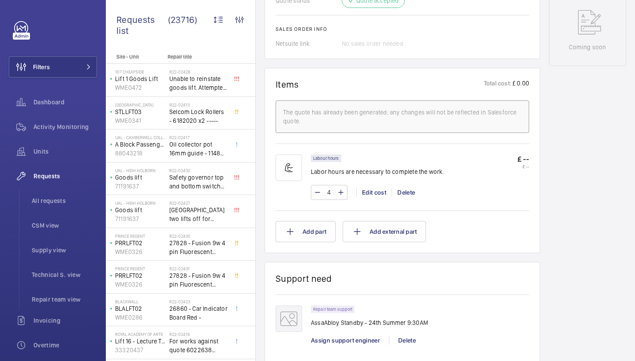
click at [339, 336] on div "Assign support engineer" at bounding box center [350, 340] width 78 height 9
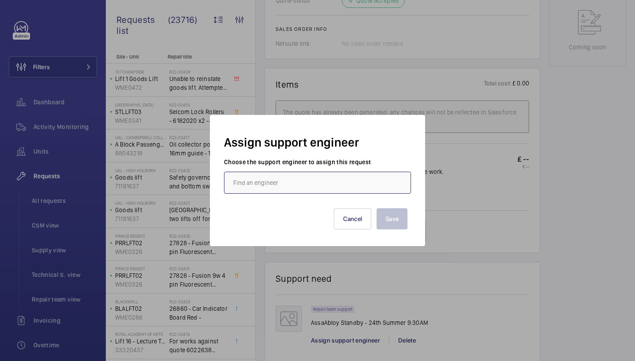
click at [289, 176] on input "text" at bounding box center [317, 183] width 187 height 22
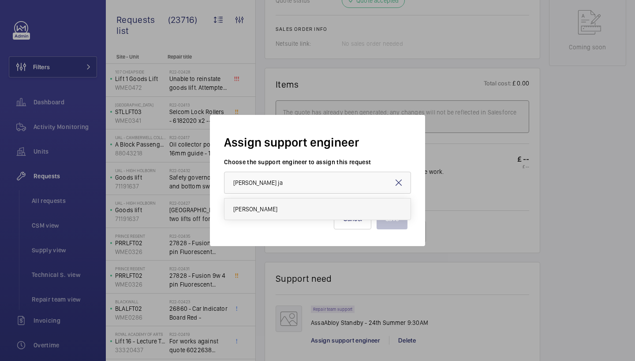
click at [262, 209] on mat-option "[PERSON_NAME]" at bounding box center [317, 209] width 186 height 21
type input "[PERSON_NAME]"
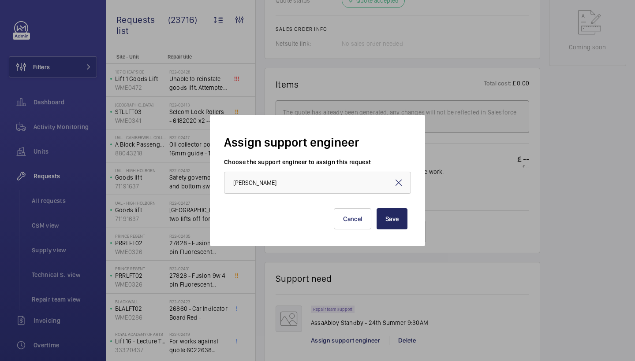
click at [394, 216] on button "Save" at bounding box center [391, 218] width 31 height 21
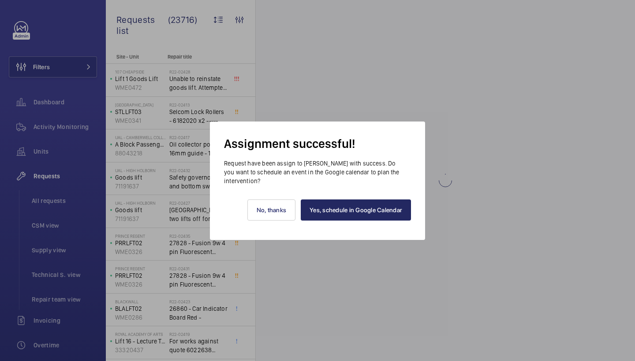
click at [382, 216] on link "Yes, schedule in Google Calendar" at bounding box center [356, 210] width 110 height 21
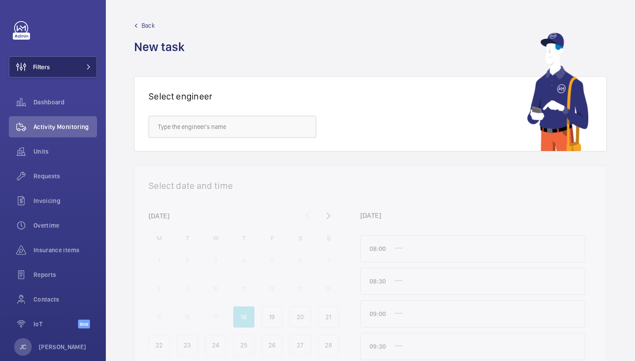
click at [85, 64] on span at bounding box center [86, 66] width 11 height 5
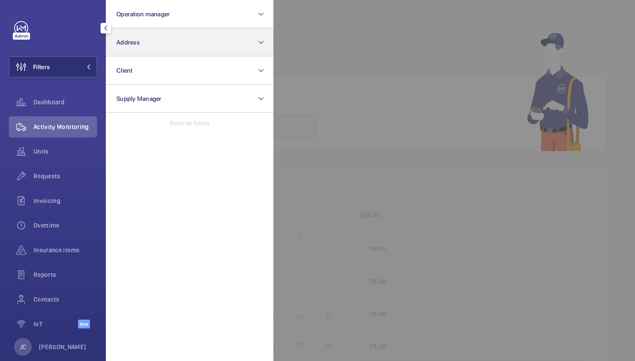
click at [156, 43] on button "Address" at bounding box center [189, 42] width 167 height 28
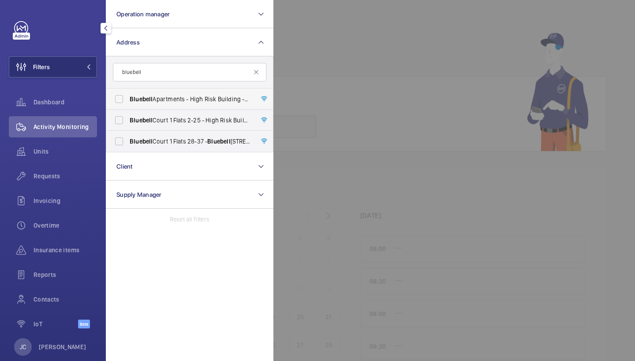
type input "bluebell"
click at [193, 95] on span "Bluebell Apartments - High Risk Building - [GEOGRAPHIC_DATA]" at bounding box center [190, 99] width 121 height 9
click at [128, 95] on input "Bluebell Apartments - High Risk Building - [GEOGRAPHIC_DATA]" at bounding box center [119, 99] width 18 height 18
checkbox input "true"
click at [68, 177] on span "Requests" at bounding box center [64, 176] width 63 height 9
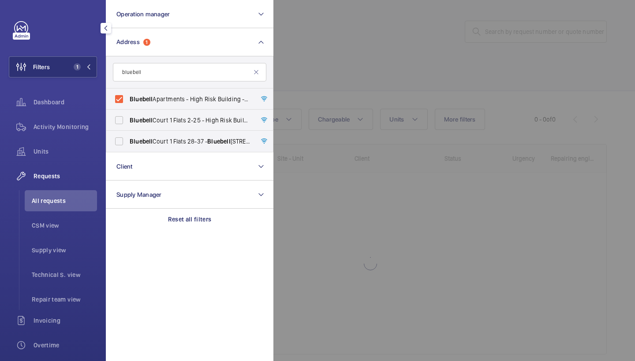
click at [330, 72] on div at bounding box center [590, 180] width 635 height 361
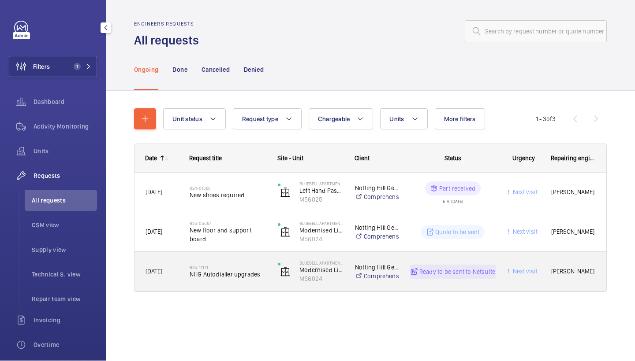
click at [244, 275] on span "NHG Autodialler upgrades" at bounding box center [228, 275] width 77 height 9
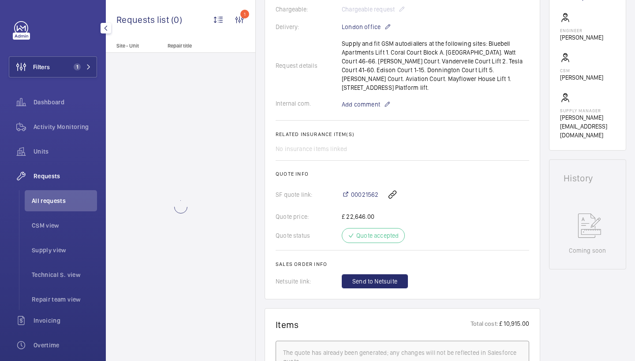
scroll to position [261, 0]
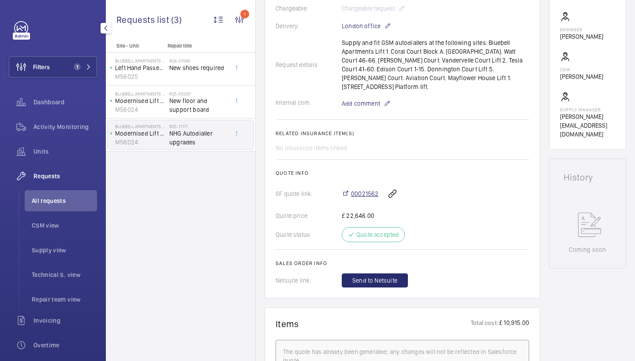
click at [366, 190] on span "00021562" at bounding box center [364, 194] width 27 height 9
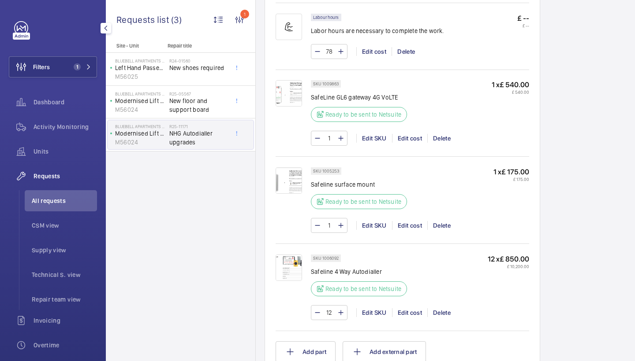
scroll to position [642, 0]
click at [279, 173] on img at bounding box center [288, 180] width 26 height 26
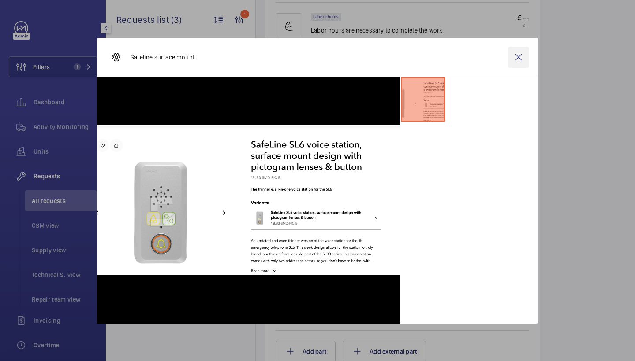
click at [518, 57] on wm-front-icon-button at bounding box center [518, 57] width 21 height 21
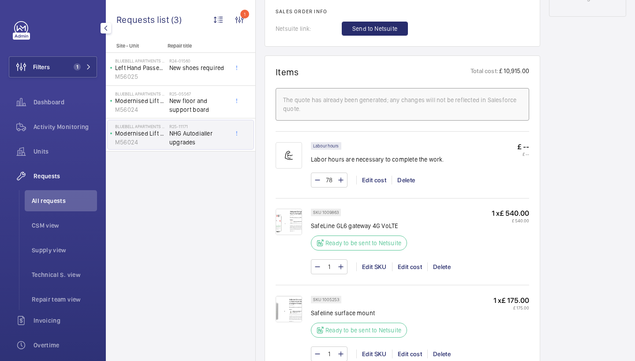
scroll to position [501, 0]
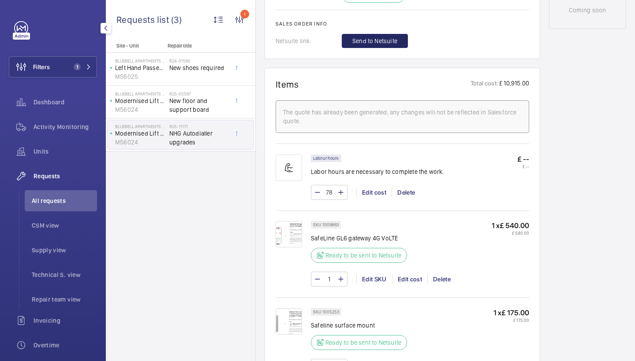
click at [383, 37] on span "Send to Netsuite" at bounding box center [374, 41] width 45 height 9
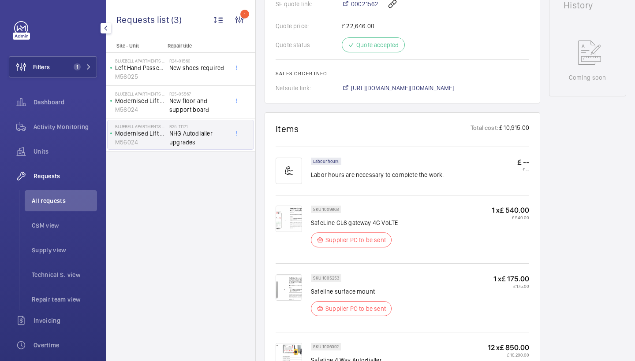
scroll to position [406, 0]
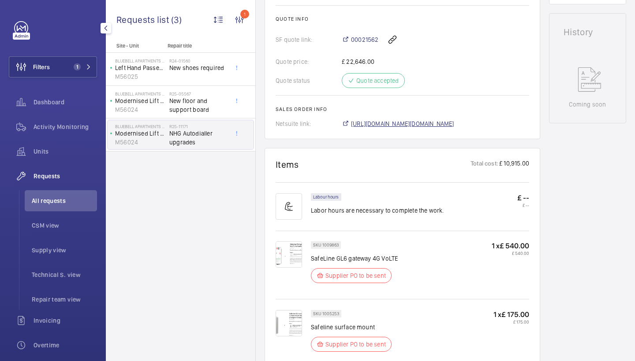
click at [444, 119] on span "[URL][DOMAIN_NAME][DOMAIN_NAME]" at bounding box center [402, 123] width 103 height 9
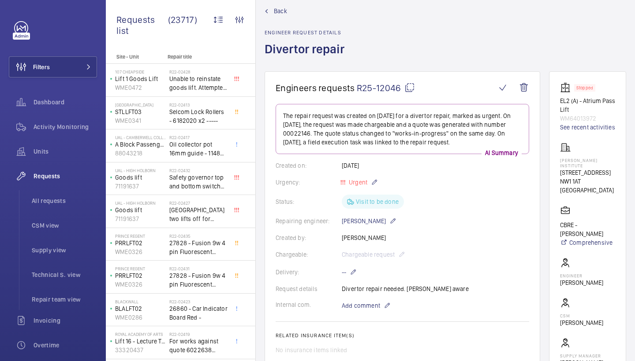
scroll to position [15, 0]
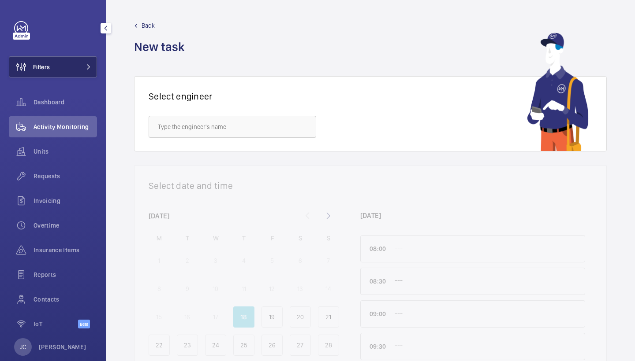
click at [83, 63] on button "Filters" at bounding box center [53, 66] width 88 height 21
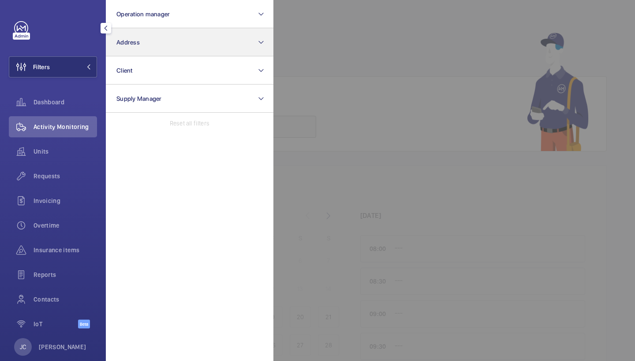
click at [163, 41] on button "Address" at bounding box center [189, 42] width 167 height 28
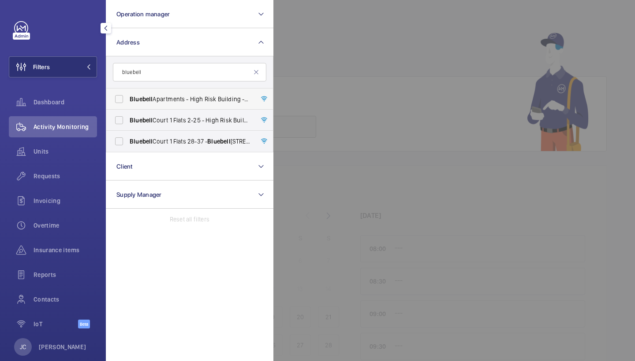
type input "bluebell"
click at [196, 101] on span "Bluebell Apartments - High Risk Building - [GEOGRAPHIC_DATA]" at bounding box center [190, 99] width 121 height 9
click at [128, 101] on input "Bluebell Apartments - High Risk Building - [GEOGRAPHIC_DATA]" at bounding box center [119, 99] width 18 height 18
checkbox input "true"
click at [342, 64] on div at bounding box center [590, 180] width 635 height 361
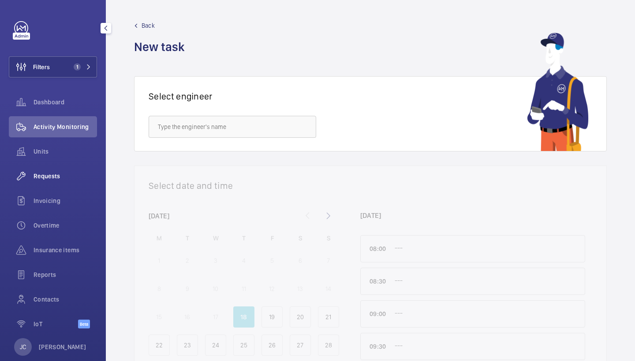
click at [46, 173] on span "Requests" at bounding box center [64, 176] width 63 height 9
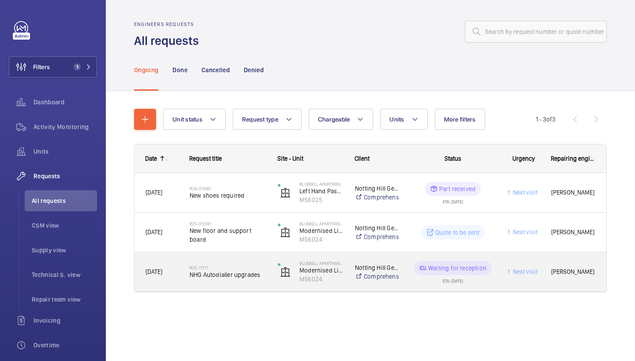
click at [239, 275] on span "NHG Autodialler upgrades" at bounding box center [228, 275] width 77 height 9
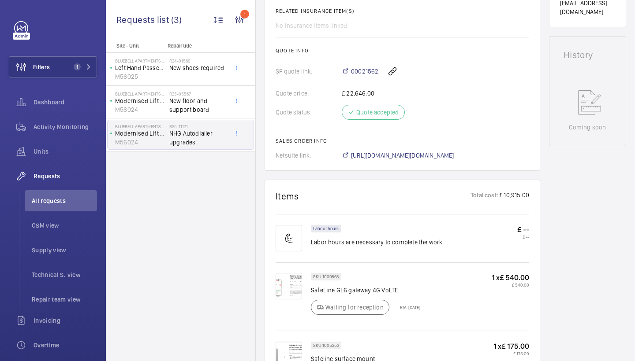
scroll to position [347, 0]
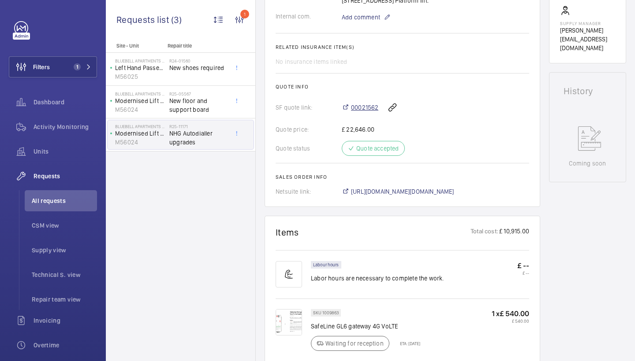
click at [366, 103] on span "00021562" at bounding box center [364, 107] width 27 height 9
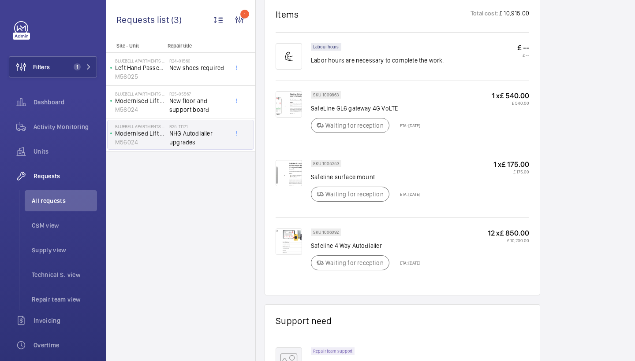
scroll to position [501, 0]
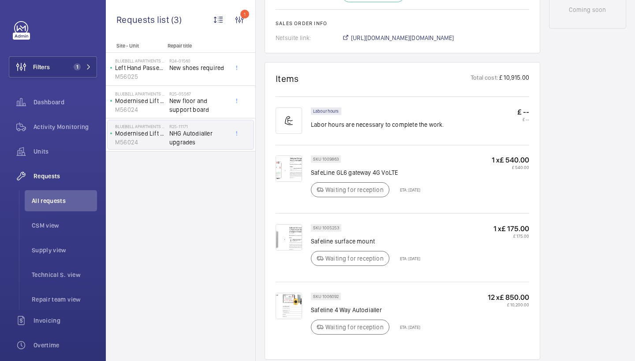
click at [297, 156] on img at bounding box center [288, 169] width 26 height 26
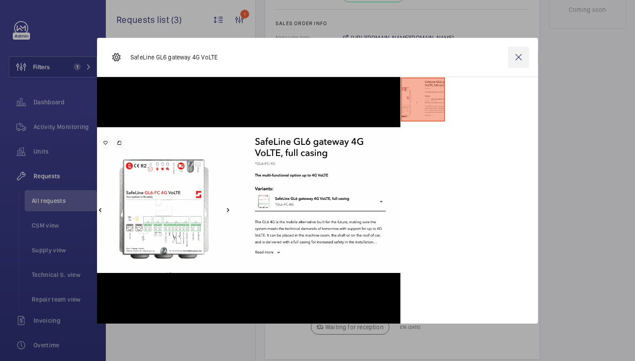
click at [516, 59] on wm-front-icon-button at bounding box center [518, 57] width 21 height 21
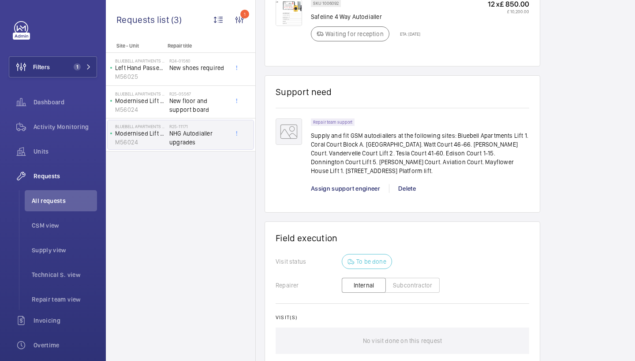
scroll to position [799, 0]
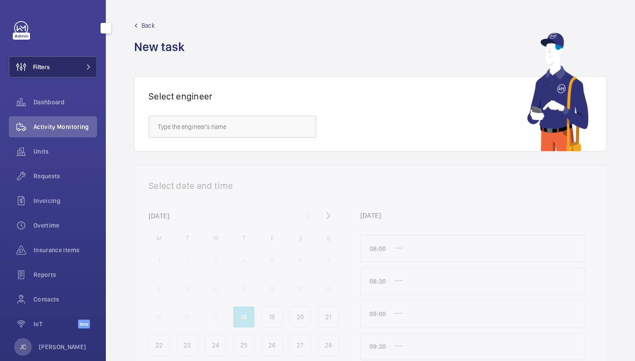
click at [91, 66] on mat-icon at bounding box center [88, 66] width 5 height 5
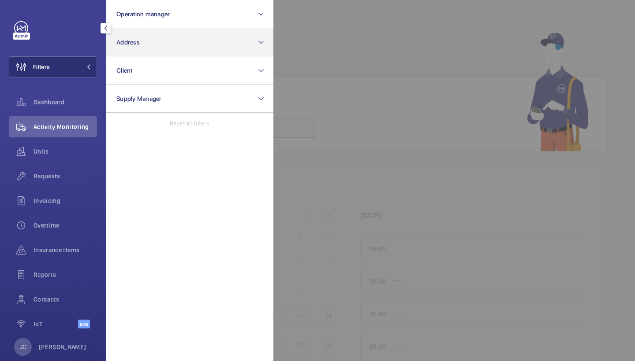
click at [154, 31] on button "Address" at bounding box center [189, 42] width 167 height 28
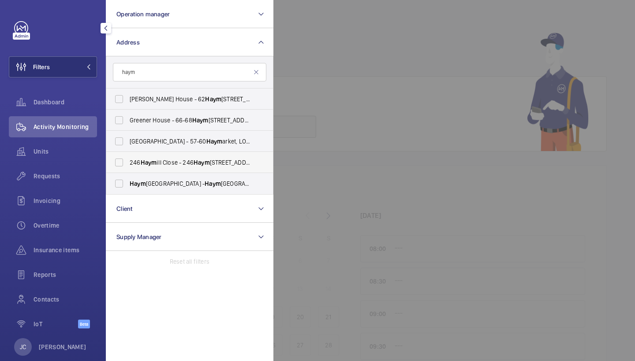
type input "haym"
click at [160, 161] on span "[STREET_ADDRESS]" at bounding box center [190, 162] width 121 height 9
click at [128, 161] on input "[STREET_ADDRESS]" at bounding box center [119, 163] width 18 height 18
checkbox input "true"
click at [342, 110] on div at bounding box center [590, 180] width 635 height 361
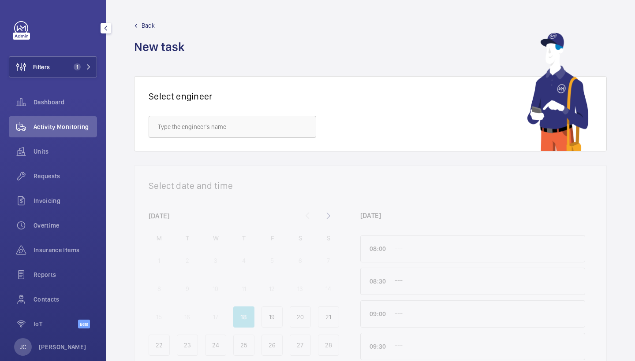
click at [84, 130] on span "Activity Monitoring" at bounding box center [64, 127] width 63 height 9
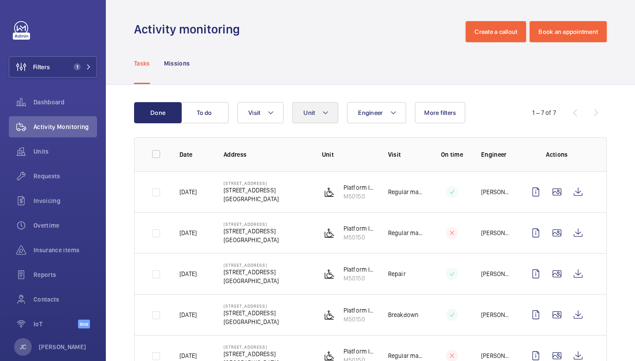
click at [299, 114] on button "Unit" at bounding box center [315, 112] width 46 height 21
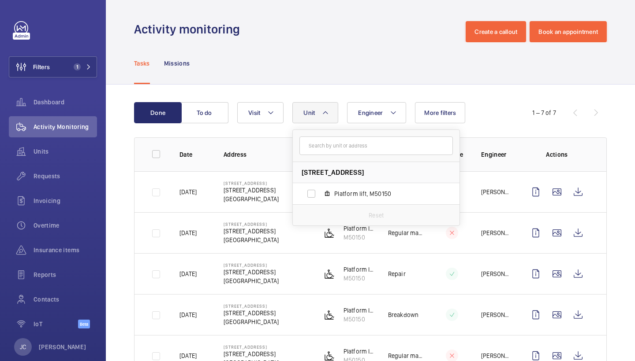
click at [358, 50] on div "Tasks Missions" at bounding box center [370, 63] width 472 height 42
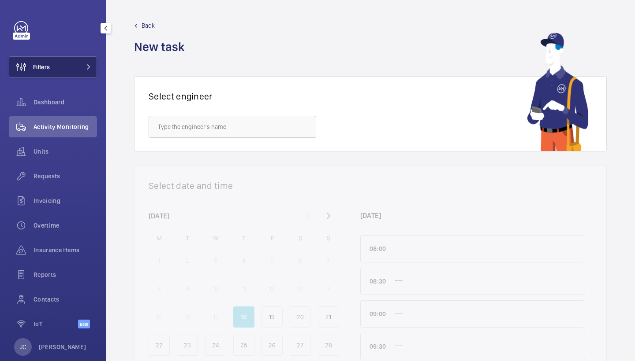
click at [96, 70] on button "Filters" at bounding box center [53, 66] width 88 height 21
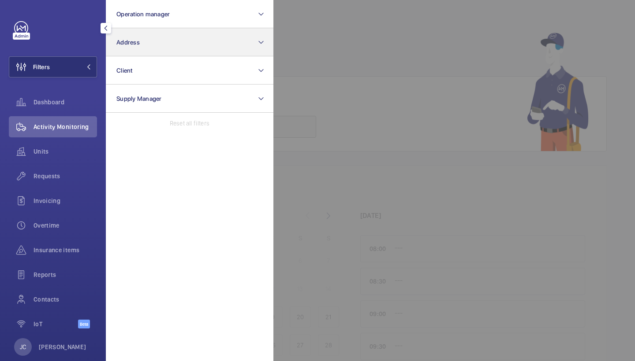
click at [163, 43] on button "Address" at bounding box center [189, 42] width 167 height 28
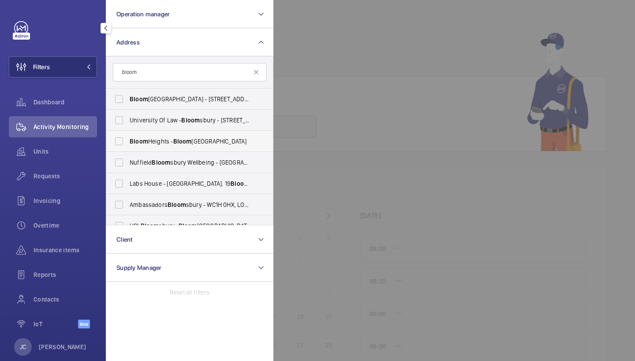
type input "bloom"
click at [190, 146] on label "[GEOGRAPHIC_DATA] - [GEOGRAPHIC_DATA]" at bounding box center [182, 141] width 153 height 21
click at [128, 146] on input "[GEOGRAPHIC_DATA] - [GEOGRAPHIC_DATA]" at bounding box center [119, 142] width 18 height 18
checkbox input "true"
click at [71, 136] on div "Activity Monitoring" at bounding box center [53, 126] width 88 height 21
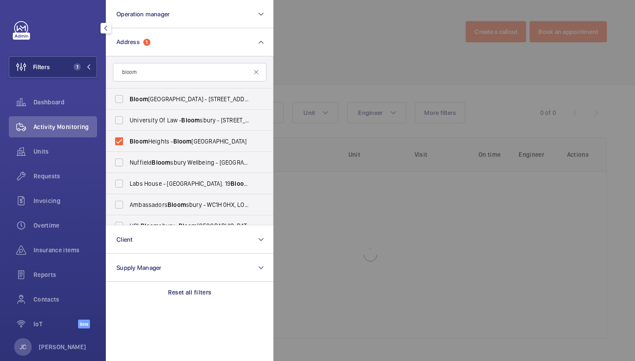
click at [298, 68] on div at bounding box center [590, 180] width 635 height 361
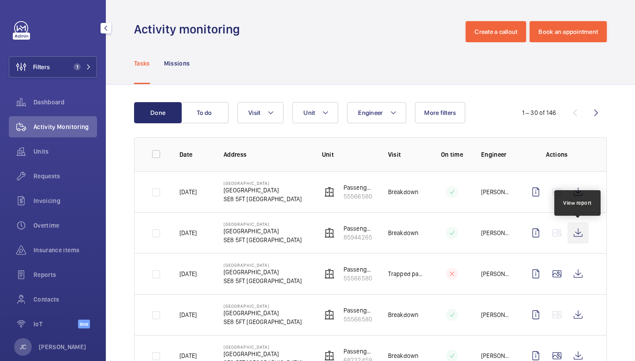
click at [576, 237] on wm-front-icon-button at bounding box center [577, 233] width 21 height 21
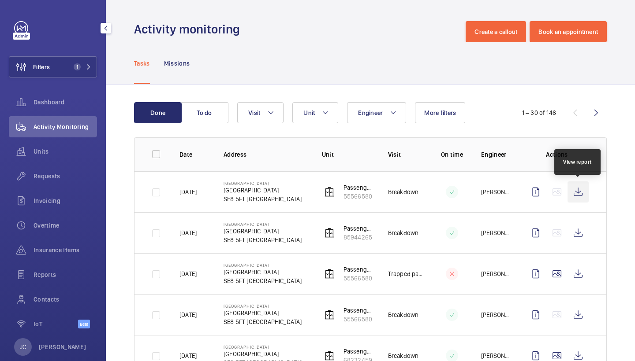
click at [579, 195] on wm-front-icon-button at bounding box center [577, 192] width 21 height 21
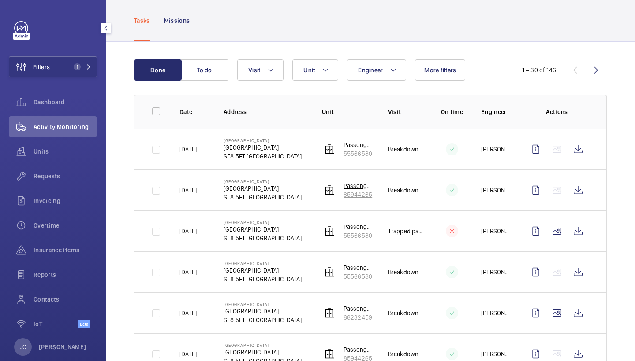
scroll to position [30, 0]
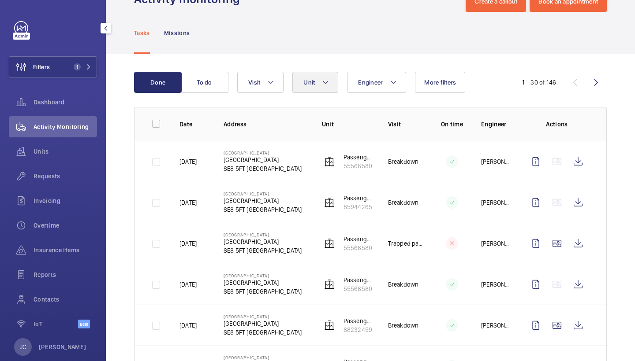
click at [311, 80] on span "Unit" at bounding box center [308, 82] width 11 height 7
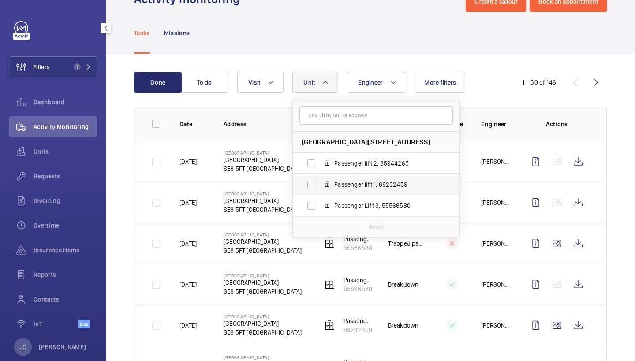
click at [367, 191] on label "Passenger lift 1, 68232459" at bounding box center [369, 184] width 152 height 21
click at [320, 191] on input "Passenger lift 1, 68232459" at bounding box center [311, 185] width 18 height 18
checkbox input "true"
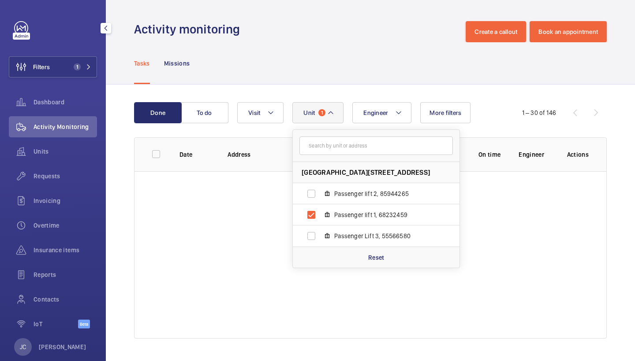
click at [343, 46] on div "Tasks Missions" at bounding box center [370, 63] width 472 height 42
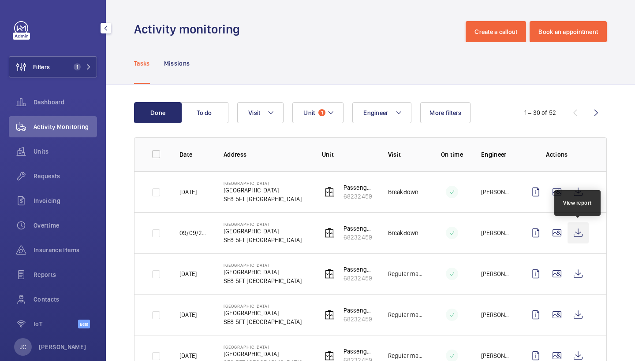
click at [576, 238] on wm-front-icon-button at bounding box center [577, 233] width 21 height 21
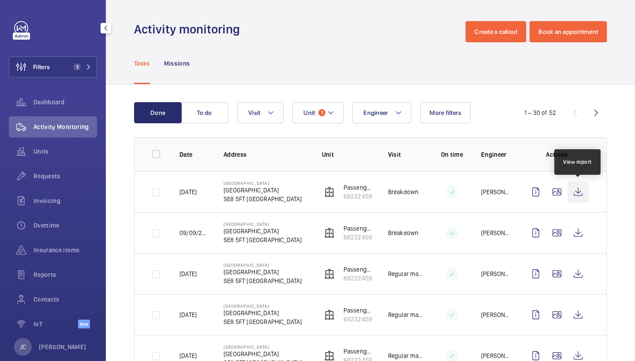
click at [580, 186] on wm-front-icon-button at bounding box center [577, 192] width 21 height 21
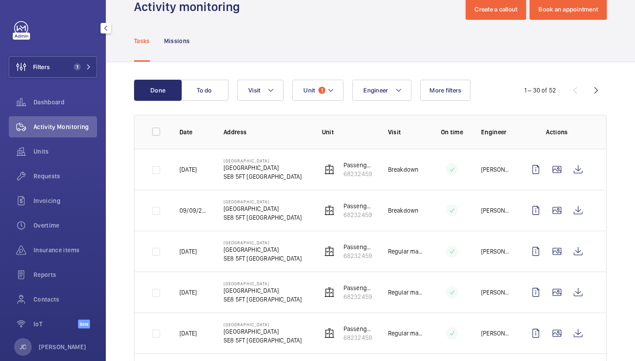
scroll to position [23, 0]
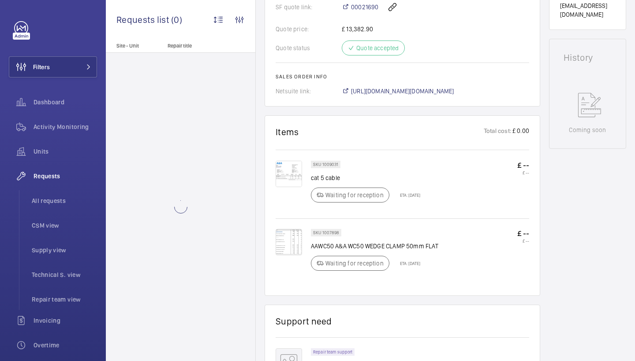
scroll to position [397, 0]
click at [449, 91] on span "[URL][DOMAIN_NAME][DOMAIN_NAME]" at bounding box center [402, 89] width 103 height 9
